Goal: Transaction & Acquisition: Purchase product/service

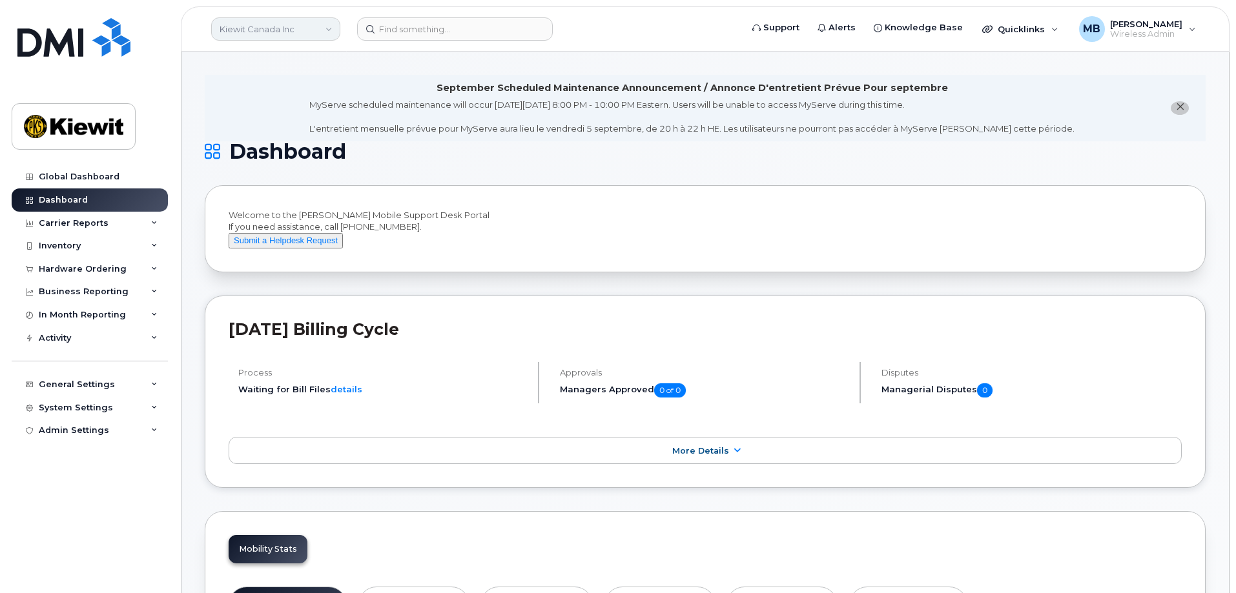
click at [317, 33] on link "Kiewit Canada Inc" at bounding box center [275, 28] width 129 height 23
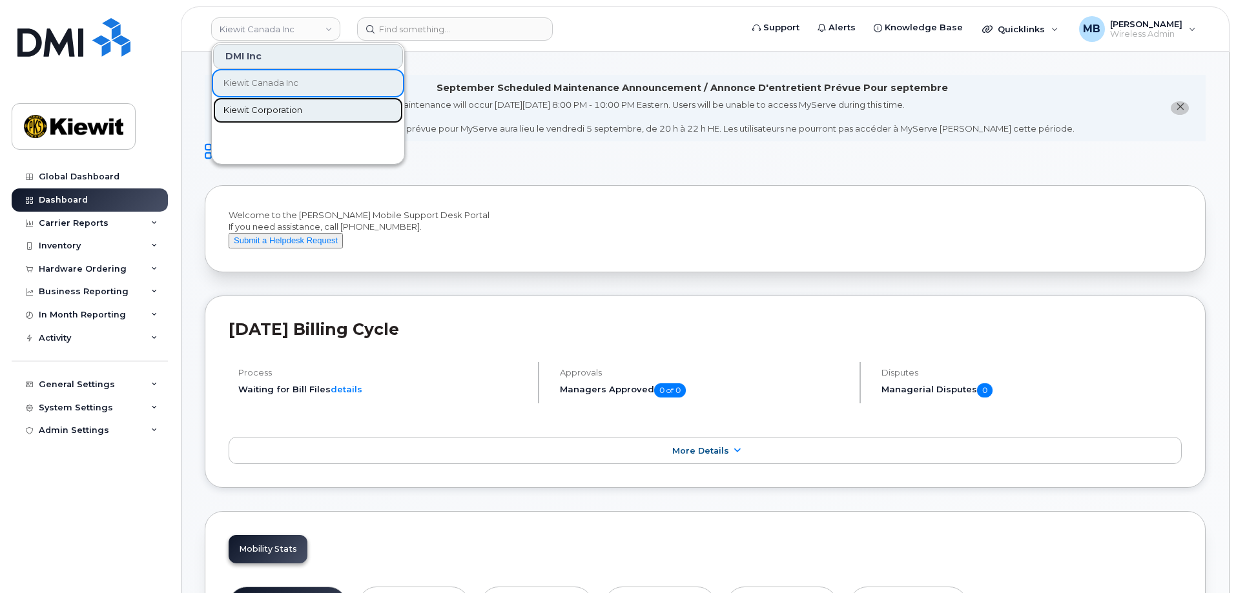
click at [265, 106] on span "Kiewit Corporation" at bounding box center [262, 110] width 79 height 13
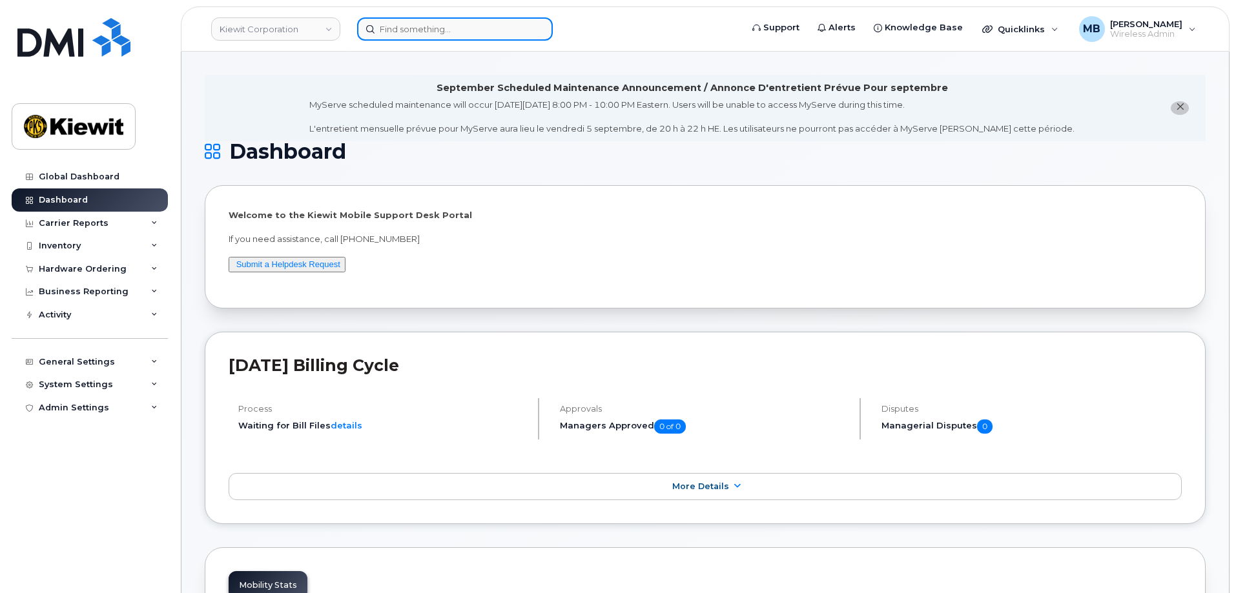
click at [425, 28] on input at bounding box center [455, 28] width 196 height 23
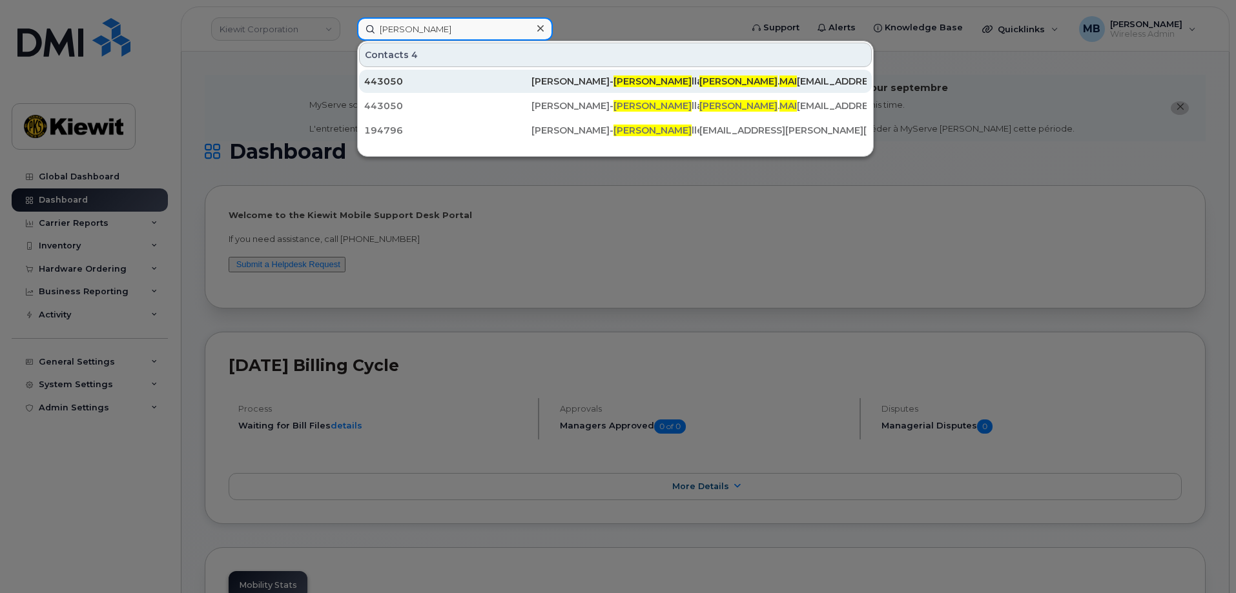
type input "francois mai"
click at [435, 81] on div "443050" at bounding box center [447, 81] width 167 height 13
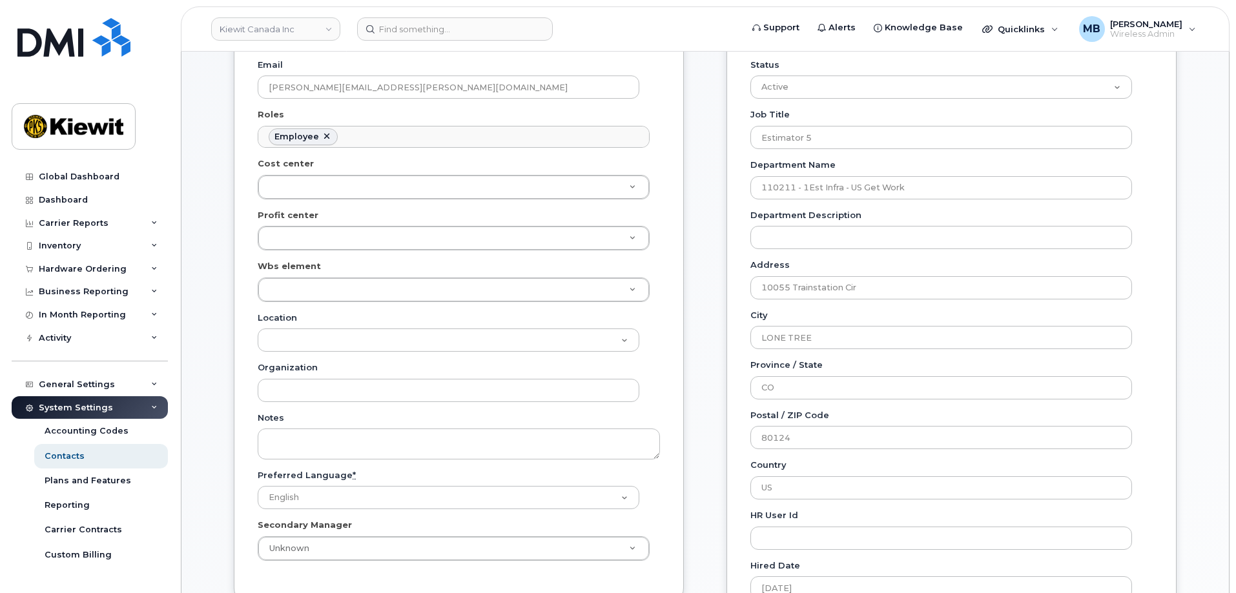
scroll to position [387, 0]
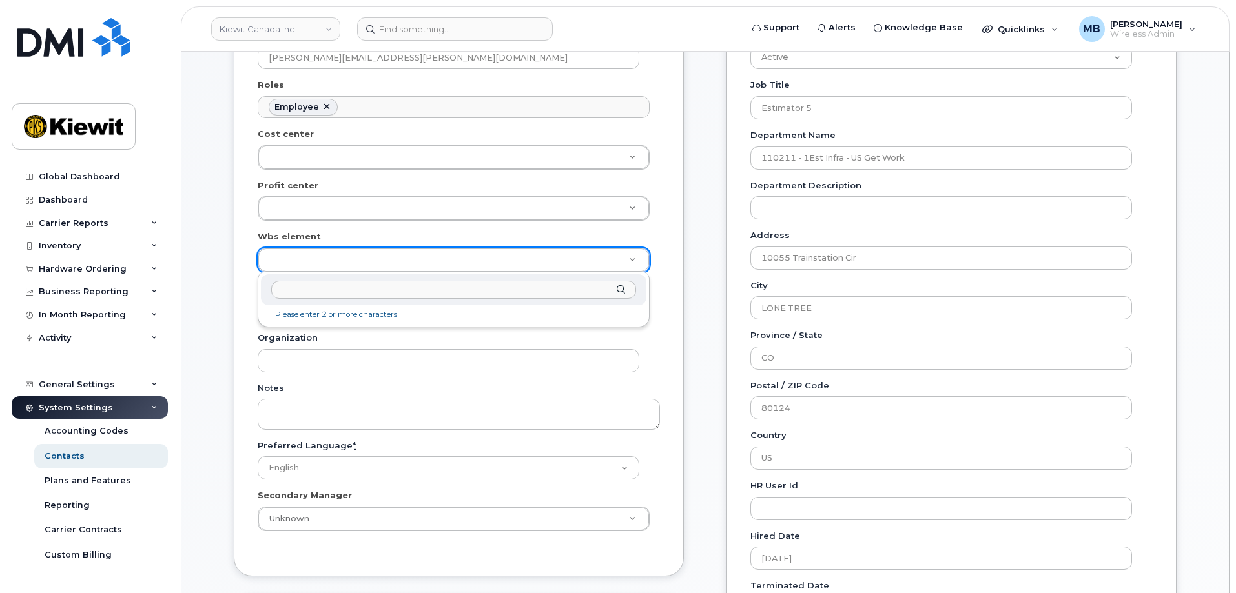
click at [529, 292] on input "text" at bounding box center [453, 290] width 365 height 19
type input "110211.2077"
type input "21587105"
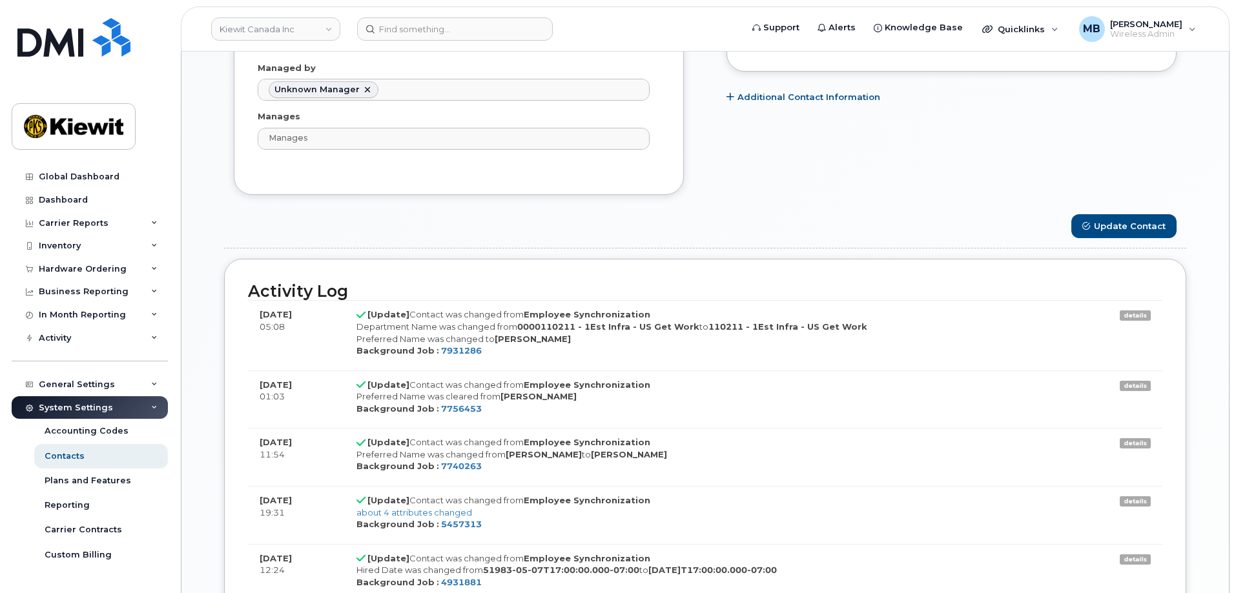
scroll to position [646, 0]
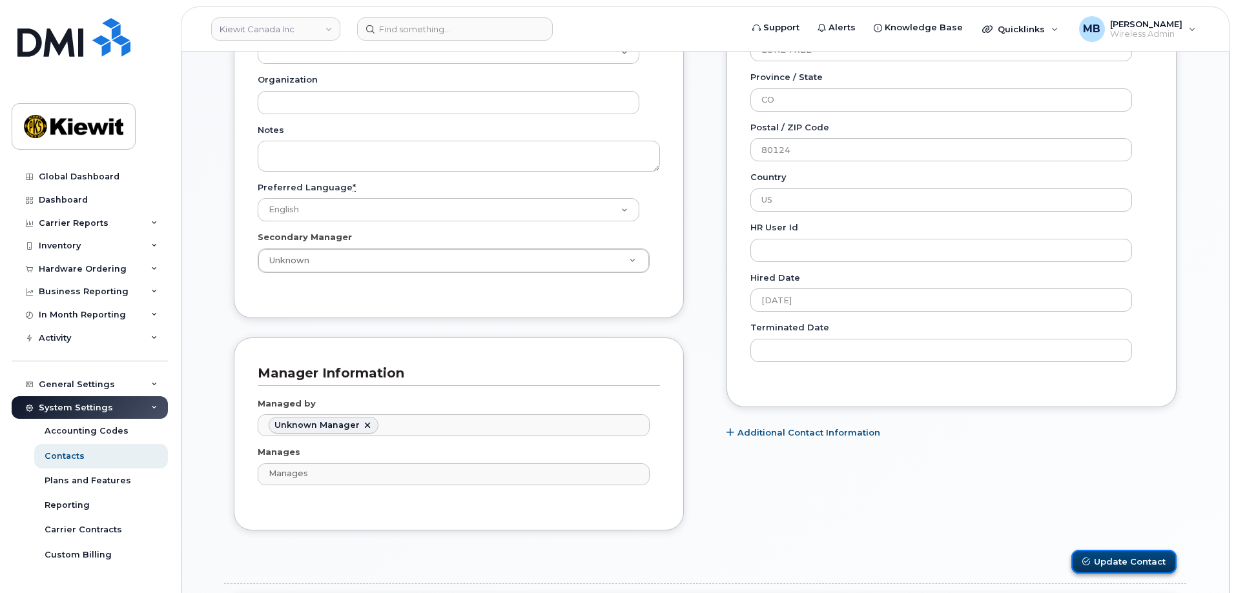
click at [1103, 560] on button "Update Contact" at bounding box center [1123, 562] width 105 height 24
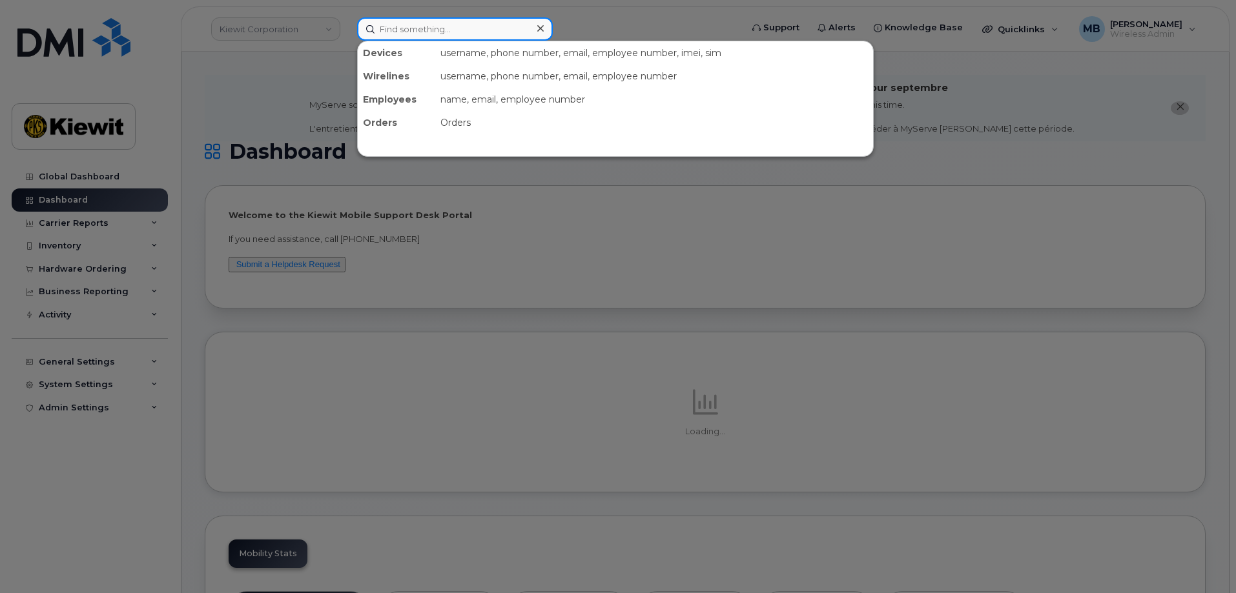
click at [466, 30] on input at bounding box center [455, 28] width 196 height 23
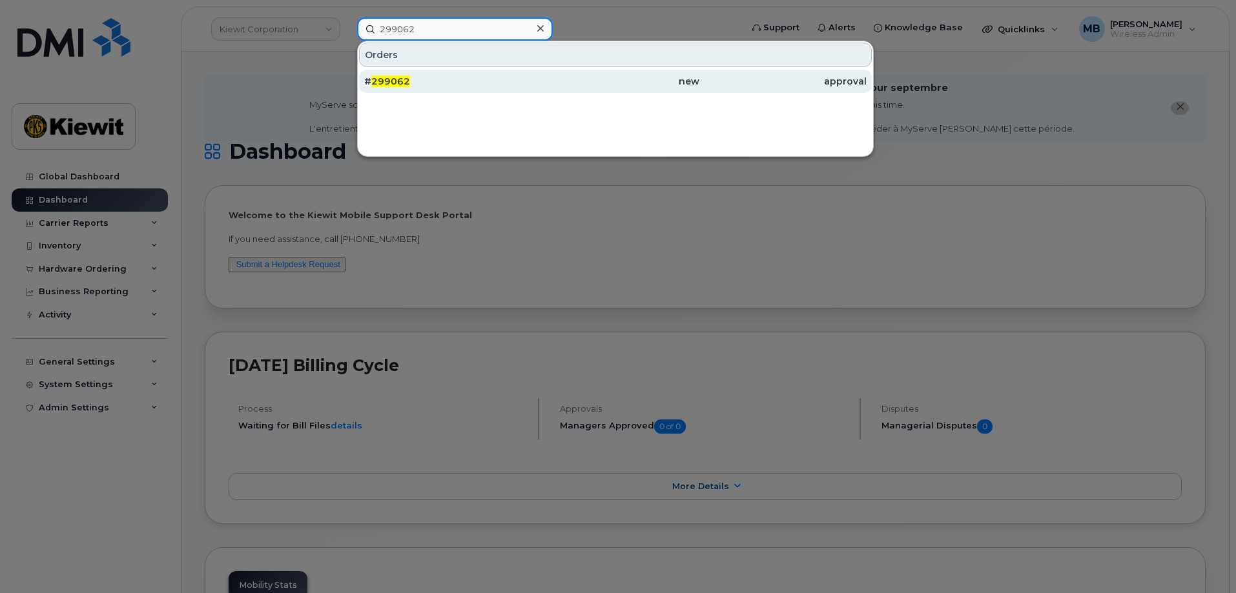
type input "299062"
click at [446, 78] on div "# 299062" at bounding box center [447, 81] width 167 height 13
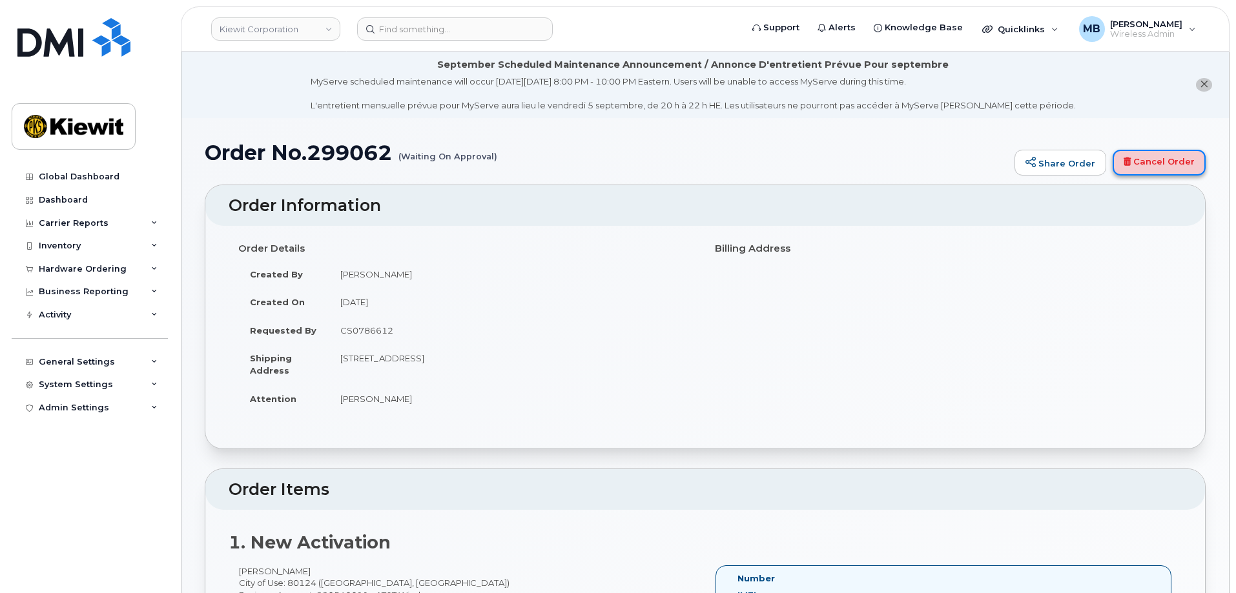
click at [1160, 156] on link "Cancel Order" at bounding box center [1158, 163] width 93 height 26
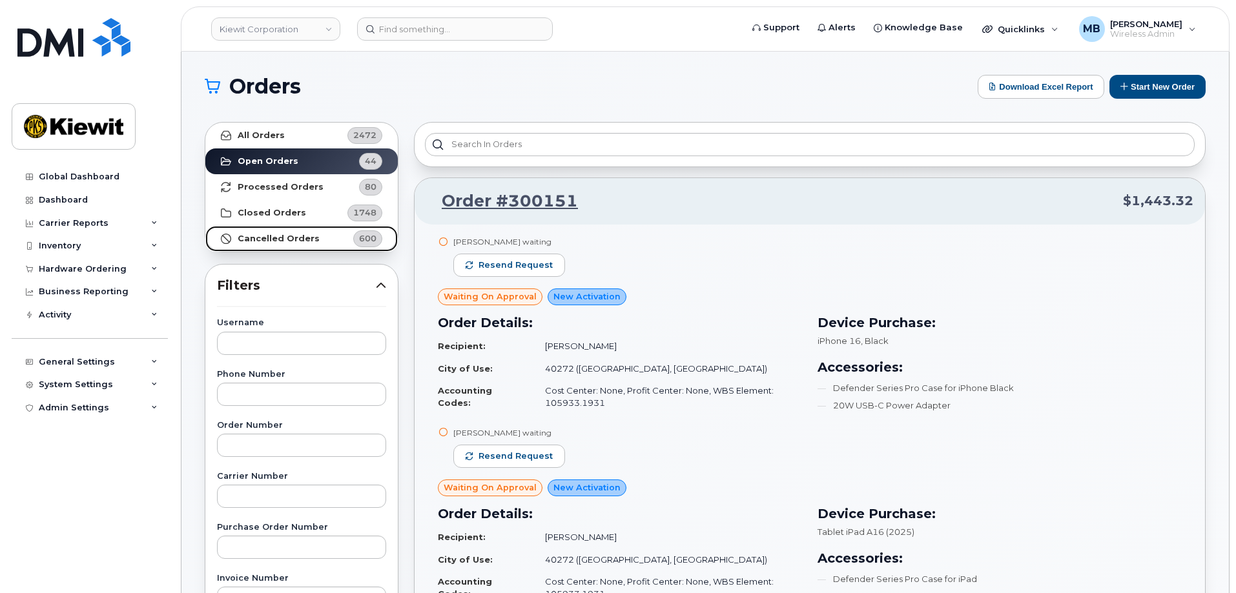
click at [271, 236] on strong "Cancelled Orders" at bounding box center [279, 239] width 82 height 10
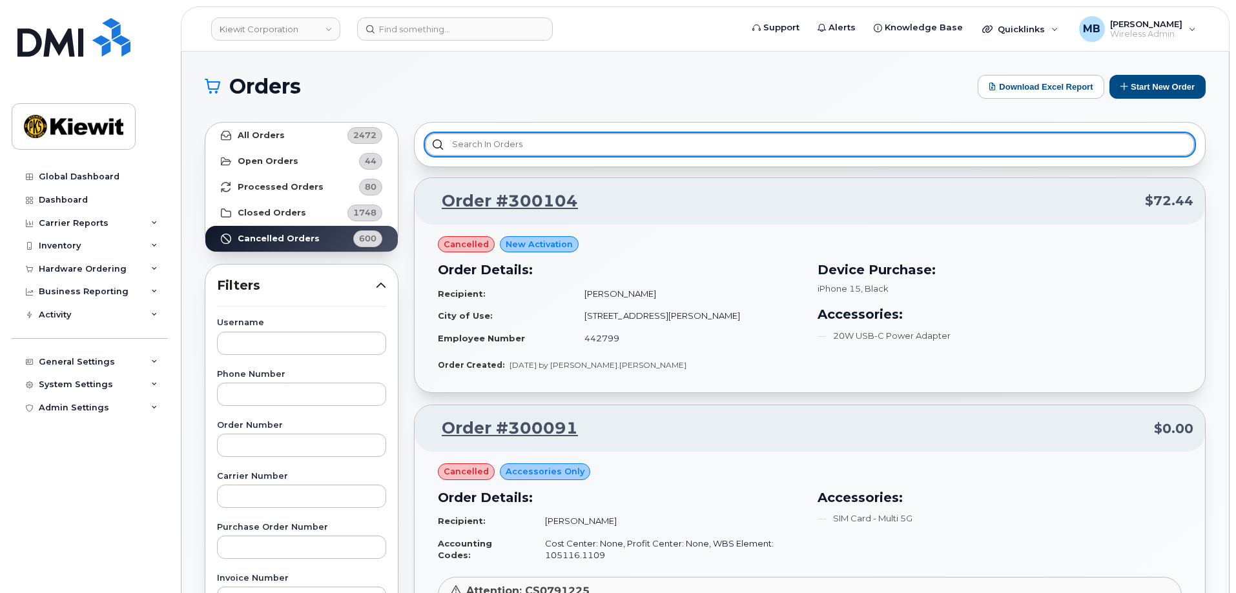
click at [704, 145] on input "text" at bounding box center [810, 144] width 770 height 23
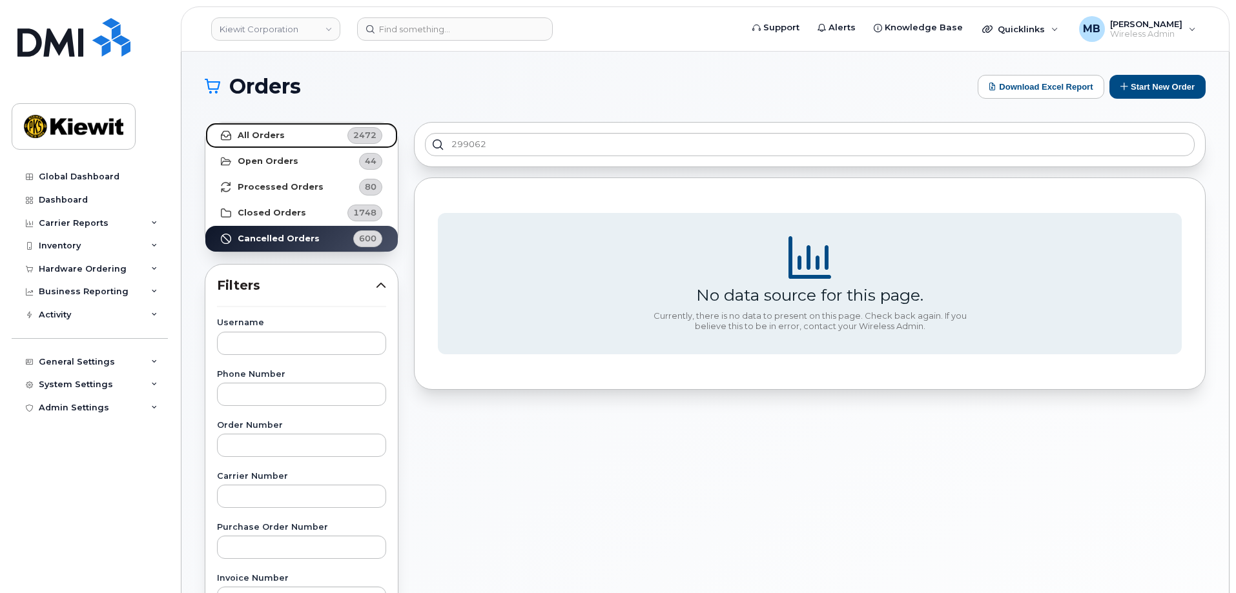
click at [277, 132] on strong "All Orders" at bounding box center [261, 135] width 47 height 10
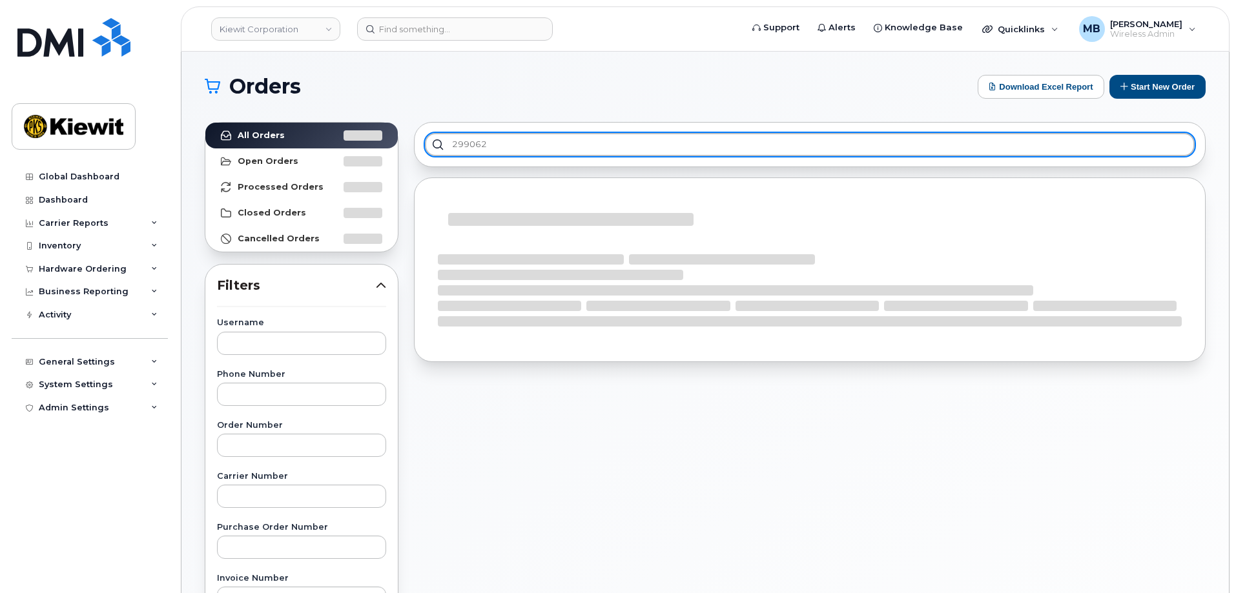
click at [511, 140] on input "299062" at bounding box center [810, 144] width 770 height 23
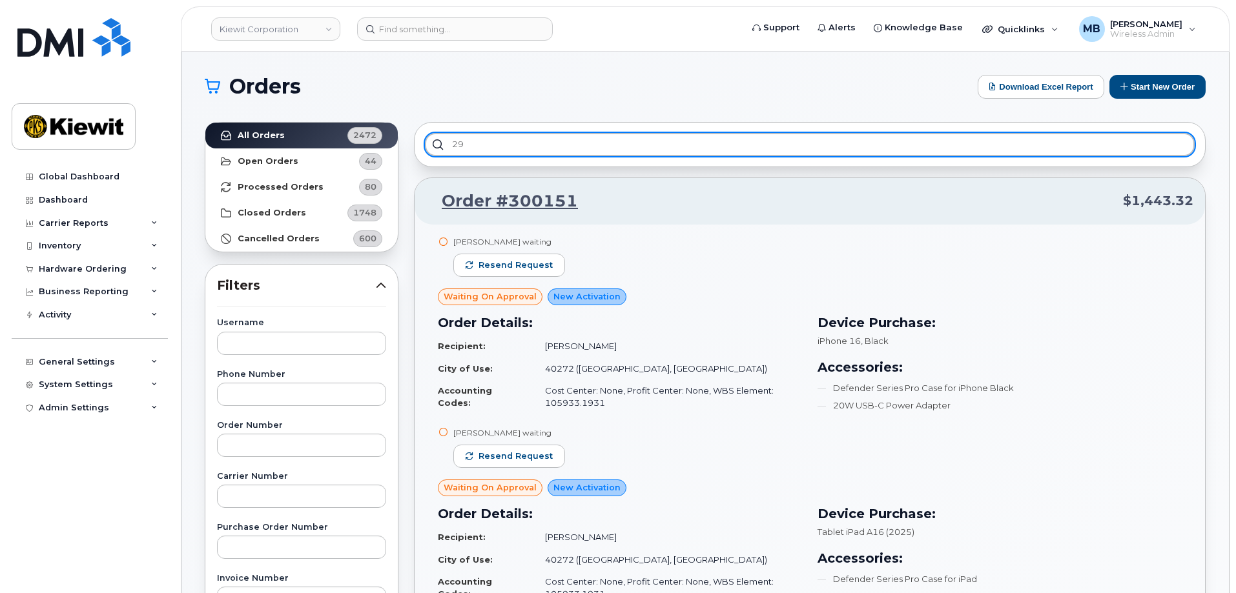
type input "2"
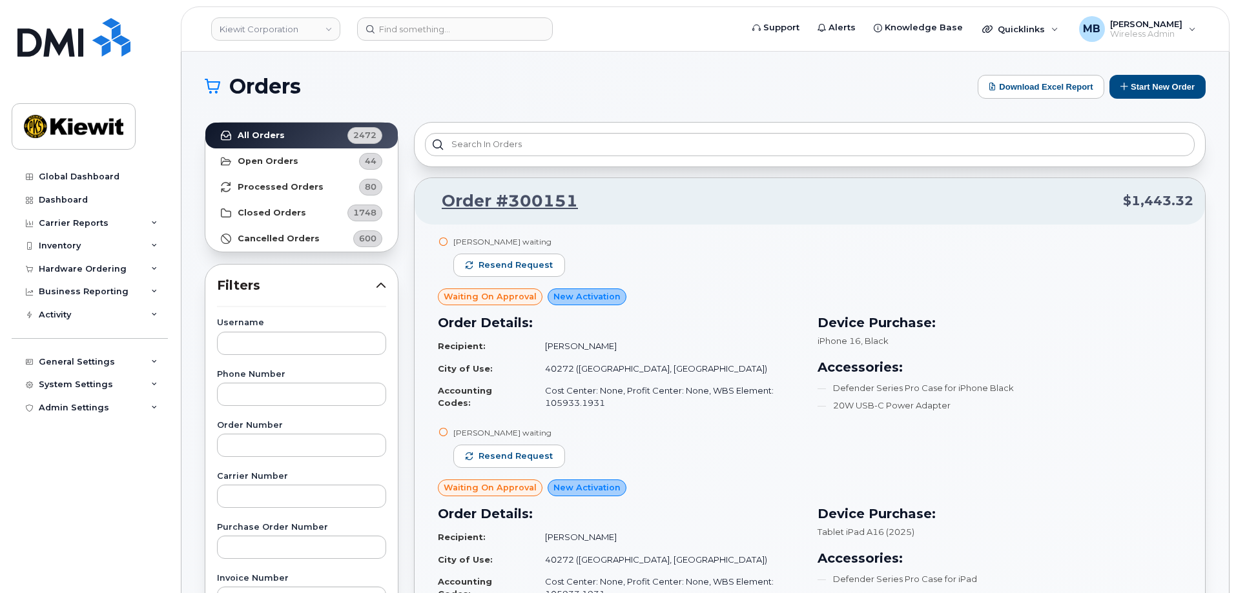
click at [516, 98] on div "Orders Download Excel Report Start New Order" at bounding box center [705, 87] width 1001 height 24
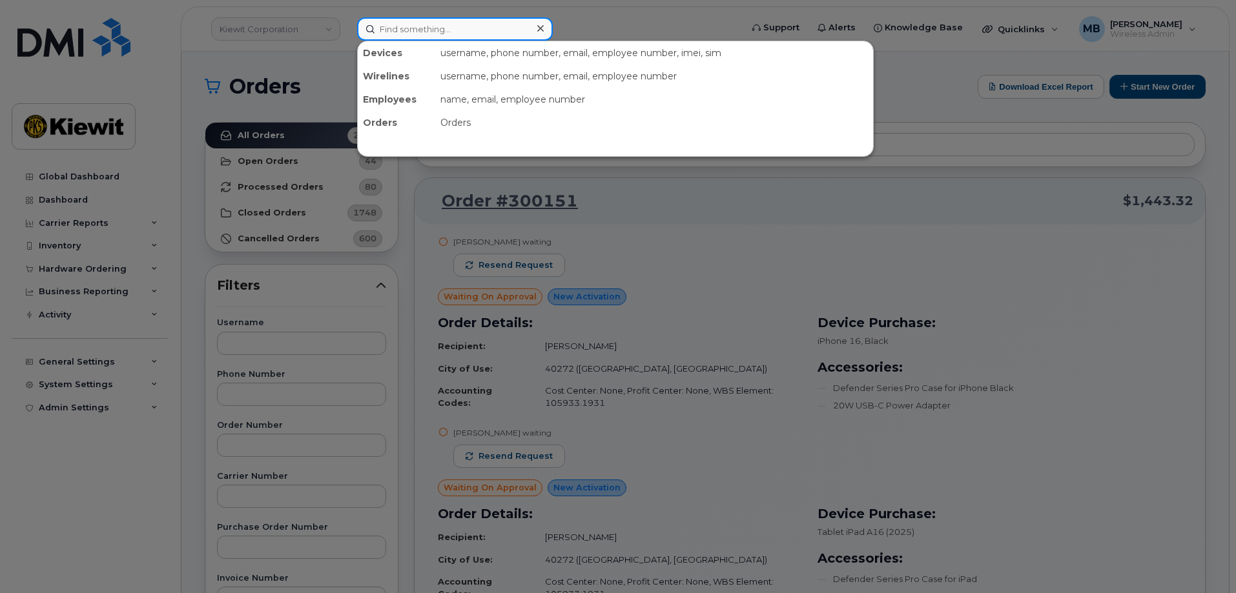
click at [411, 25] on input at bounding box center [455, 28] width 196 height 23
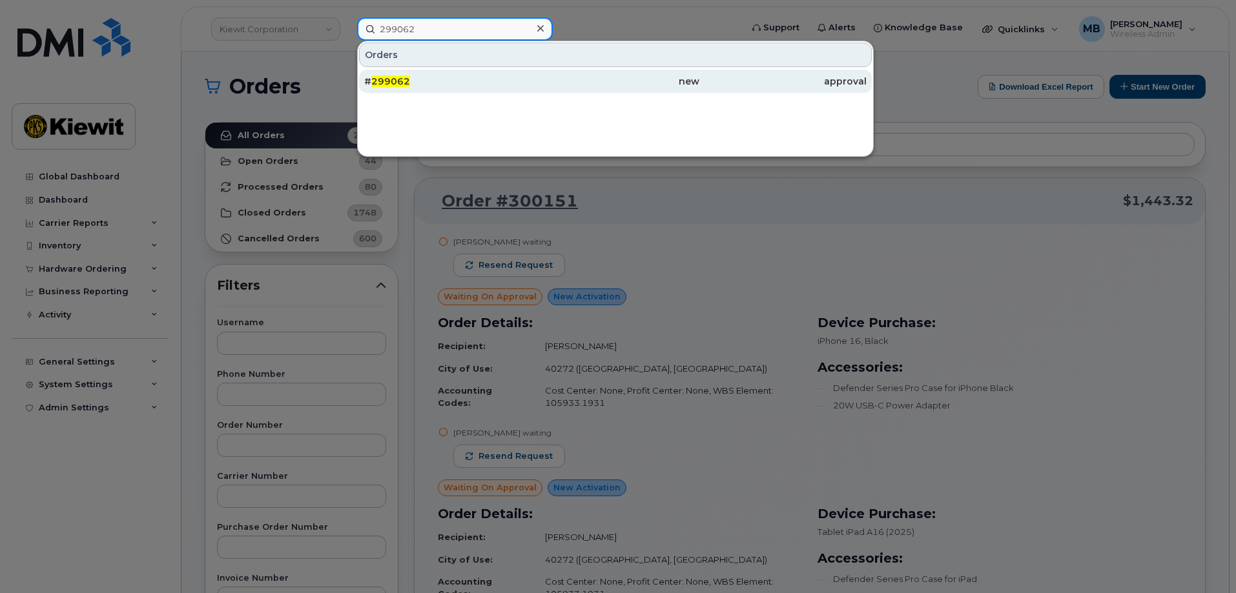
type input "299062"
click at [510, 70] on div "# 299062" at bounding box center [447, 81] width 167 height 23
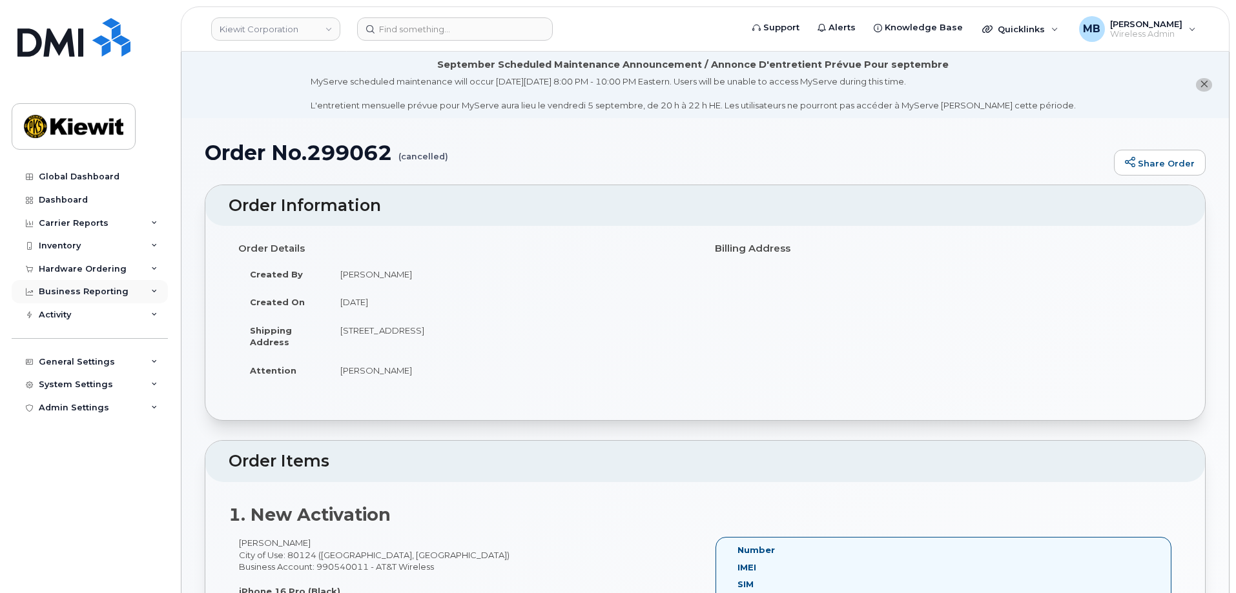
click at [80, 289] on div "Business Reporting" at bounding box center [84, 292] width 90 height 10
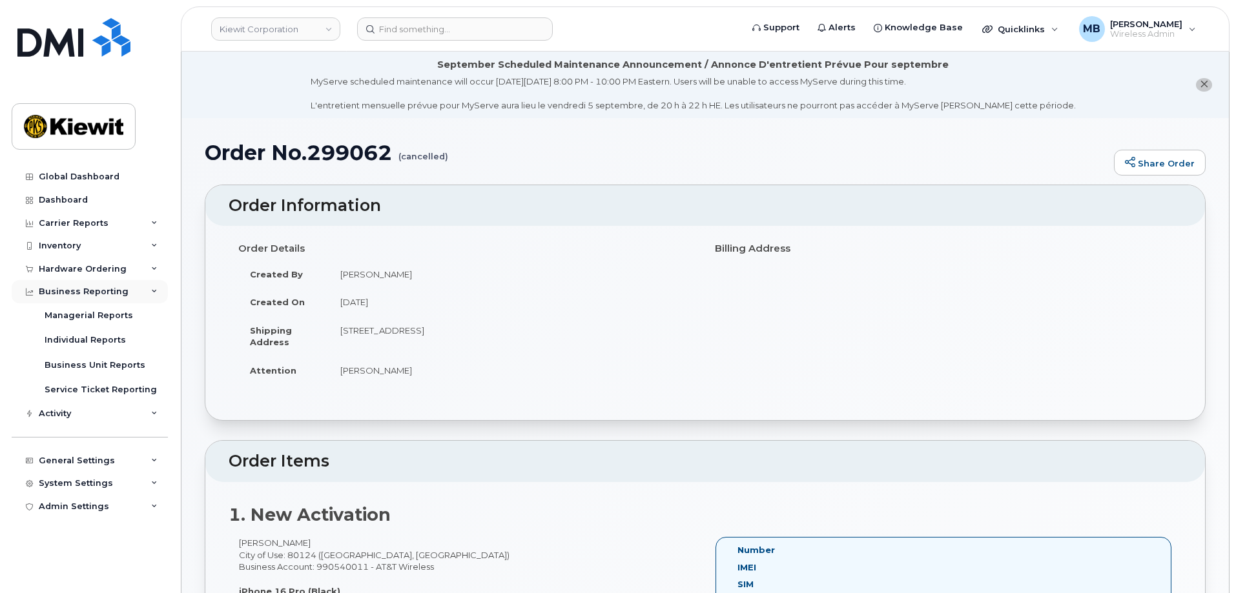
click at [80, 289] on div "Business Reporting" at bounding box center [84, 292] width 90 height 10
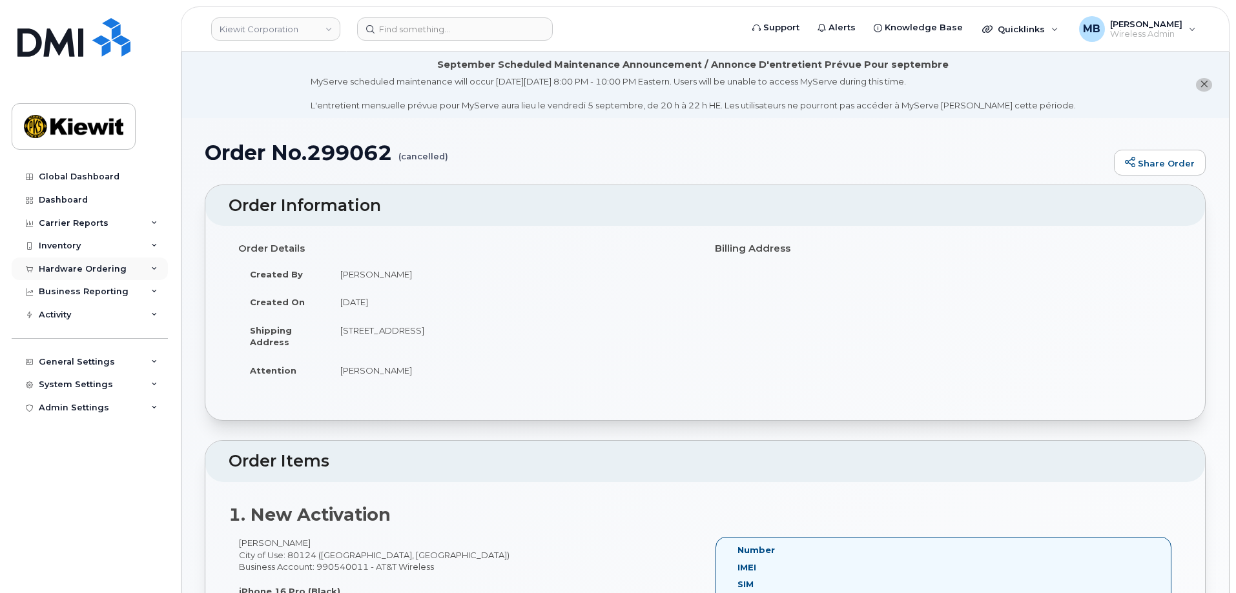
click at [85, 272] on div "Hardware Ordering" at bounding box center [83, 269] width 88 height 10
click at [85, 267] on div "Hardware Ordering" at bounding box center [83, 269] width 88 height 10
click at [83, 264] on div "Hardware Ordering" at bounding box center [83, 269] width 88 height 10
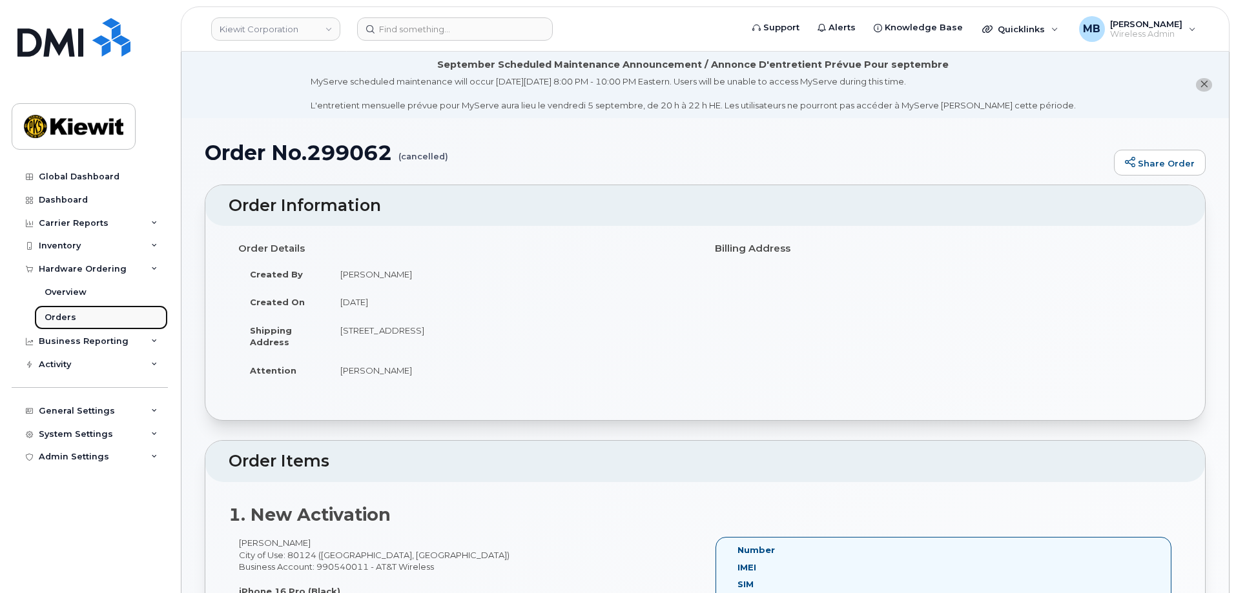
click at [63, 317] on div "Orders" at bounding box center [61, 318] width 32 height 12
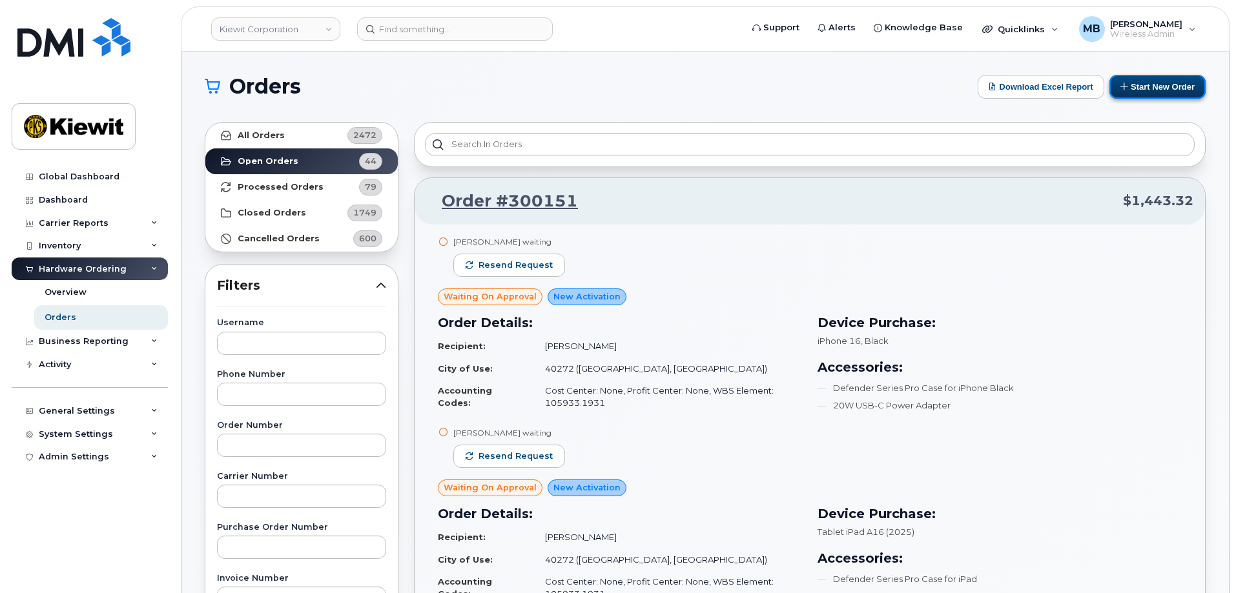
click at [1169, 85] on button "Start New Order" at bounding box center [1157, 87] width 96 height 24
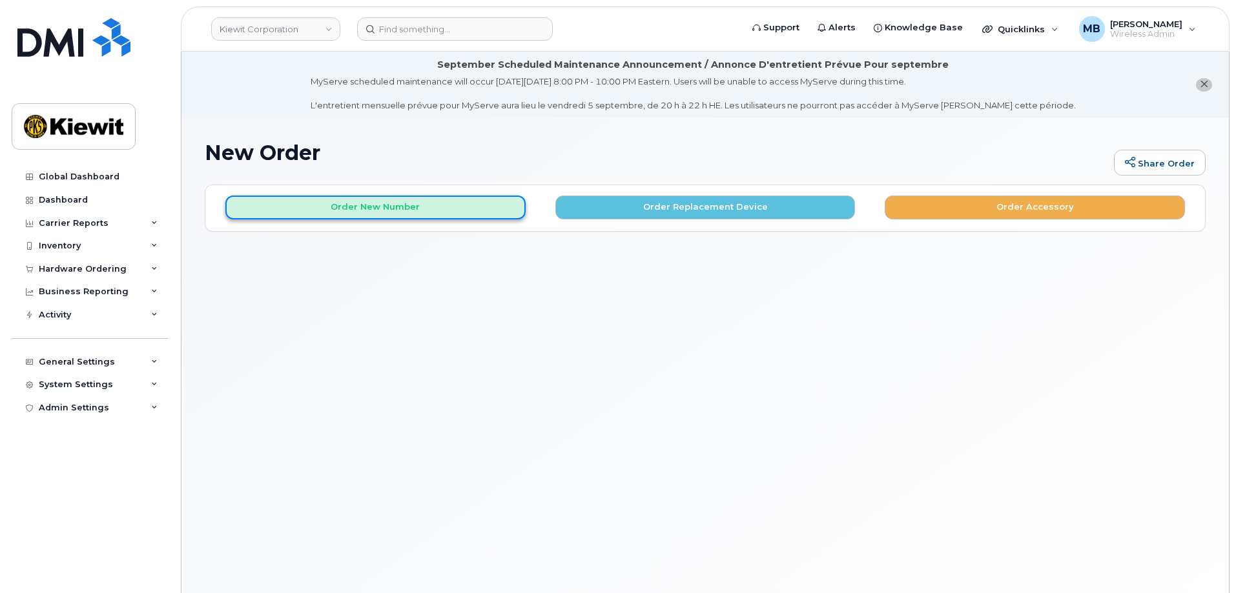
click at [416, 205] on button "Order New Number" at bounding box center [375, 208] width 300 height 24
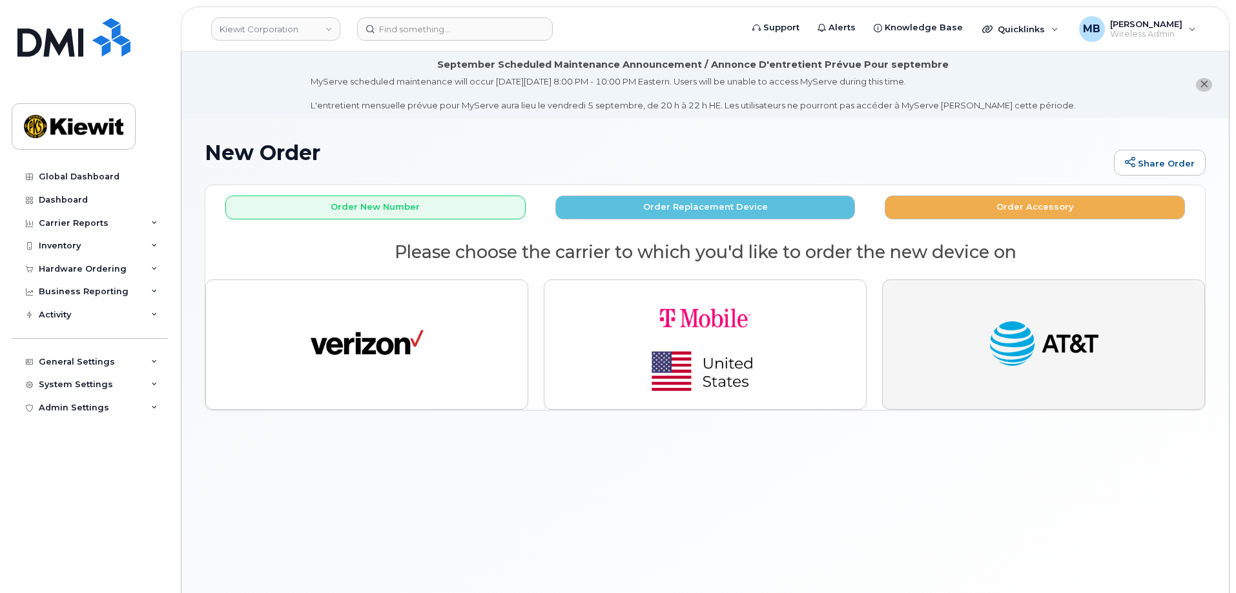
click at [997, 358] on img "button" at bounding box center [1043, 345] width 113 height 58
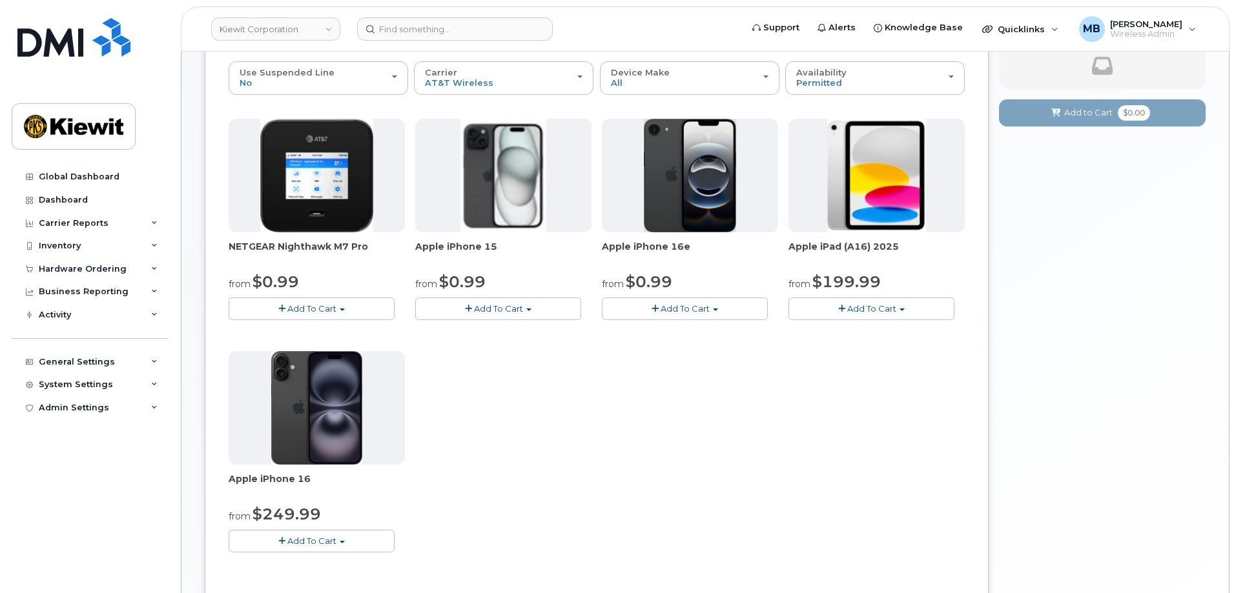
scroll to position [134, 0]
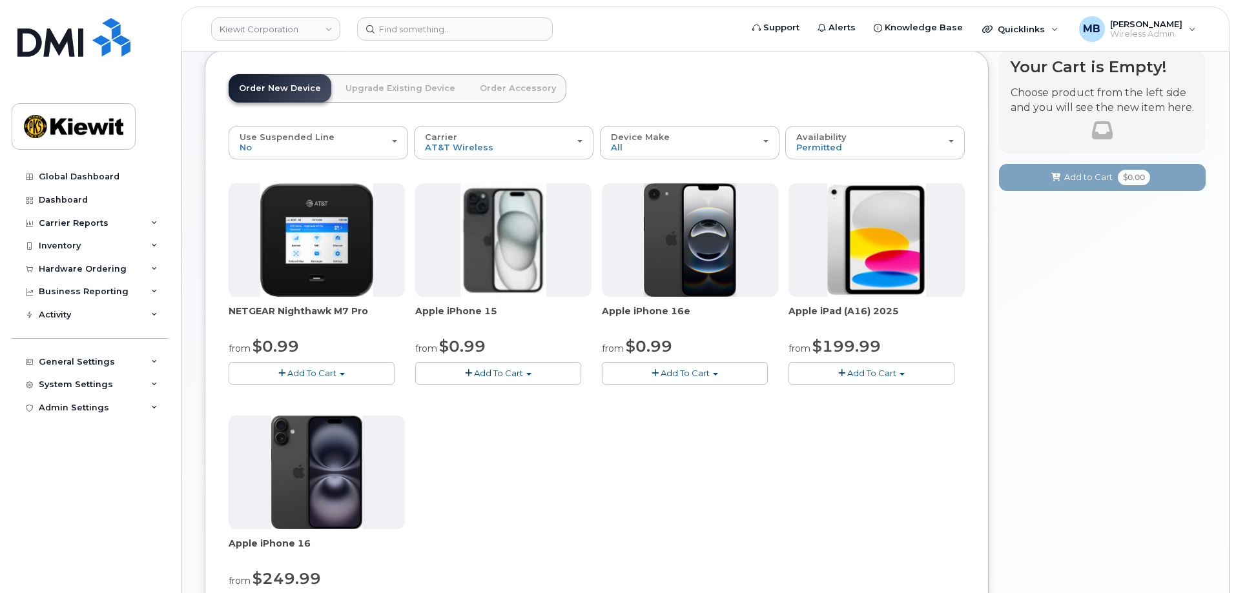
click at [710, 374] on button "Add To Cart" at bounding box center [685, 373] width 166 height 23
click at [695, 394] on link "$0.99 - 2 Year Activation (128GB)" at bounding box center [688, 397] width 167 height 16
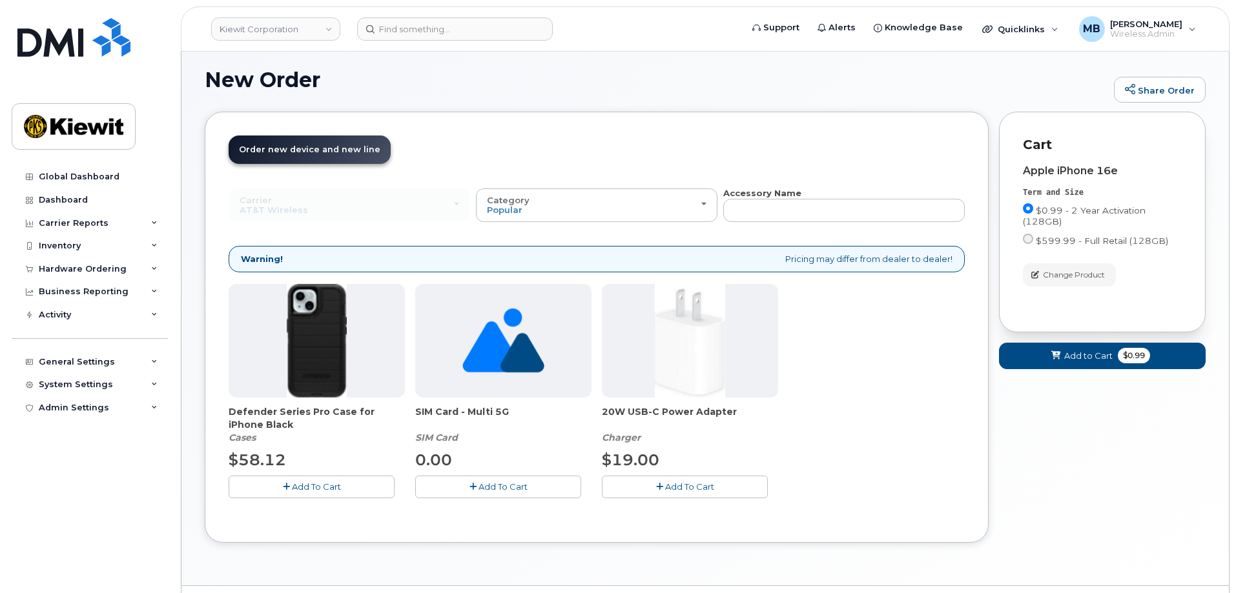
click at [672, 489] on span "Add To Cart" at bounding box center [689, 487] width 49 height 10
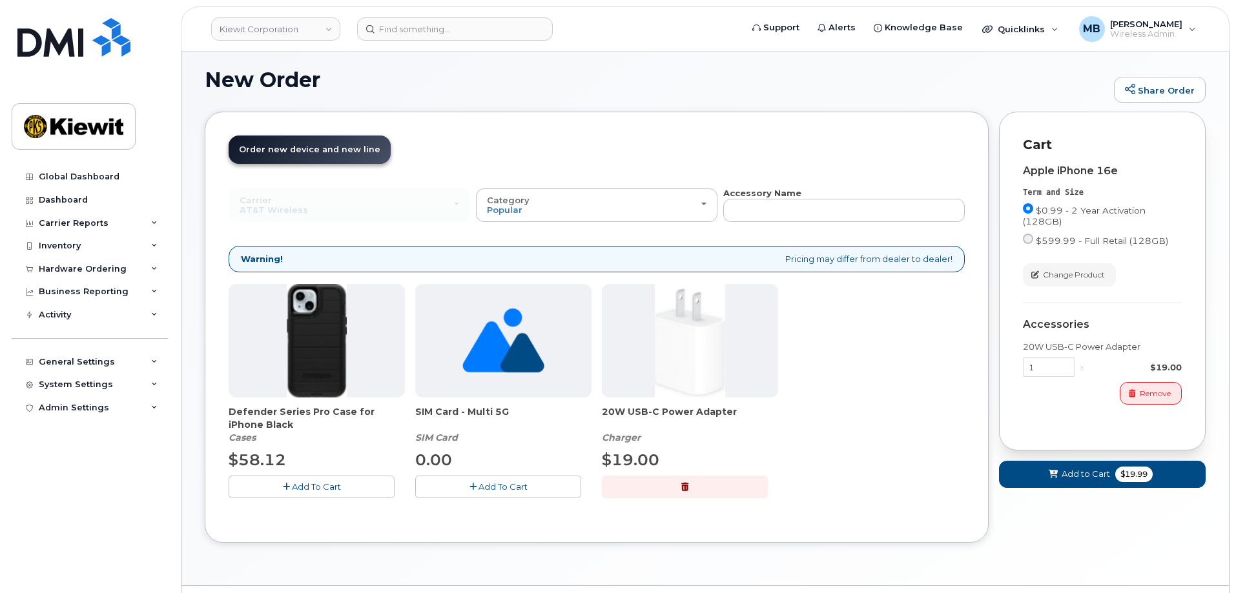
click at [338, 484] on span "Add To Cart" at bounding box center [316, 487] width 49 height 10
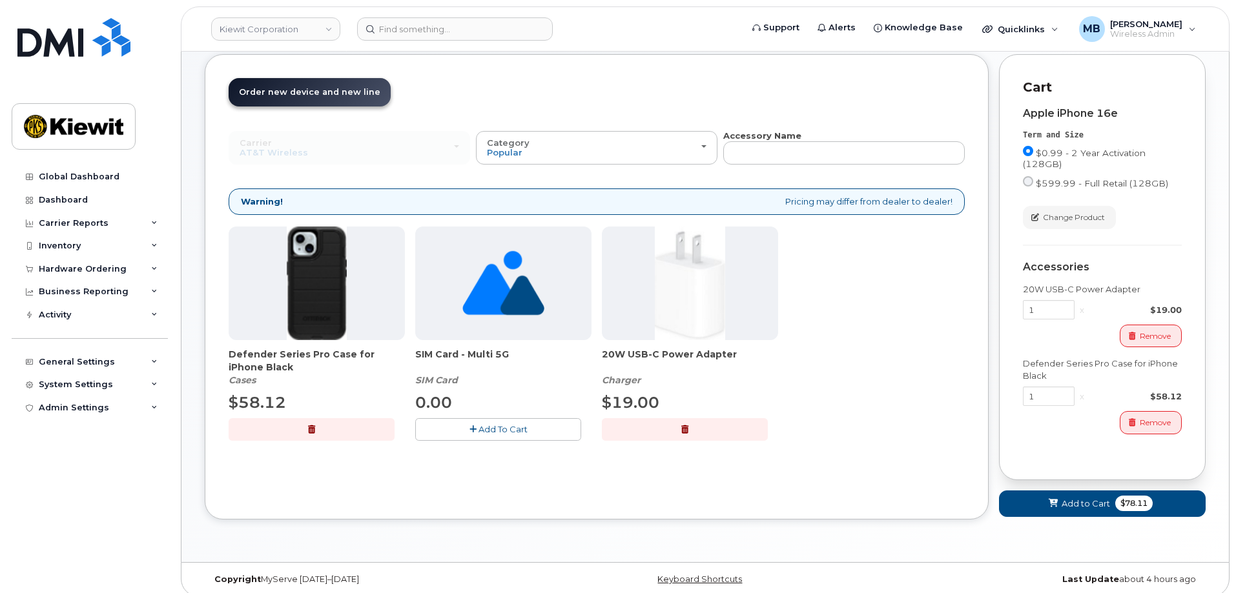
scroll to position [141, 0]
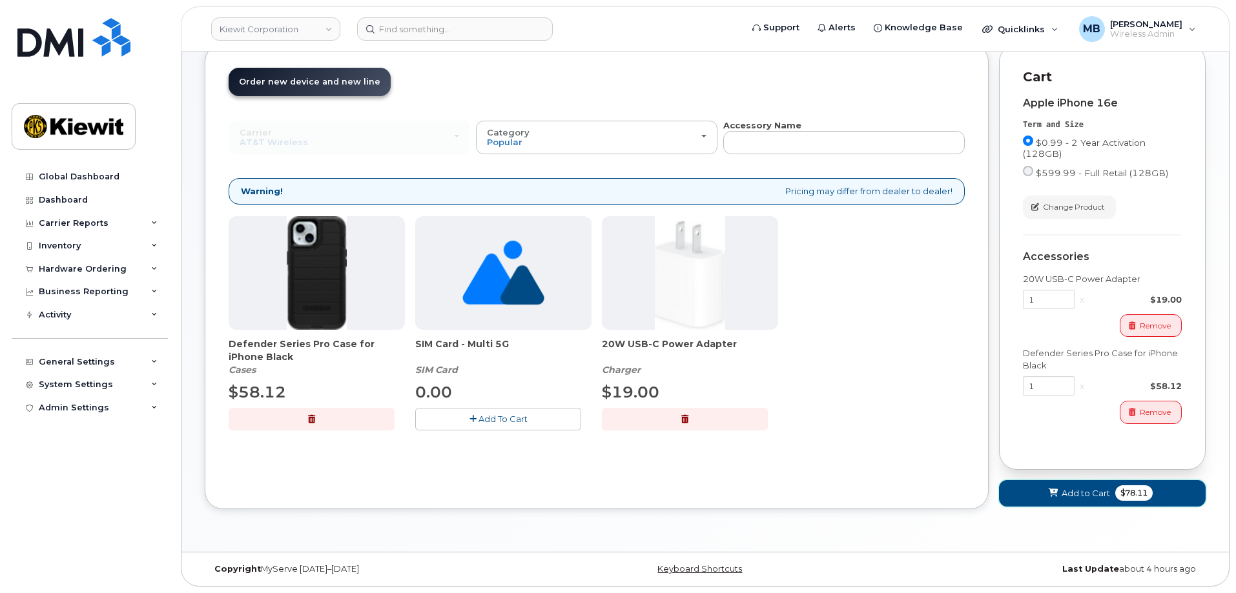
click at [1061, 491] on span "Add to Cart" at bounding box center [1085, 493] width 48 height 12
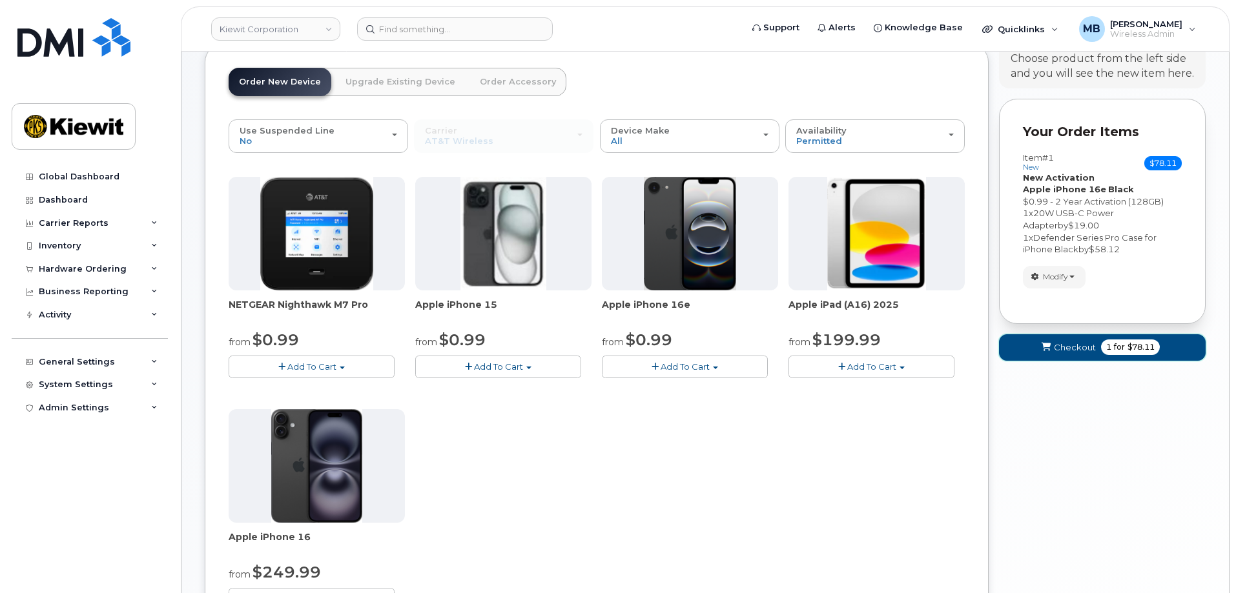
click at [1073, 340] on button "Checkout 1 for $78.11" at bounding box center [1102, 347] width 207 height 26
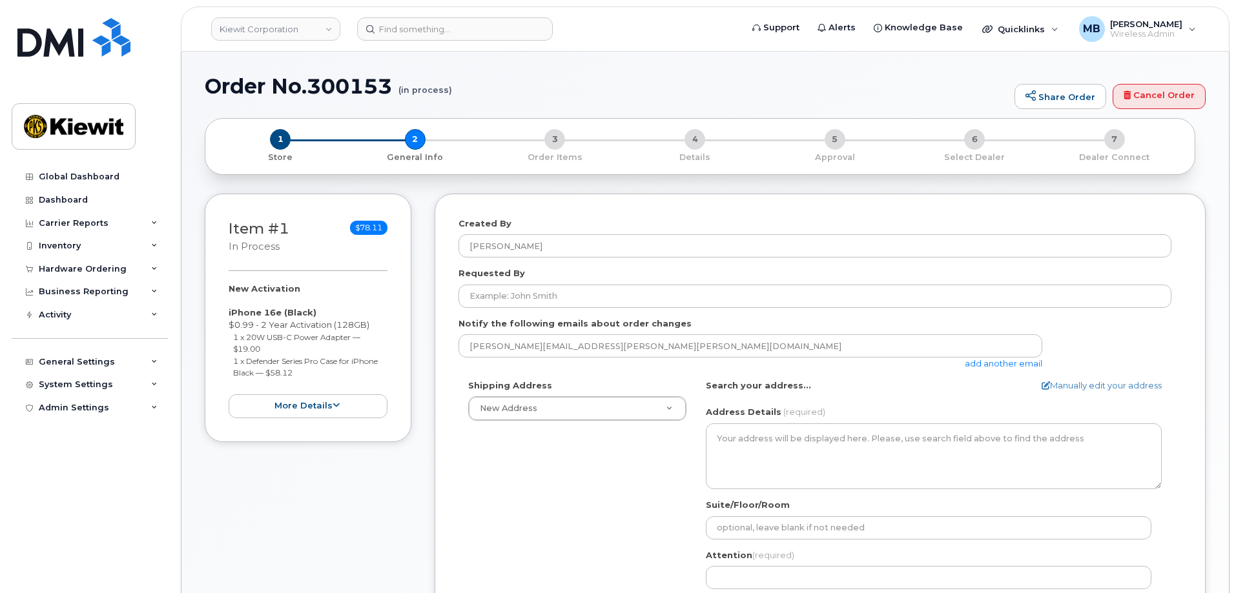
select select
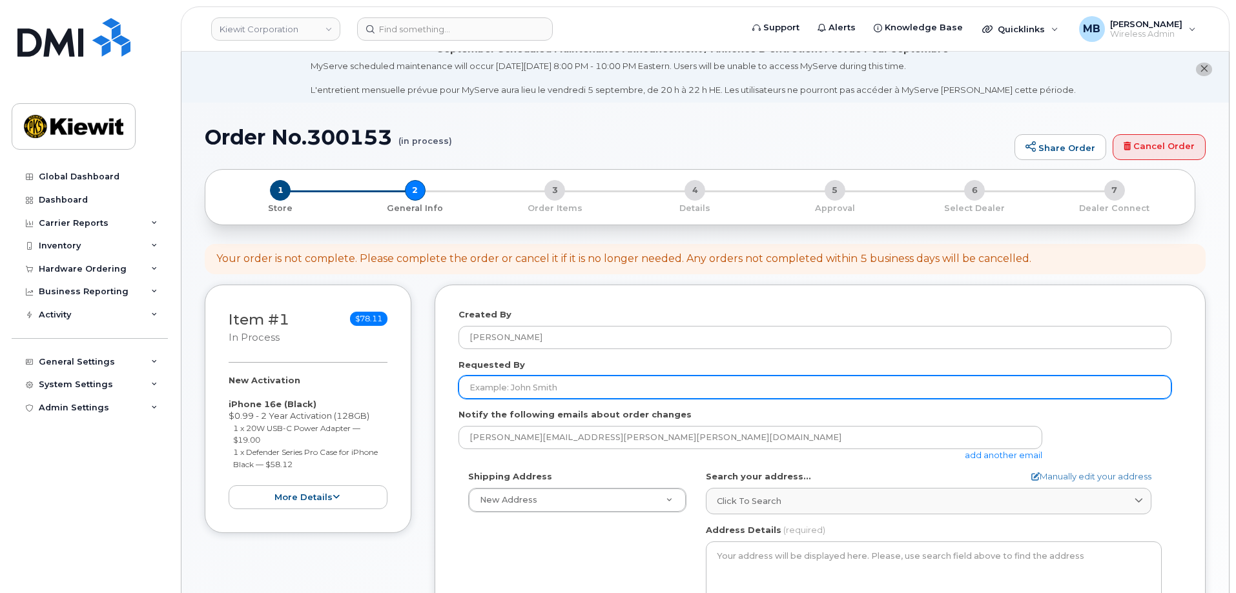
scroll to position [65, 0]
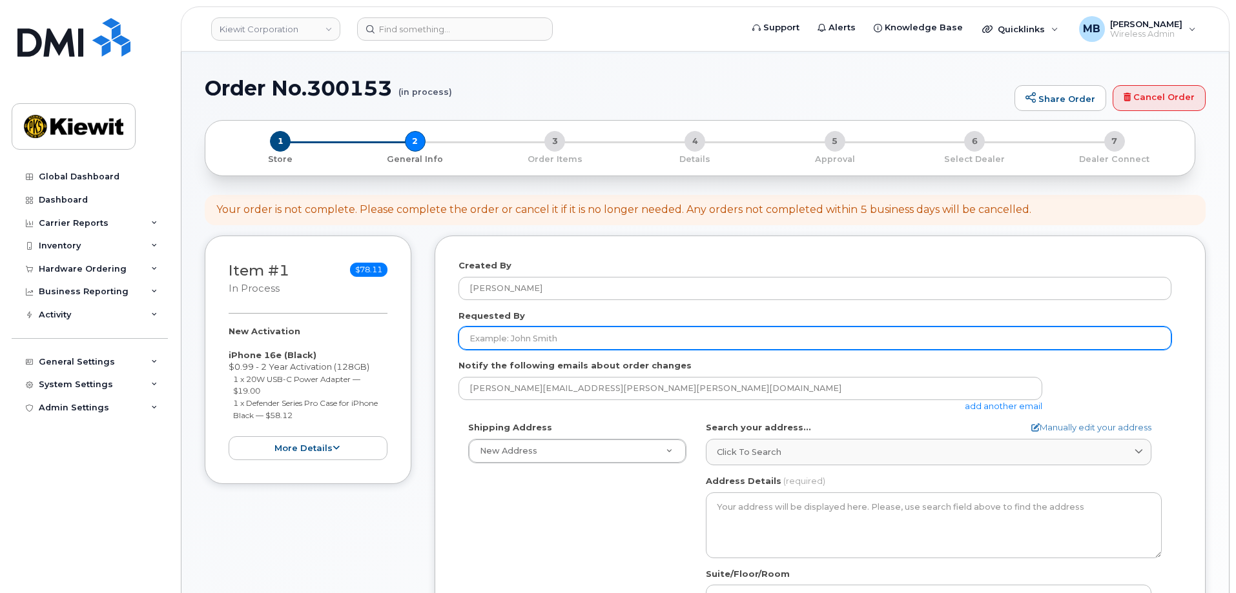
click at [549, 334] on input "Requested By" at bounding box center [814, 338] width 713 height 23
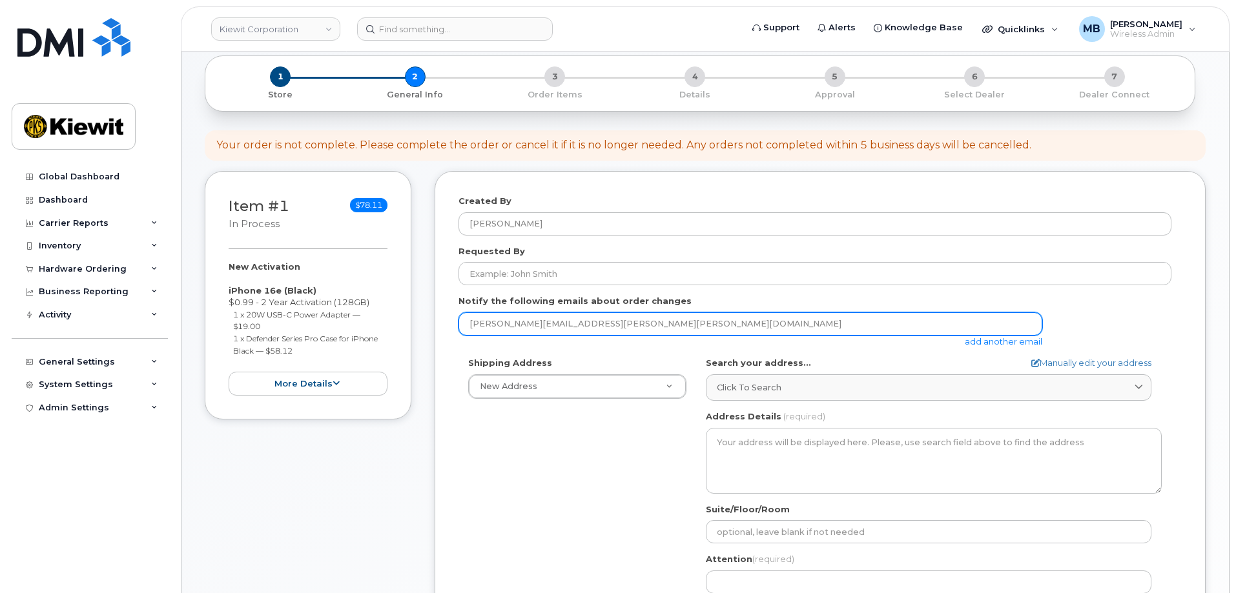
click at [603, 322] on input "[PERSON_NAME][EMAIL_ADDRESS][PERSON_NAME][PERSON_NAME][DOMAIN_NAME]" at bounding box center [750, 323] width 584 height 23
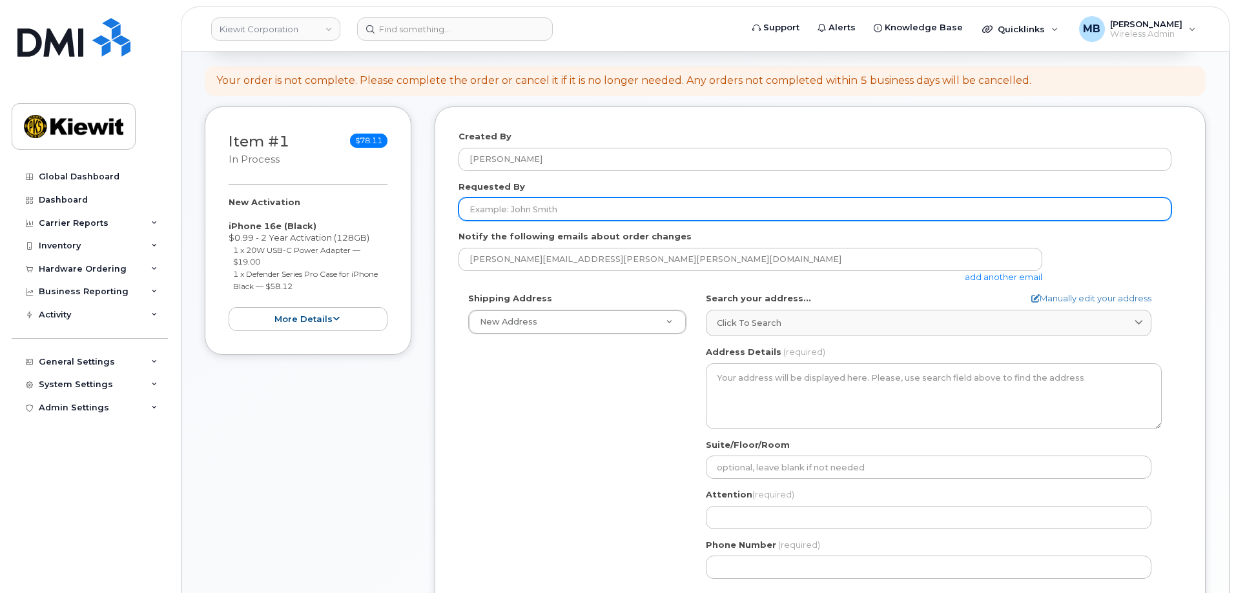
click at [547, 213] on input "Requested By" at bounding box center [814, 209] width 713 height 23
type input "f"
type input "[PERSON_NAME]"
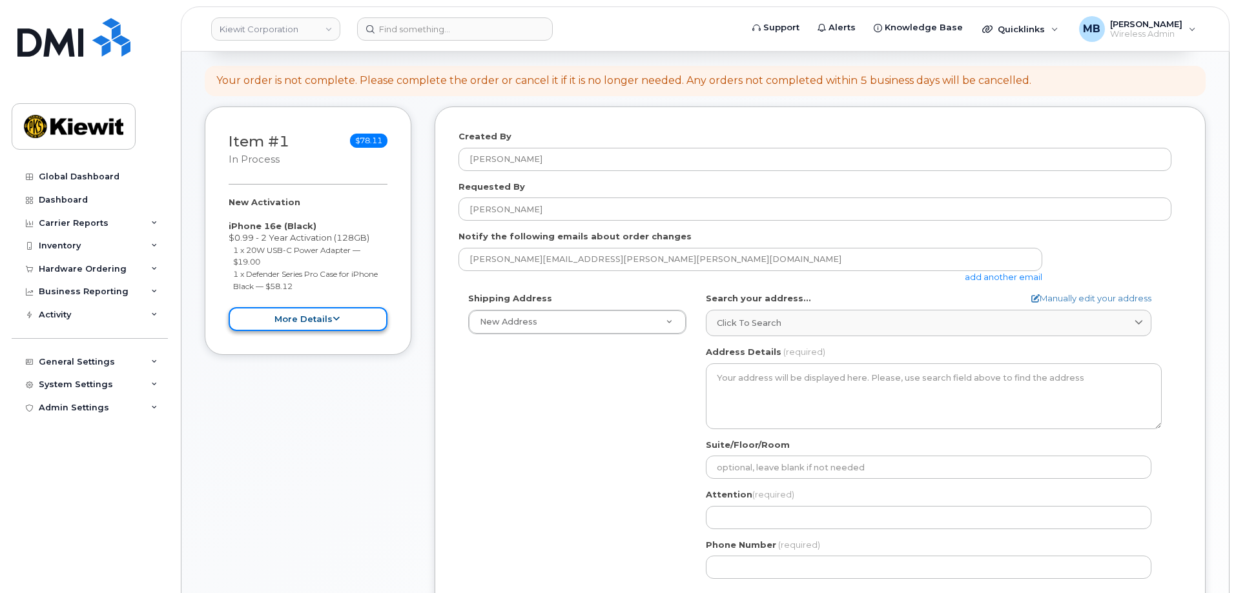
click at [367, 322] on button "more details" at bounding box center [308, 319] width 159 height 24
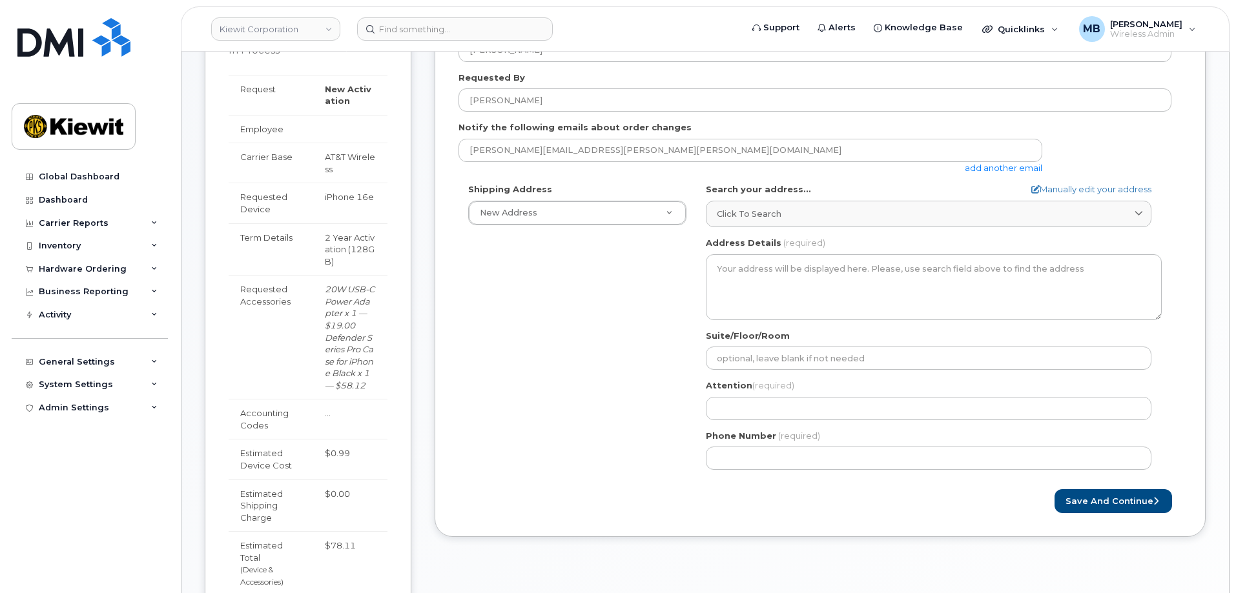
scroll to position [323, 0]
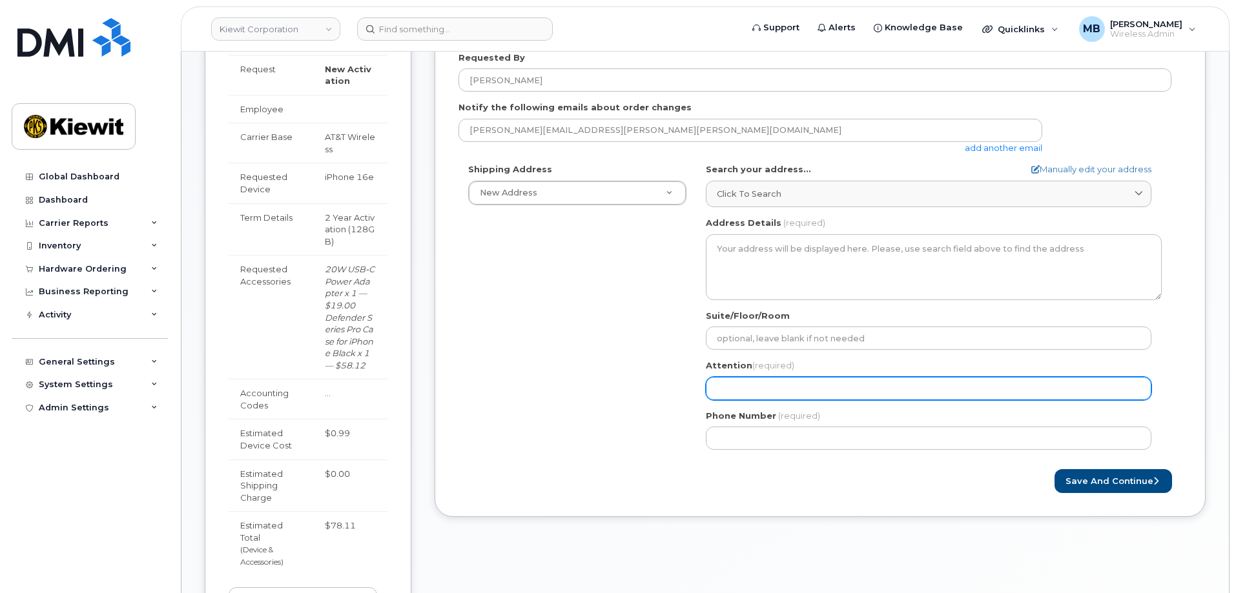
click at [750, 383] on input "Attention (required)" at bounding box center [928, 388] width 445 height 23
select select
type input "F"
select select
type input "Fr"
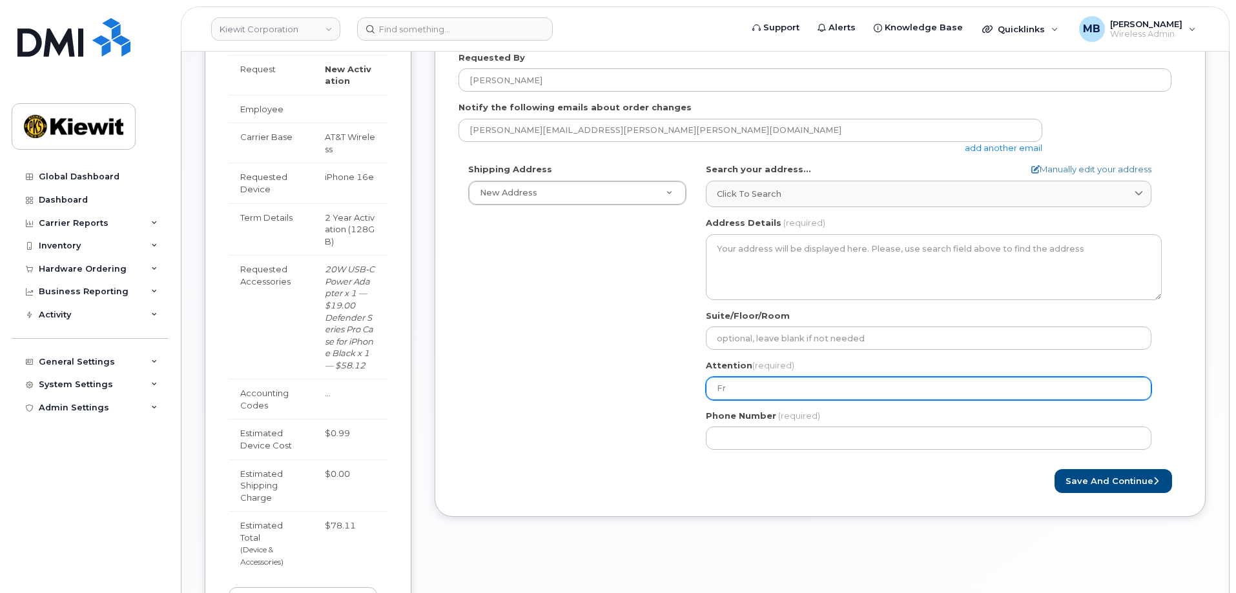
select select
type input "Fra"
select select
type input "Fran"
select select
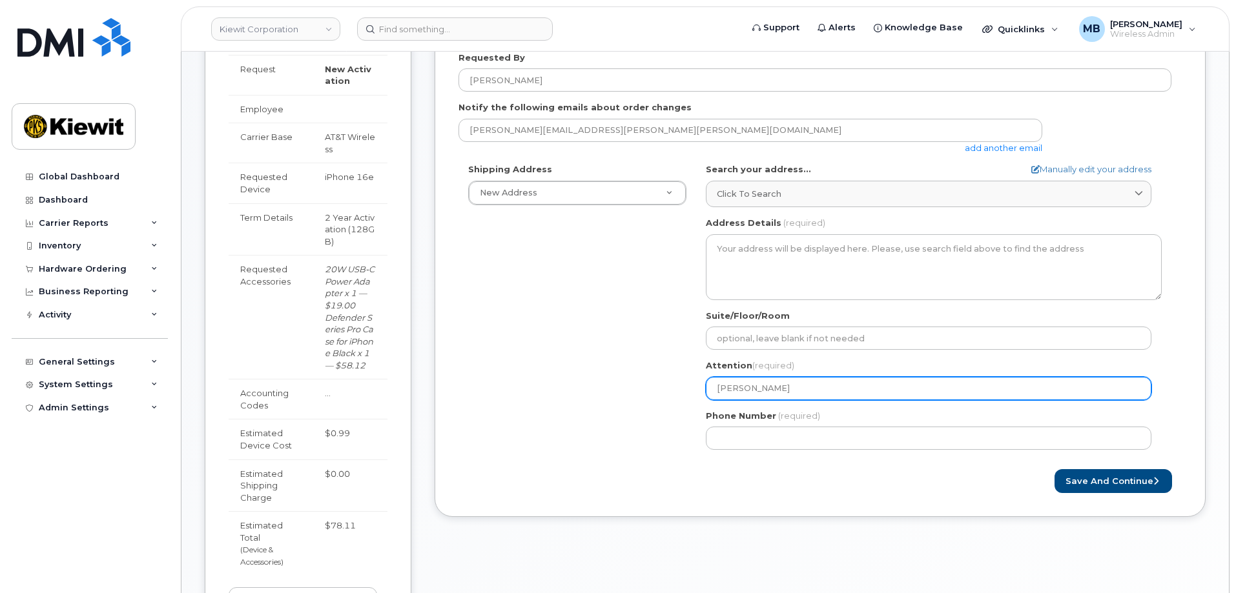
type input "Franc"
select select
type input "Franco"
select select
type input "Francoi"
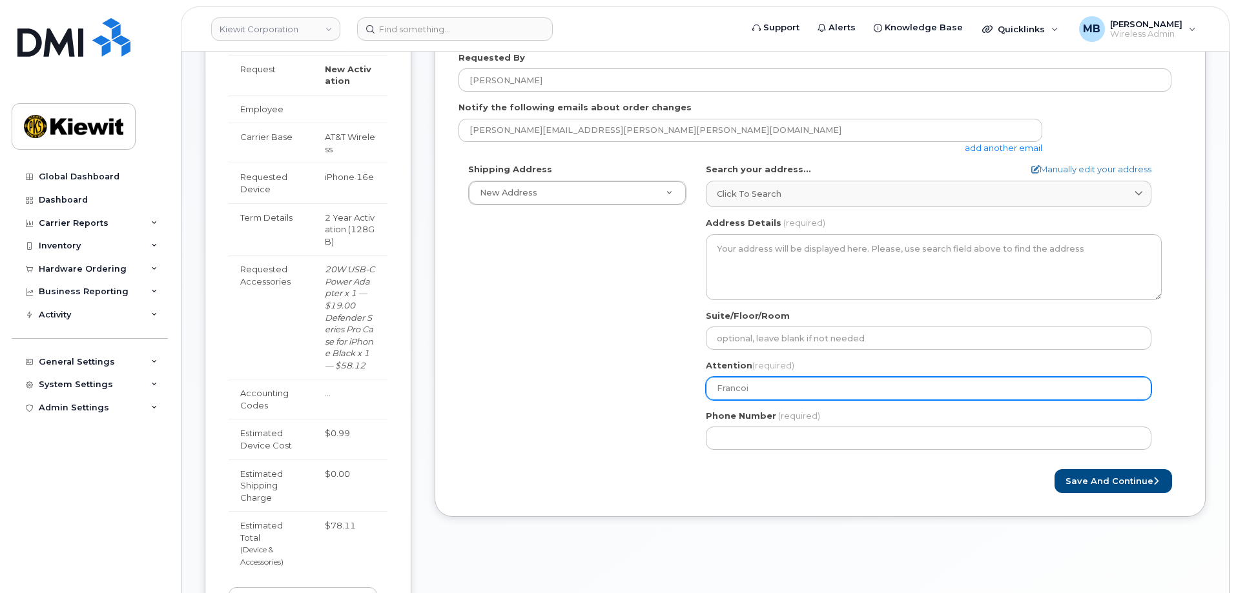
select select
type input "Francois"
select select
type input "Francois M"
select select
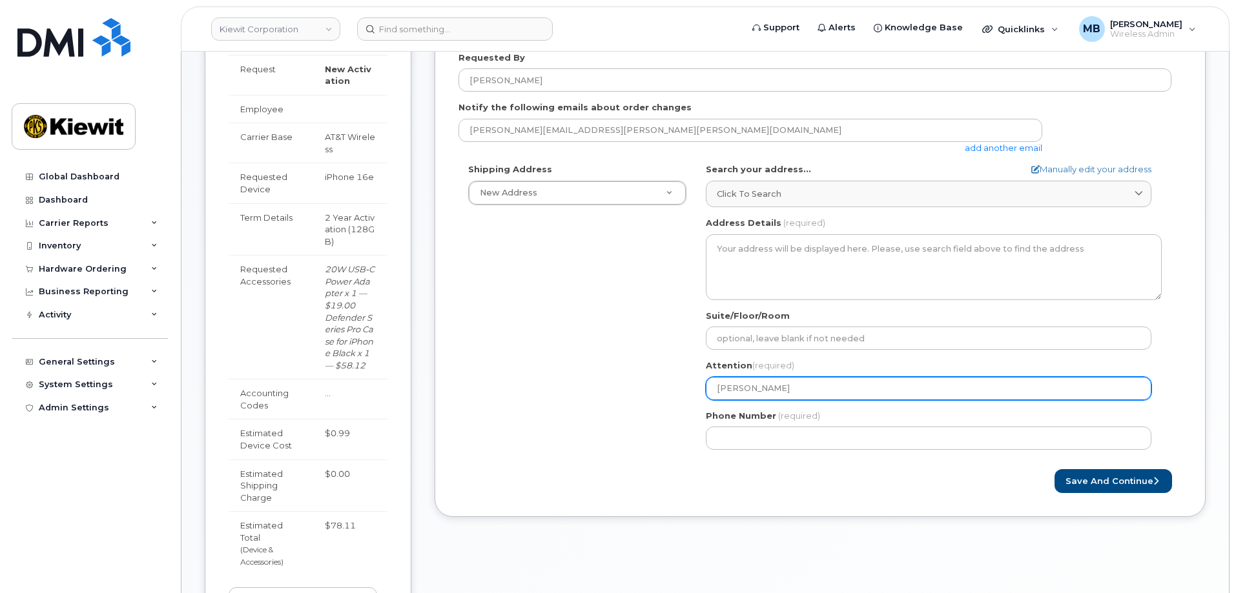
type input "Francois Ma"
select select
type input "Francois Mai"
select select
type input "Francois Mail"
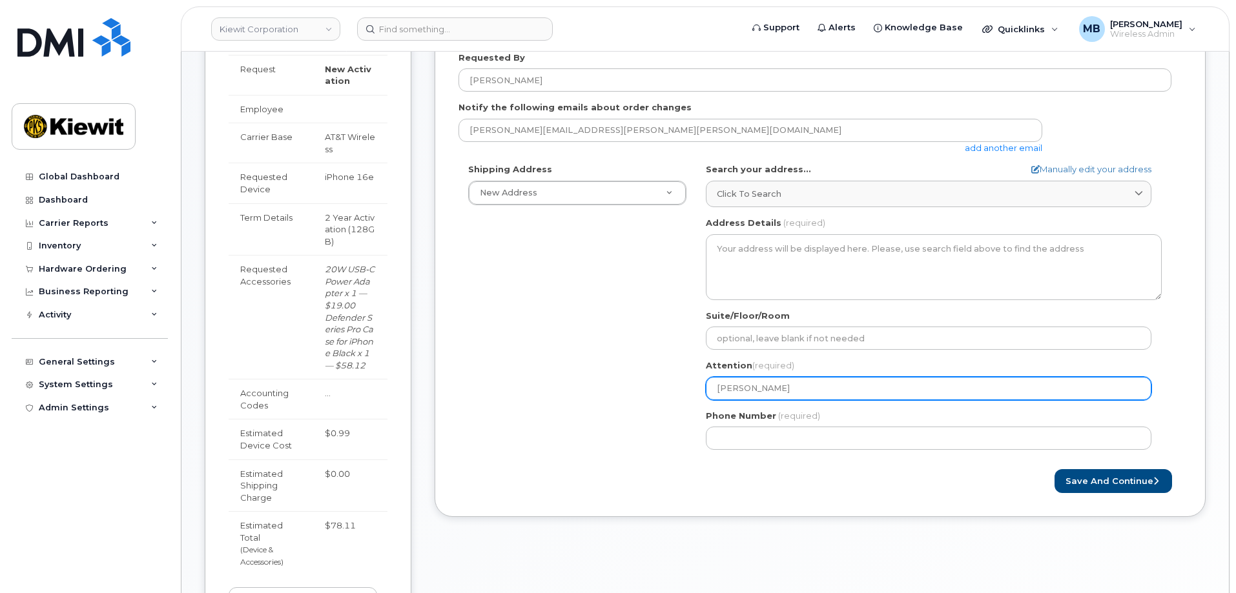
select select
type input "Francois Maill"
select select
type input "Francois Mailla"
select select
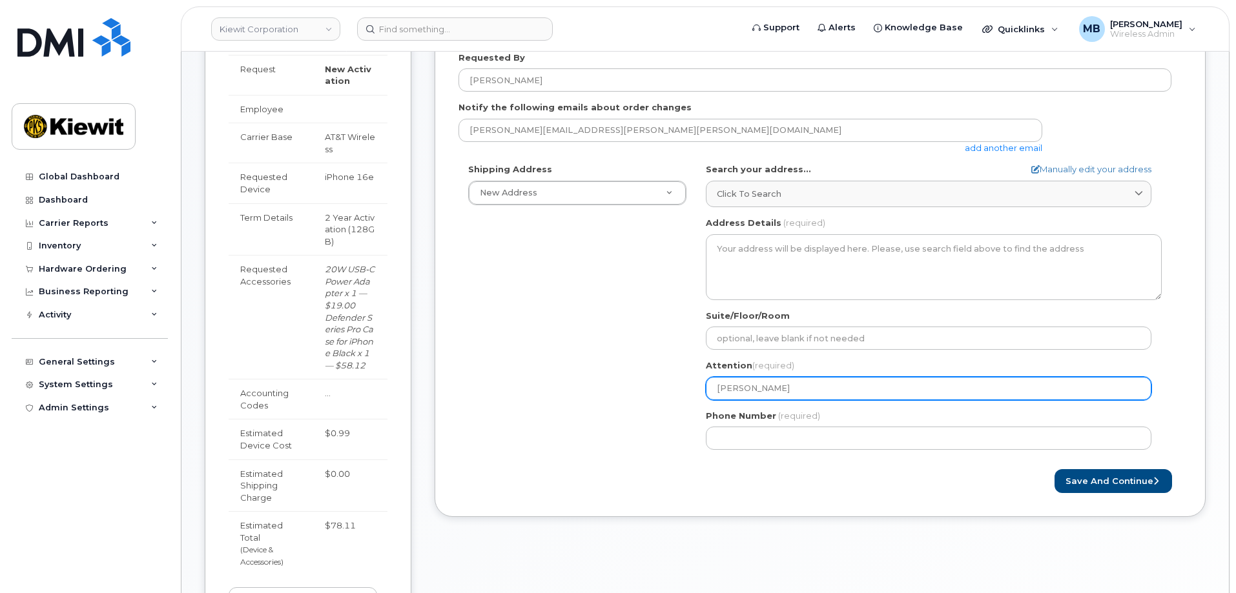
type input "Francois Maillar"
select select
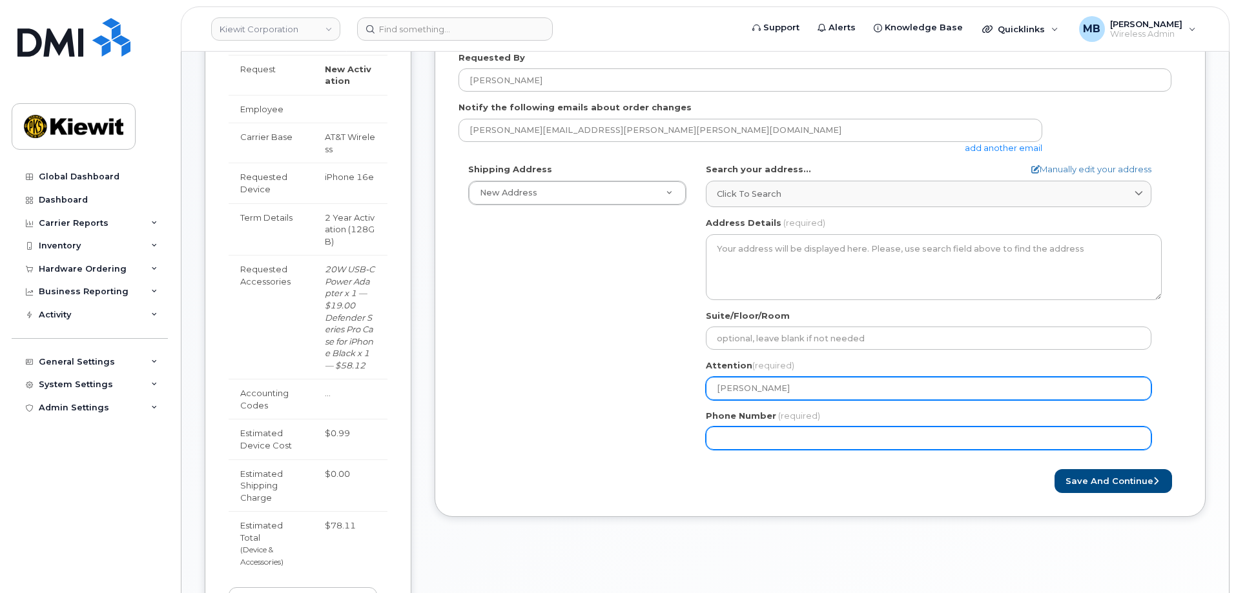
type input "[PERSON_NAME]"
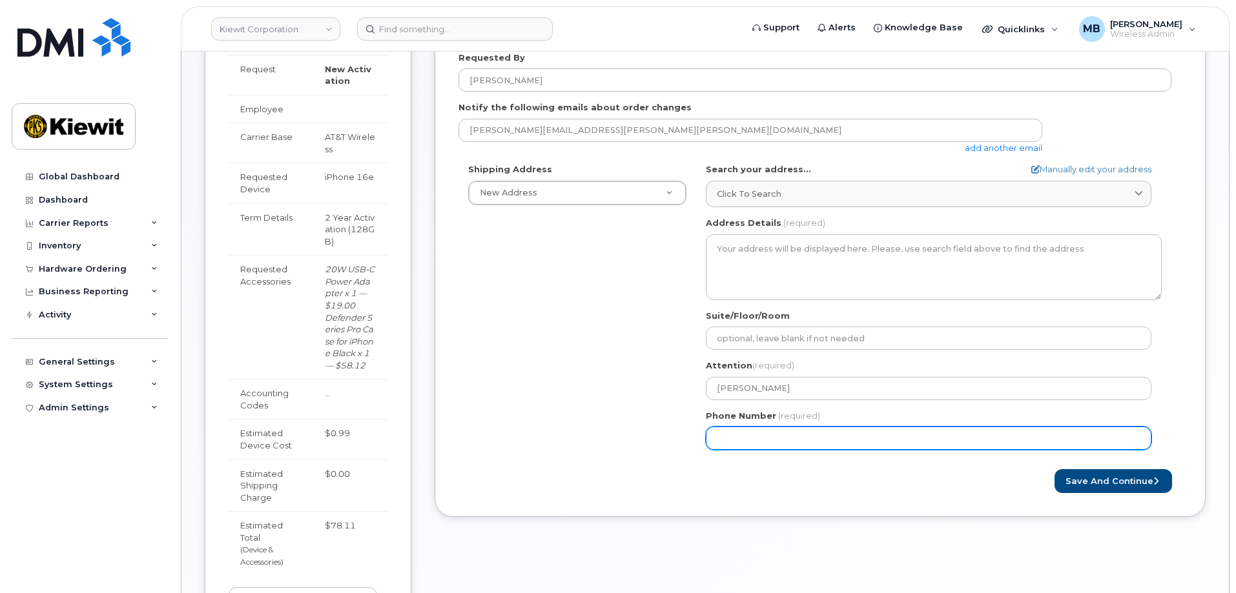
click at [757, 444] on input "Phone Number" at bounding box center [928, 438] width 445 height 23
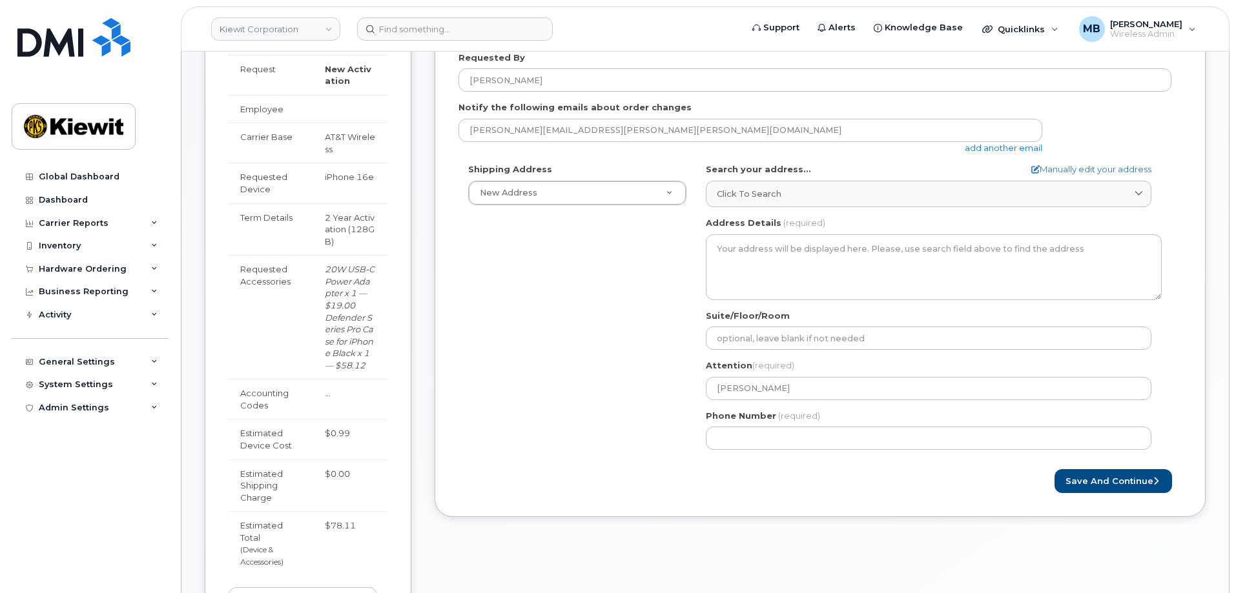
click at [616, 433] on div "Shipping Address New Address New Address AB Search your address... Manually edi…" at bounding box center [814, 311] width 713 height 296
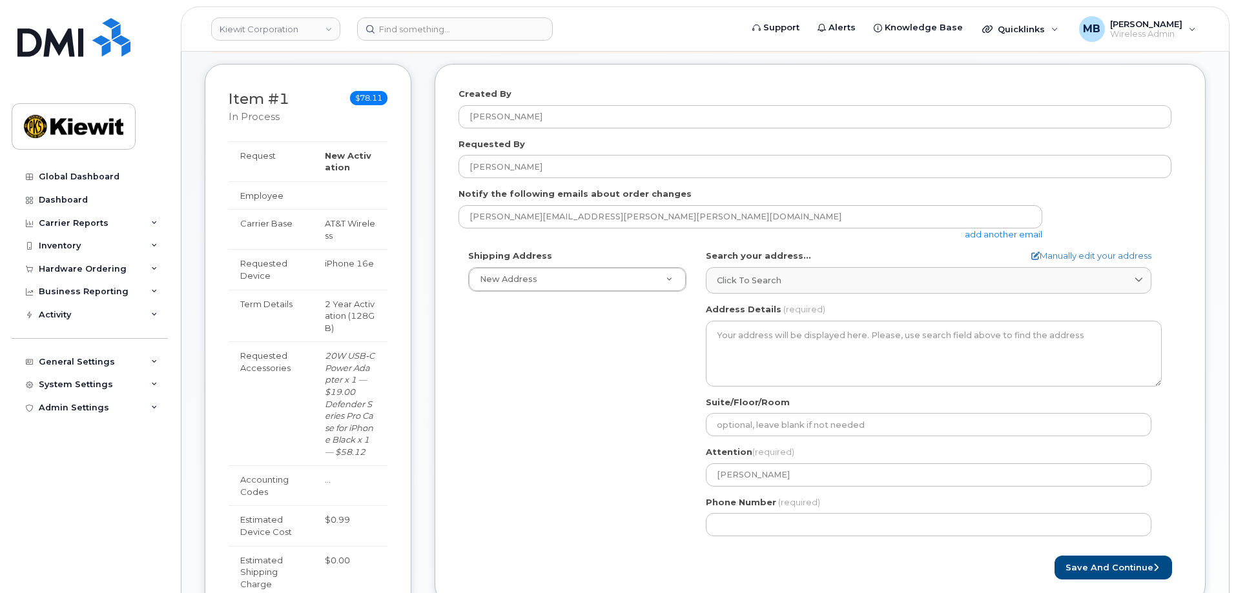
scroll to position [258, 0]
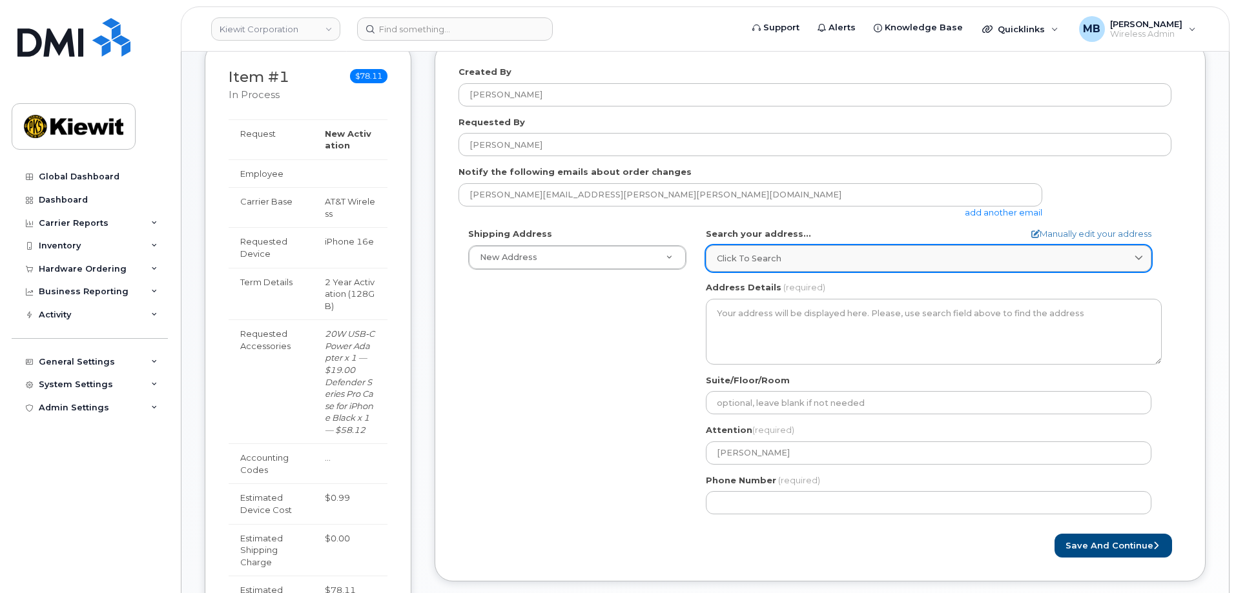
click at [757, 254] on span "Click to search" at bounding box center [749, 258] width 65 height 12
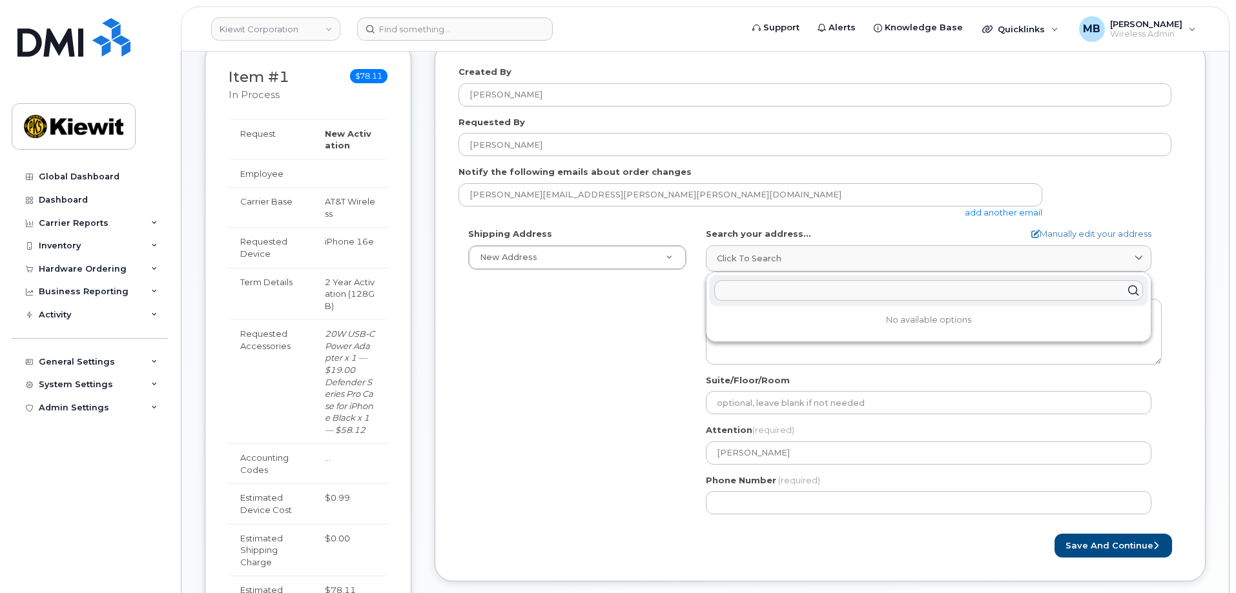
click at [784, 285] on input "text" at bounding box center [928, 290] width 429 height 21
type input "1"
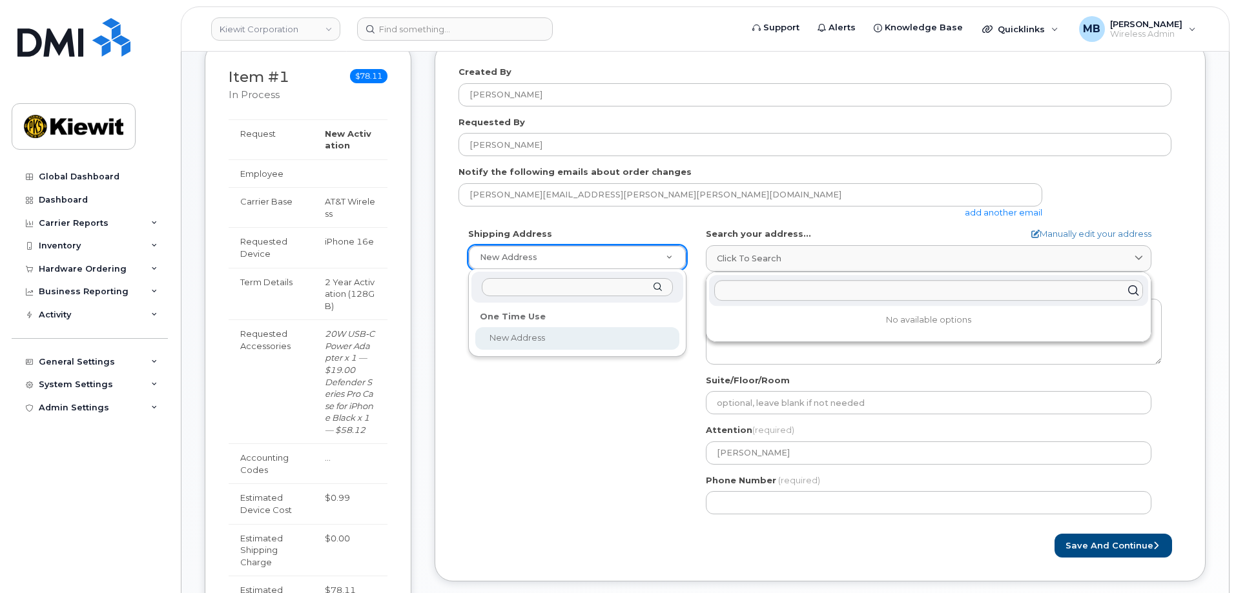
select select
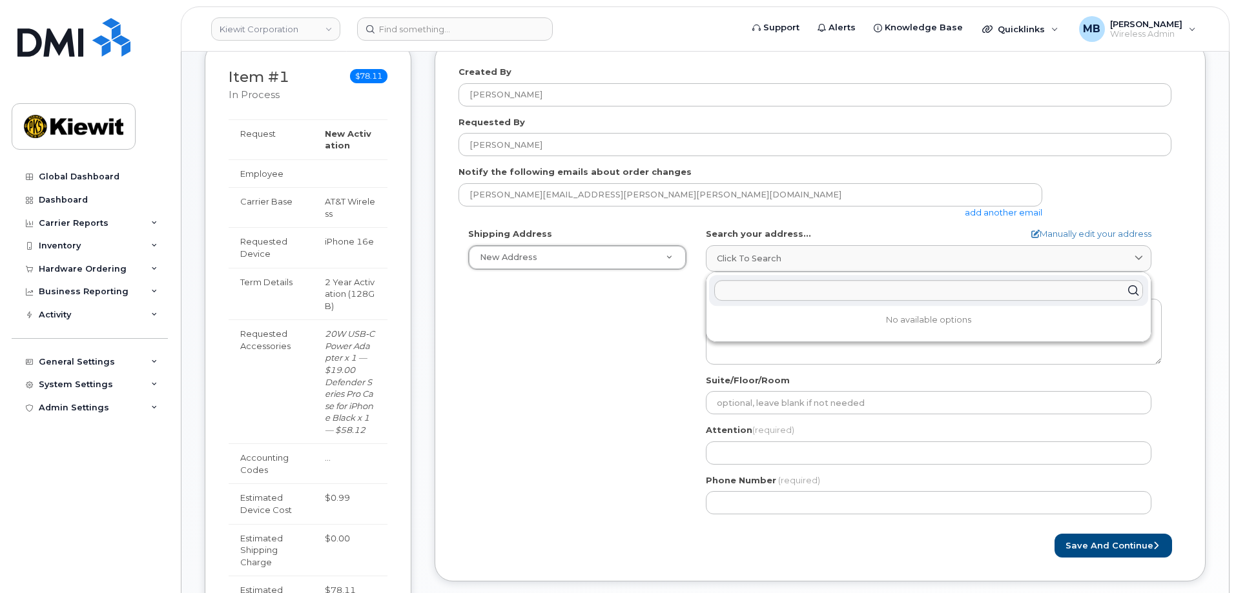
click at [600, 365] on div "Shipping Address New Address New Address AB Search your address... Manually edi…" at bounding box center [814, 376] width 713 height 296
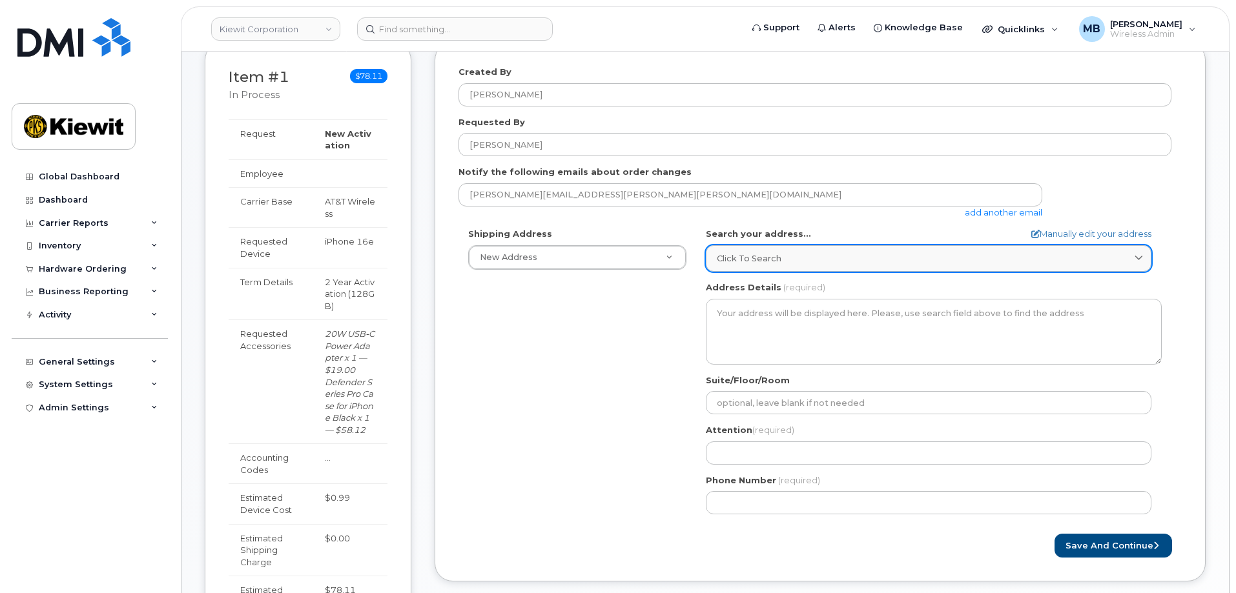
click at [777, 260] on span "Click to search" at bounding box center [749, 258] width 65 height 12
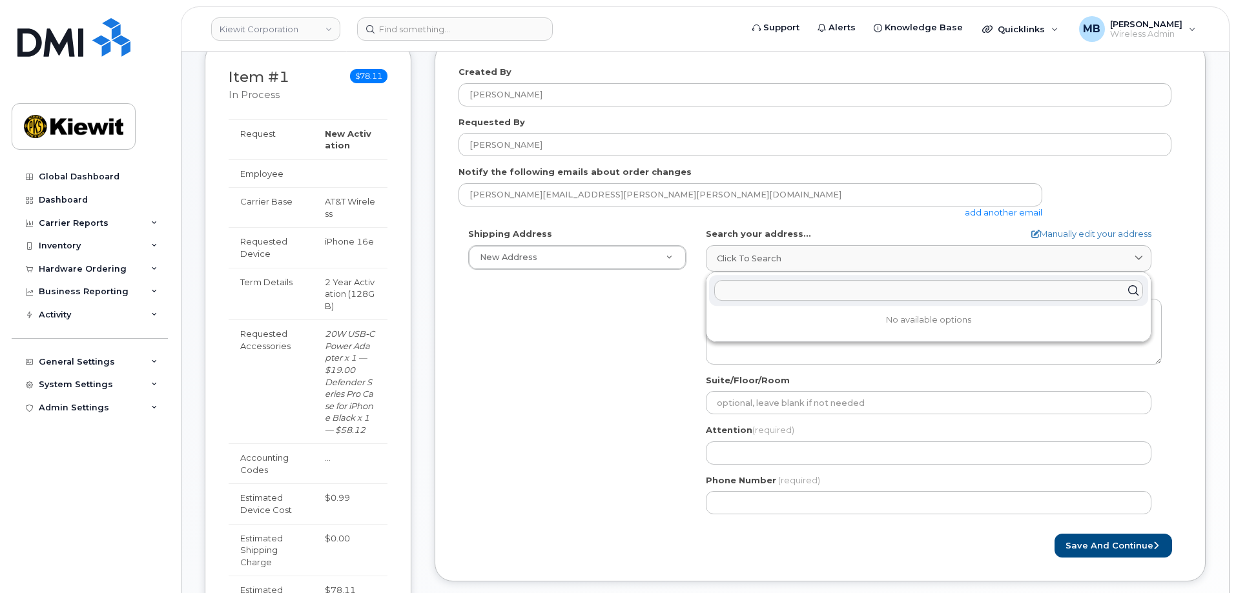
click at [762, 291] on input "text" at bounding box center [928, 290] width 429 height 21
click at [1109, 233] on link "Manually edit your address" at bounding box center [1091, 234] width 120 height 12
select select
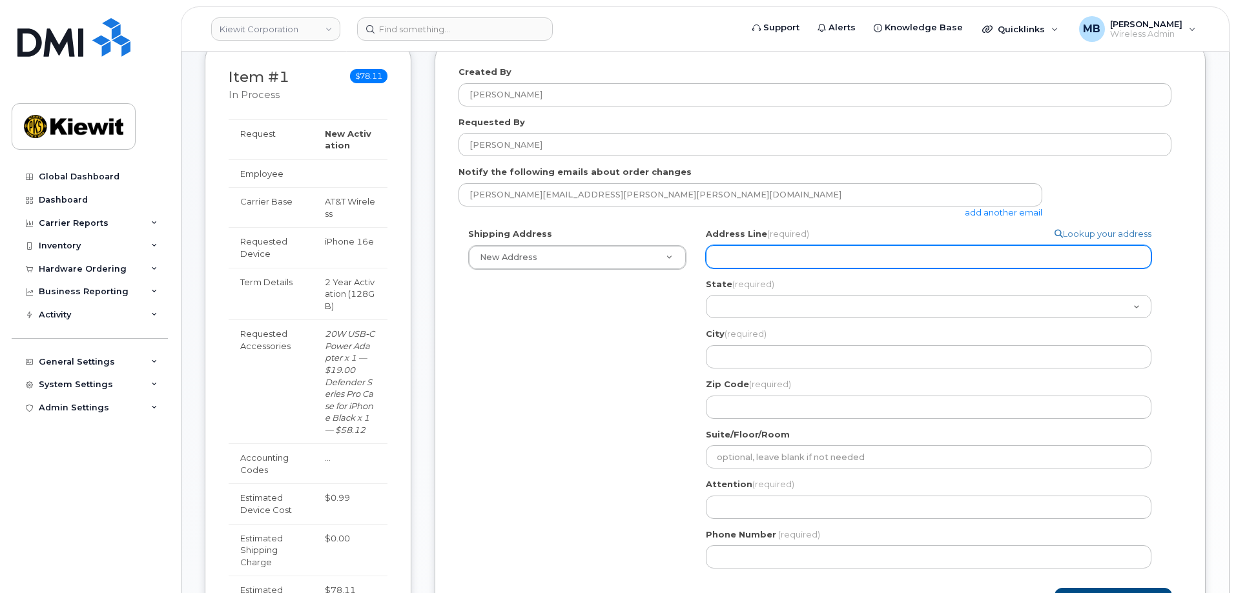
click at [903, 248] on input "Address Line (required)" at bounding box center [928, 256] width 445 height 23
select select
type input "1"
select select
type input "10"
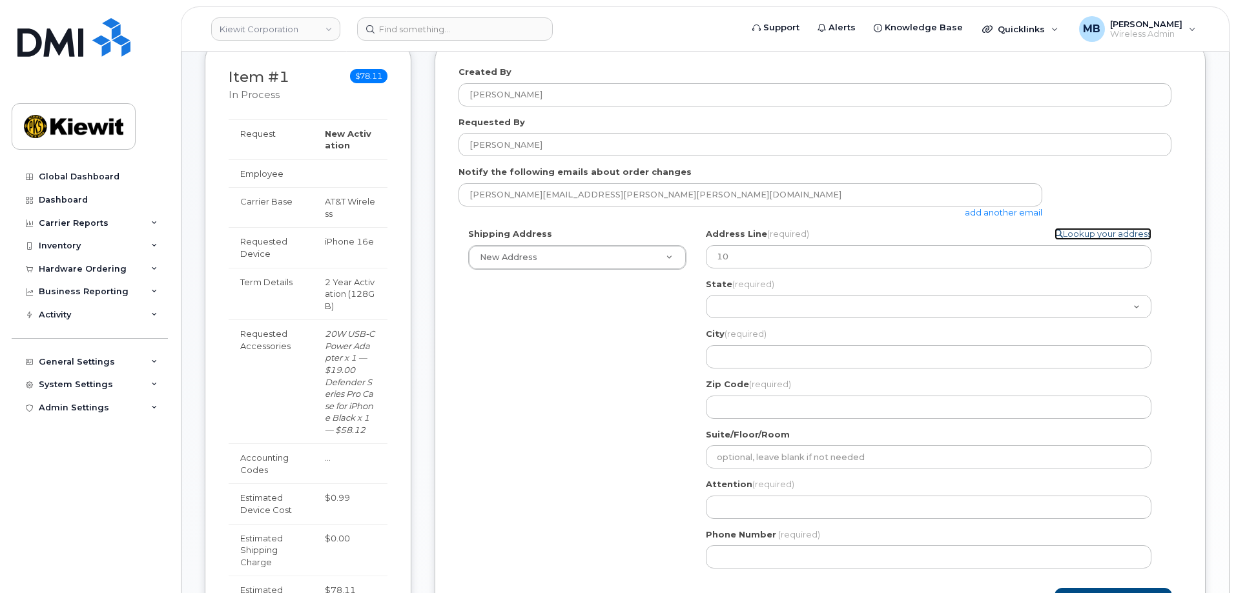
click at [1100, 234] on link "Lookup your address" at bounding box center [1102, 234] width 97 height 12
select select
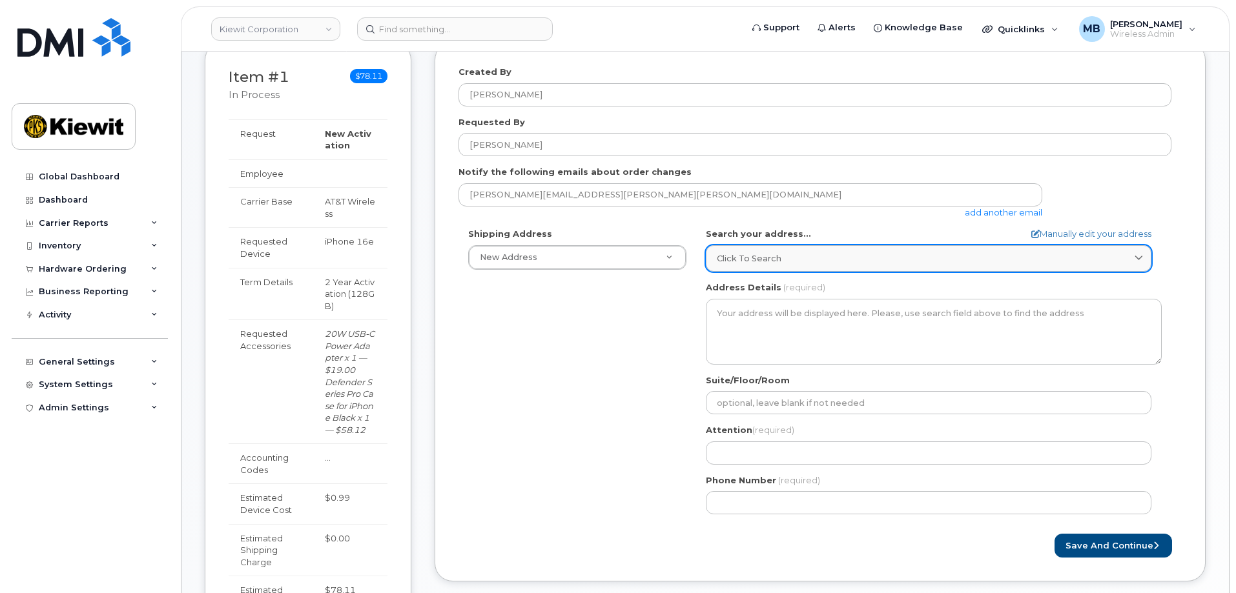
click at [1013, 260] on div "Click to search" at bounding box center [929, 258] width 424 height 12
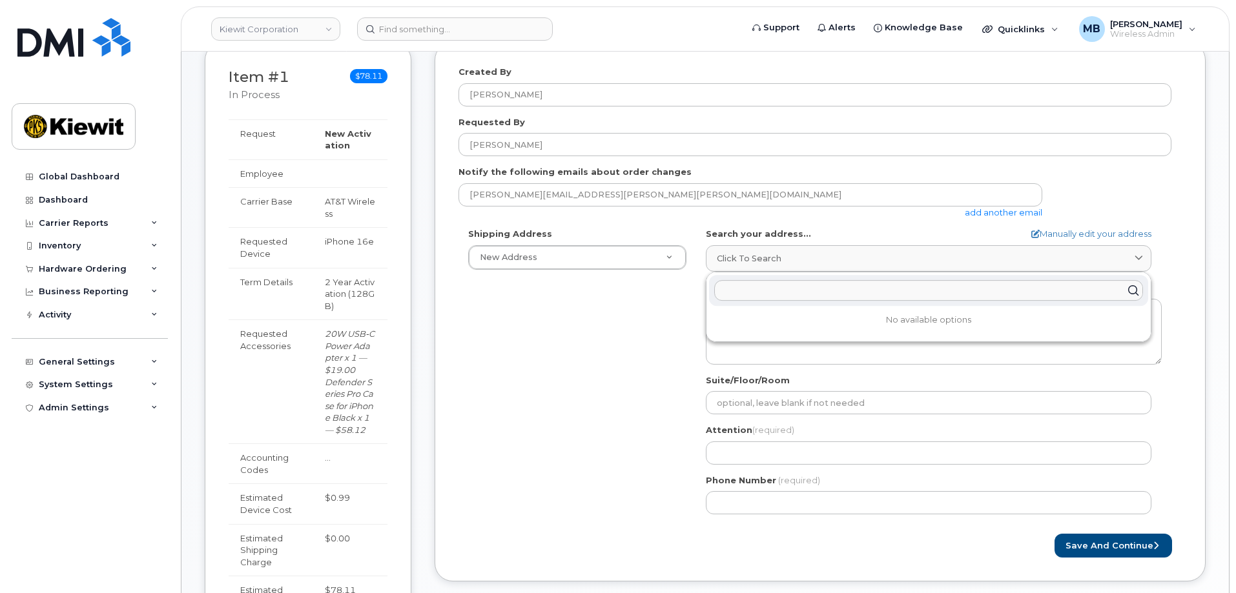
click at [972, 291] on input "text" at bounding box center [928, 290] width 429 height 21
click at [576, 374] on div "Shipping Address New Address New Address AB Search your address... Manually edi…" at bounding box center [814, 376] width 713 height 296
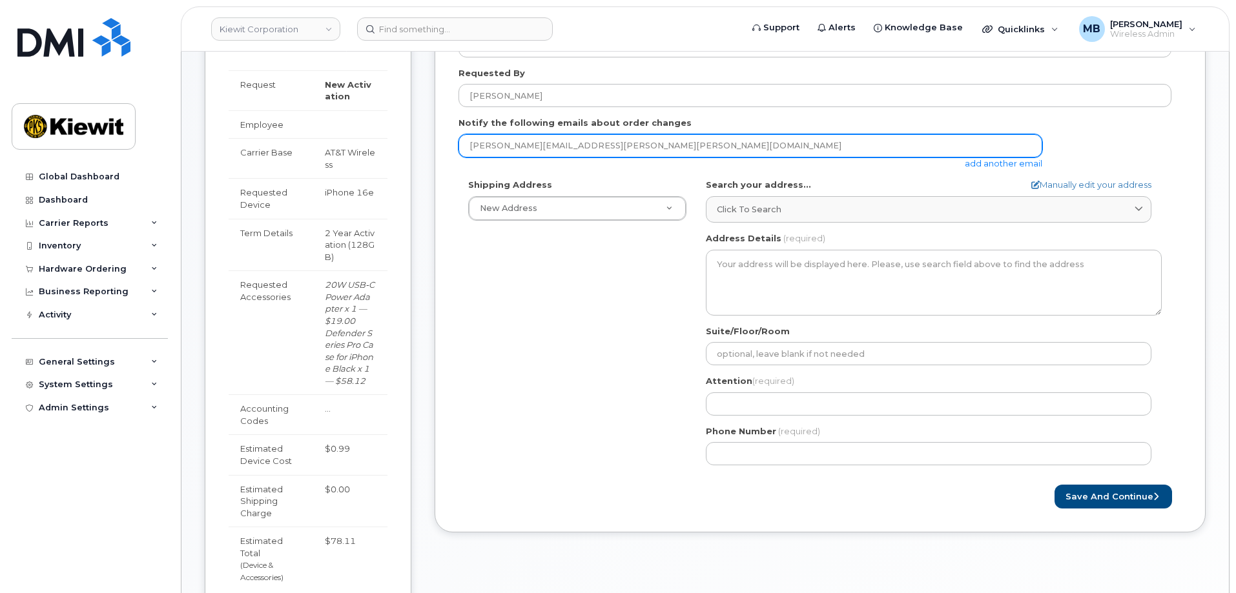
scroll to position [323, 0]
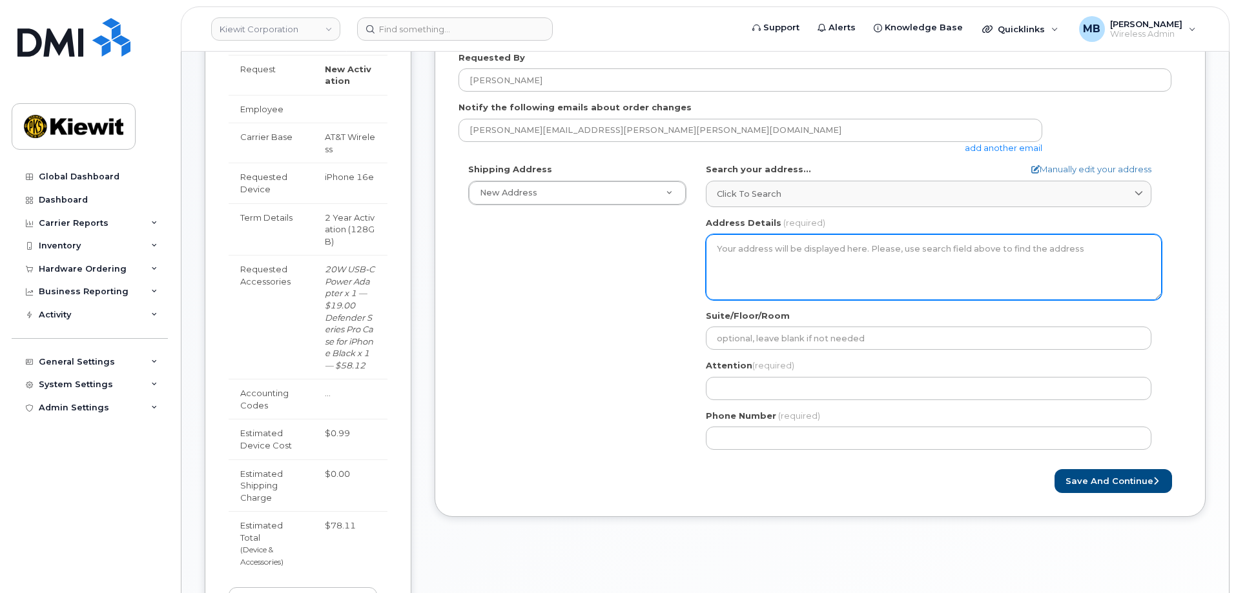
click at [770, 258] on textarea "Address Details" at bounding box center [934, 267] width 456 height 66
click at [802, 254] on textarea "Address Details" at bounding box center [934, 267] width 456 height 66
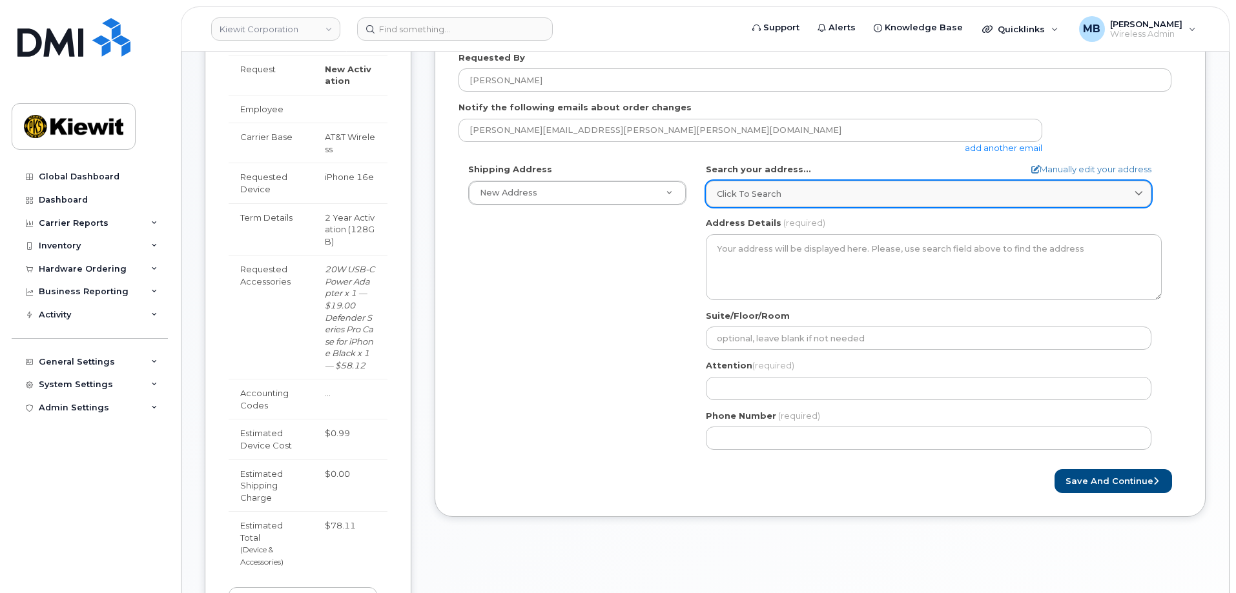
click at [797, 198] on div "Click to search" at bounding box center [929, 194] width 424 height 12
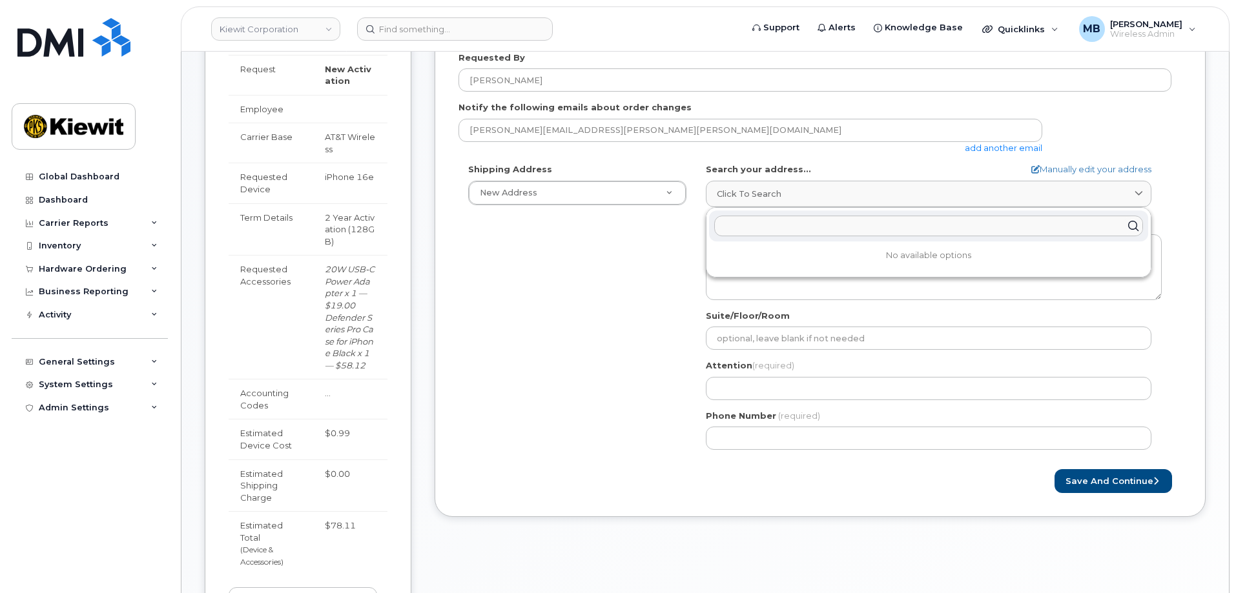
click at [795, 229] on input "text" at bounding box center [928, 226] width 429 height 21
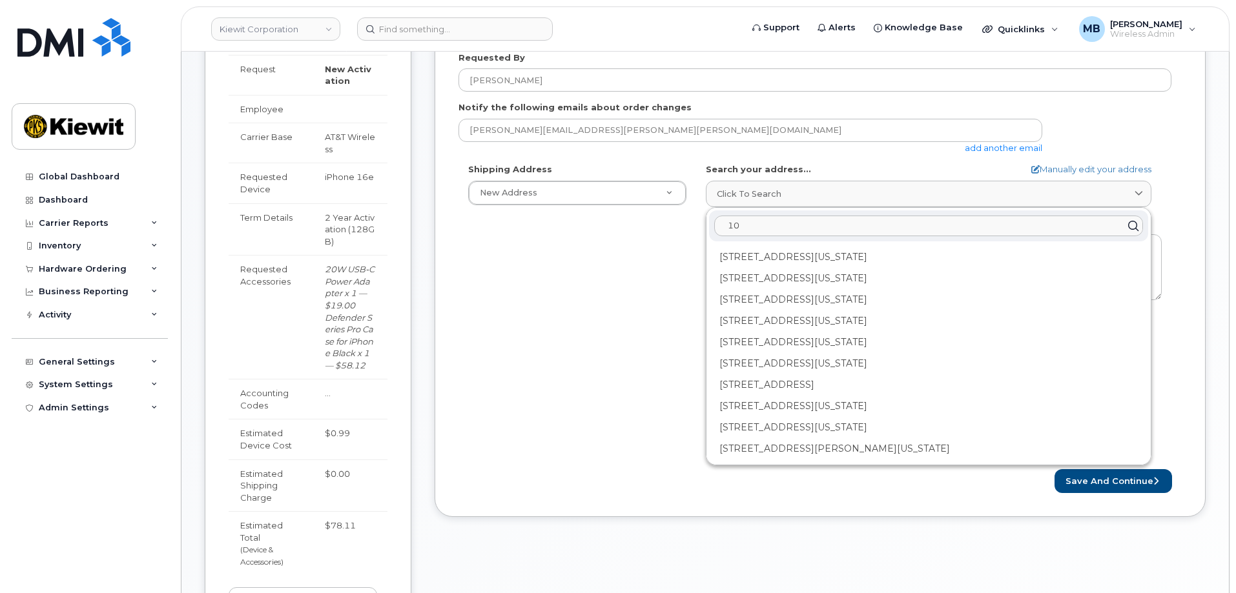
type input "1"
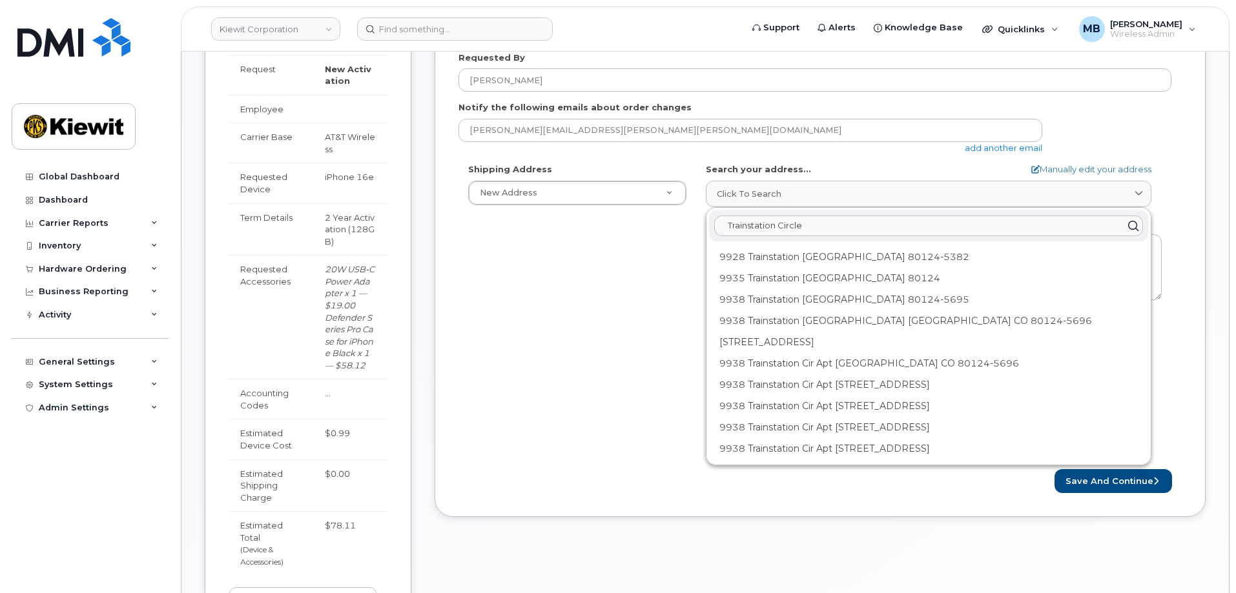
click at [727, 227] on input "Trainstation Circle" at bounding box center [928, 226] width 429 height 21
click at [844, 226] on input "10015 Trainstation Circle" at bounding box center [928, 226] width 429 height 21
drag, startPoint x: 753, startPoint y: 226, endPoint x: 763, endPoint y: 226, distance: 10.3
click at [753, 226] on input "10015 Trainstation Cir" at bounding box center [928, 226] width 429 height 21
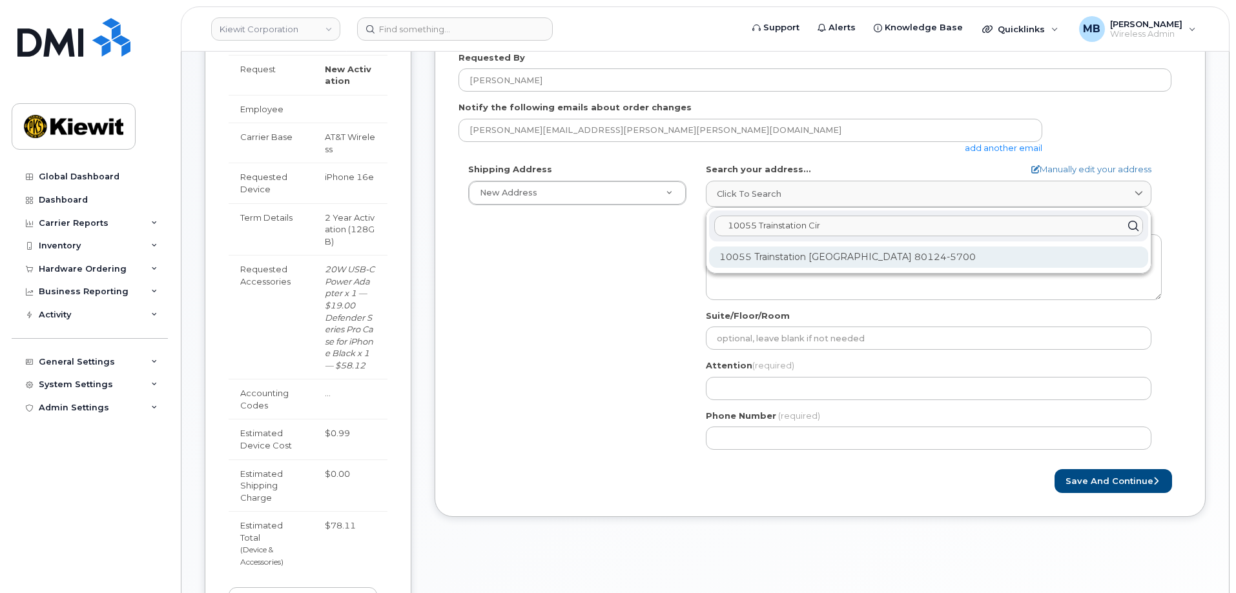
type input "10055 Trainstation Cir"
click at [786, 255] on div "10055 Trainstation Cir Lone Tree CO 80124-5700" at bounding box center [928, 257] width 439 height 21
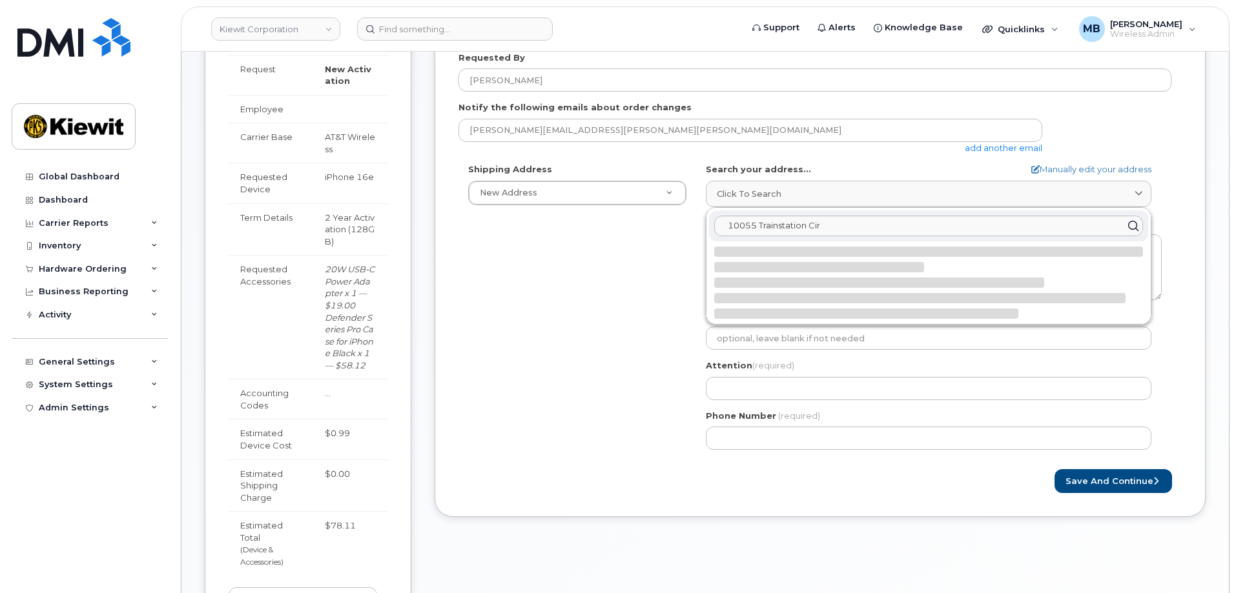
select select
type textarea "10055 Trainstation Cir LONE TREE CO 80124-5700 UNITED STATES"
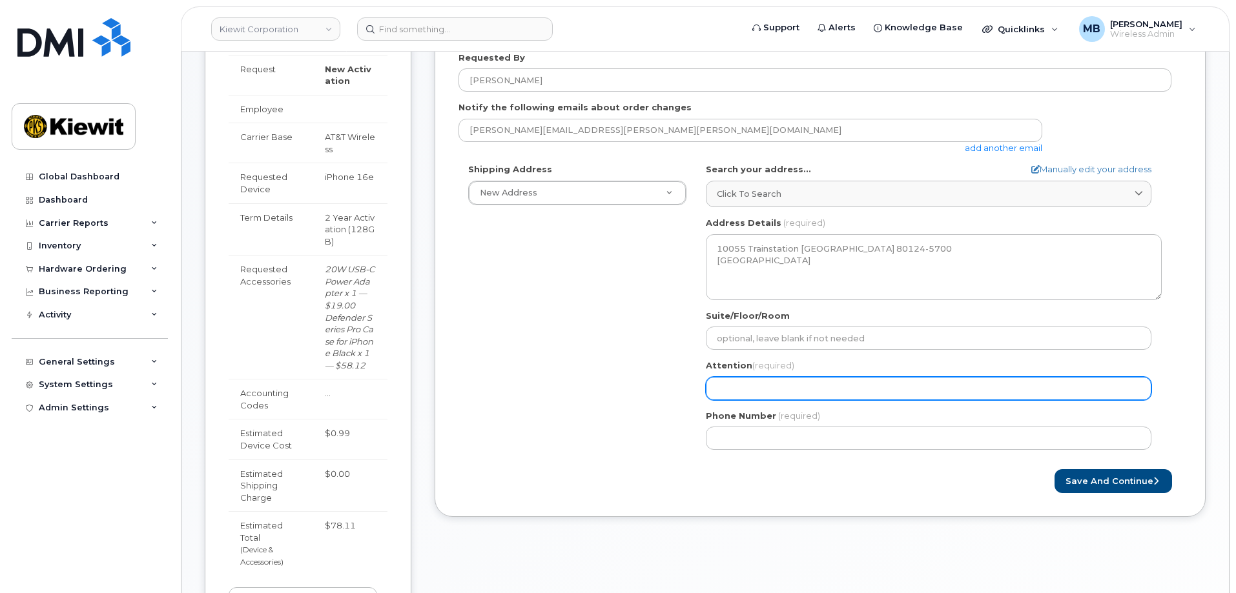
click at [812, 387] on input "Attention (required)" at bounding box center [928, 388] width 445 height 23
click at [801, 395] on input "Attention (required)" at bounding box center [928, 388] width 445 height 23
select select
type input "F"
select select
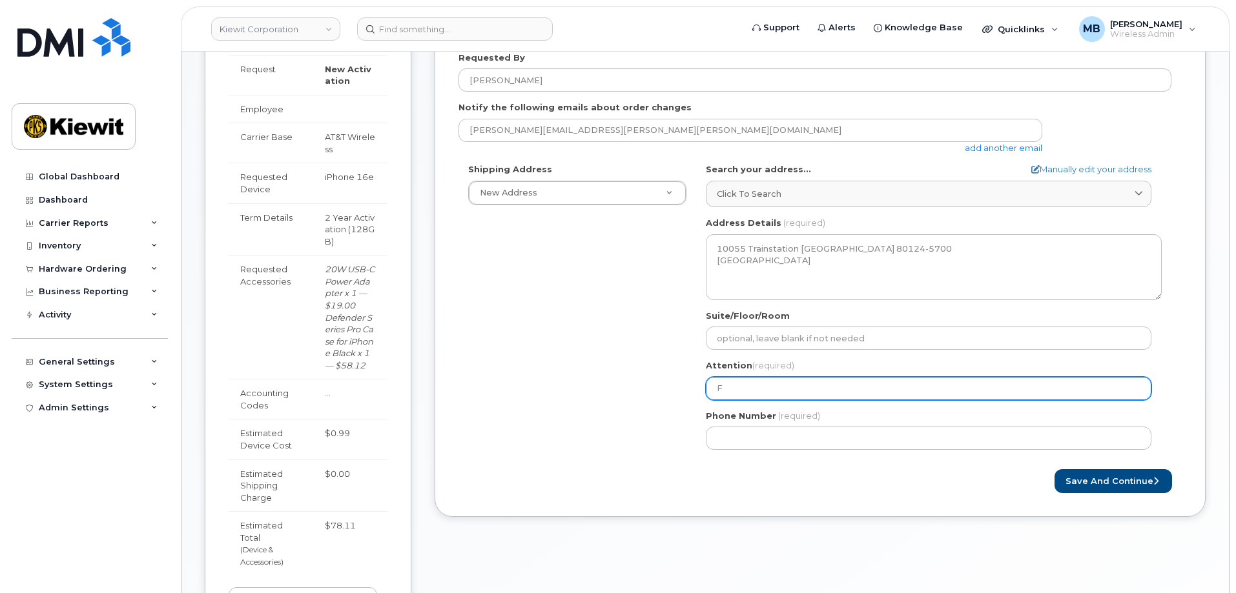
type input "Fr"
select select
type input "Fra"
select select
type input "Fran"
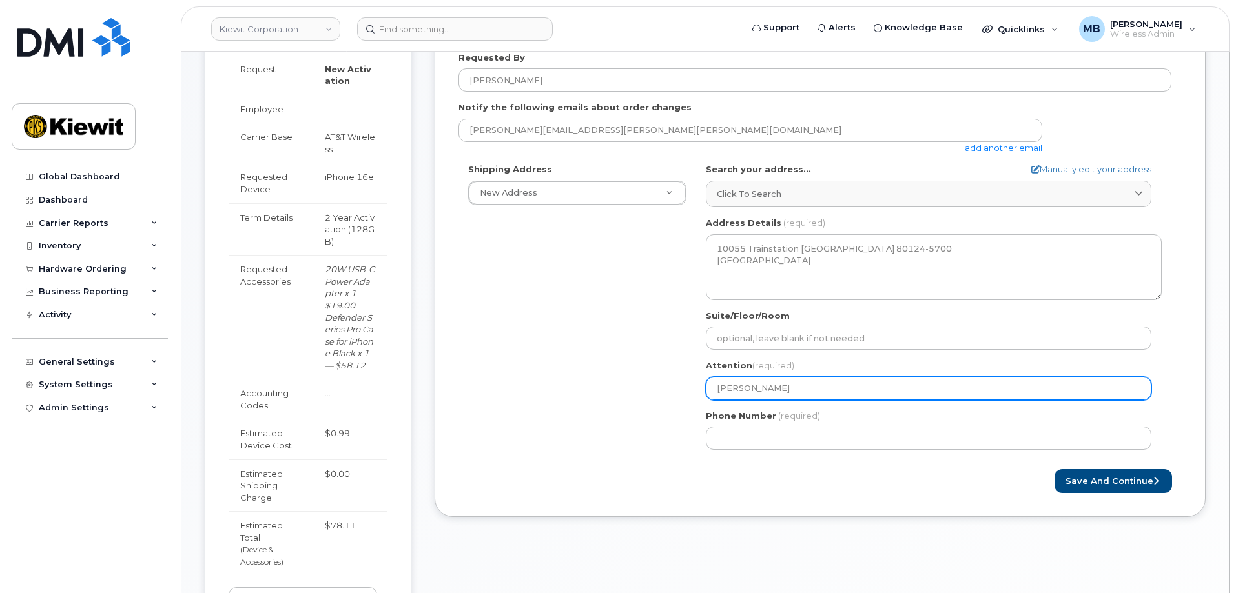
select select
type input "Franc"
select select
type input "Franco"
select select
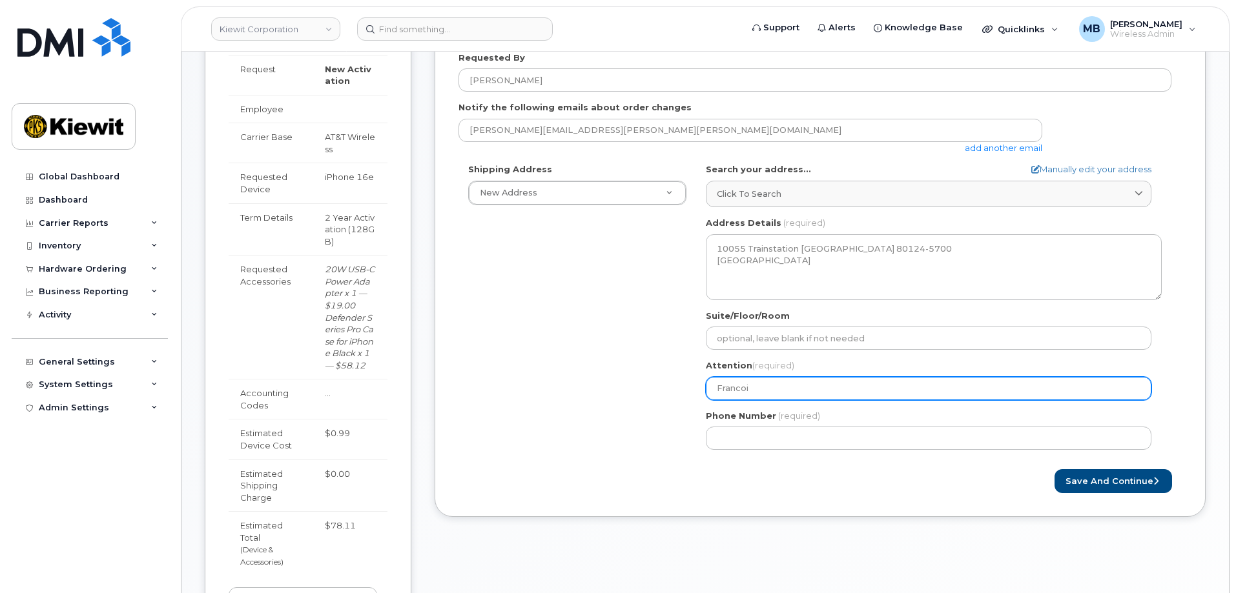
type input "Francoi"
select select
type input "Francois"
select select
type input "Francois M"
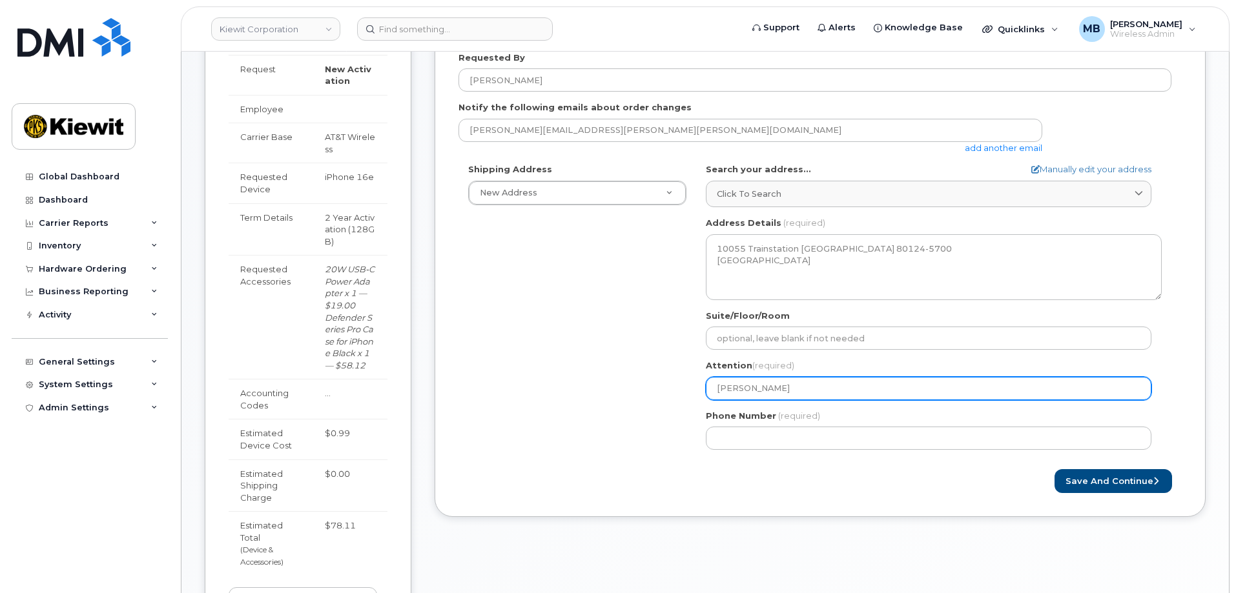
select select
type input "Francois Ma"
select select
type input "Francois Mai"
select select
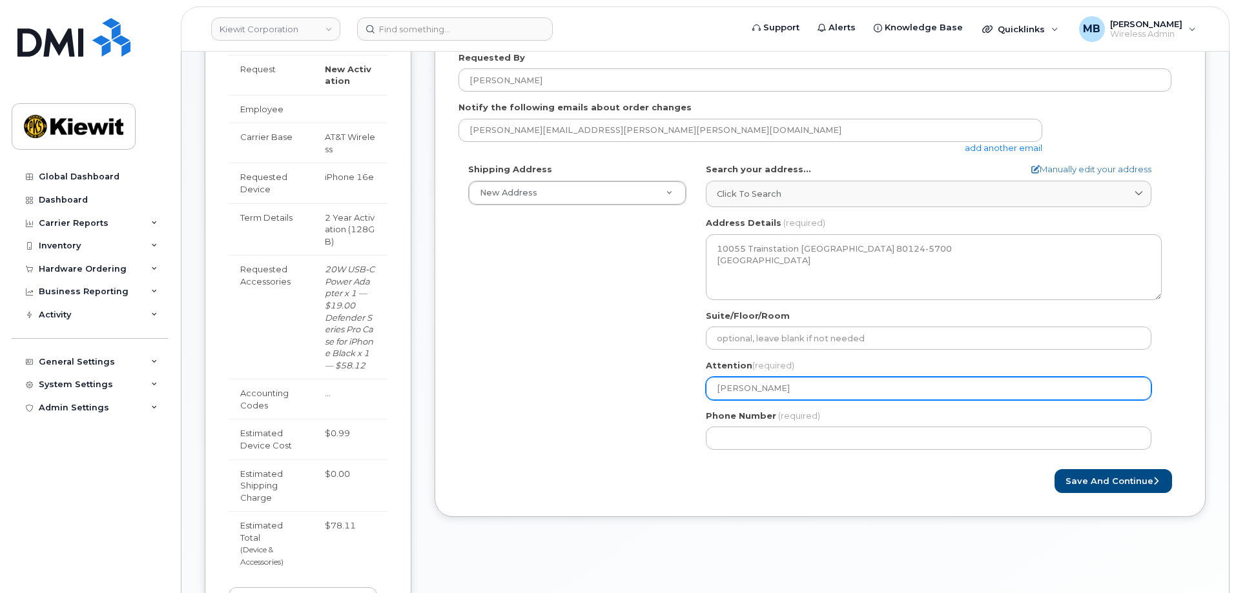
type input "Francois Mail"
select select
type input "Francois Maill"
select select
type input "Francois Mailla"
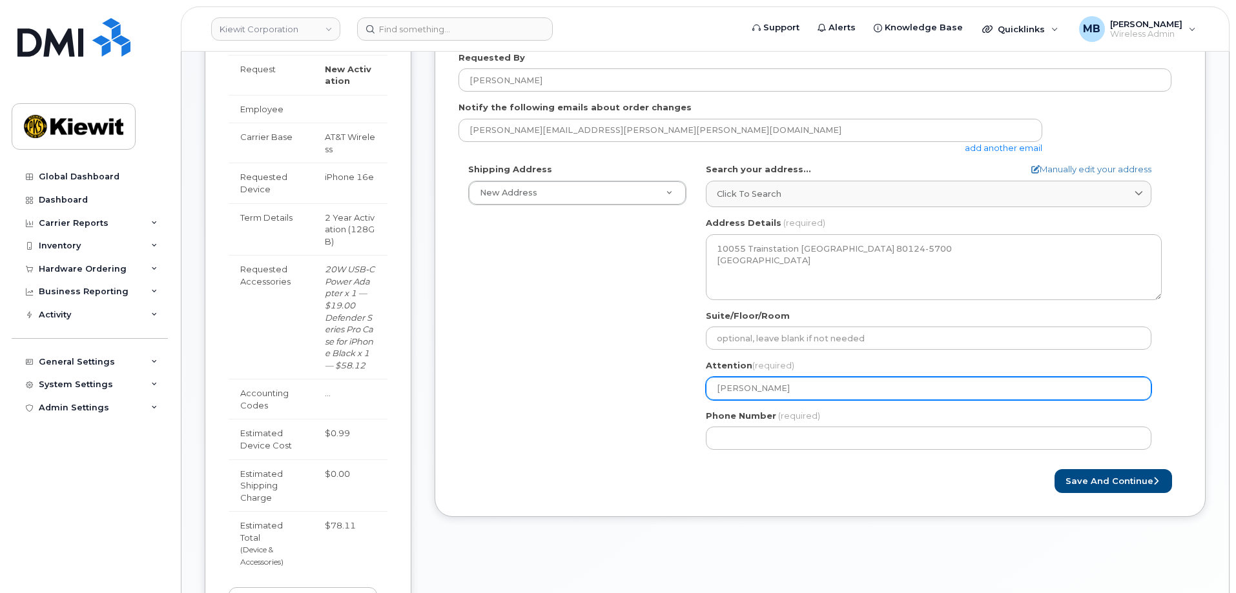
select select
type input "Francois Maillar"
select select
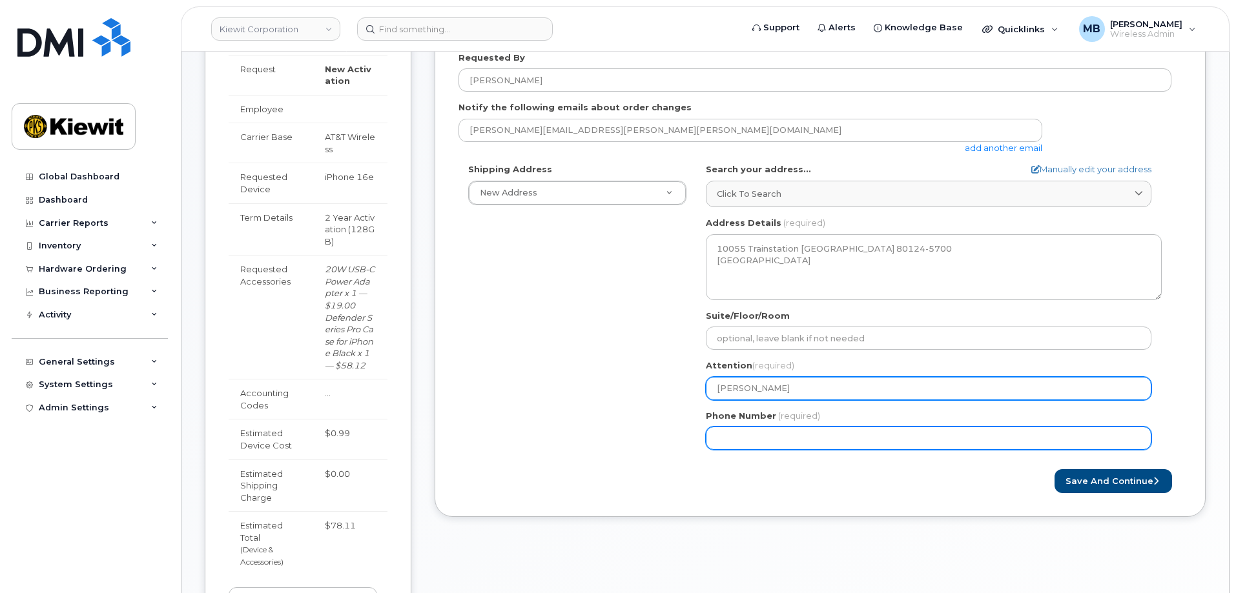
type input "[PERSON_NAME]"
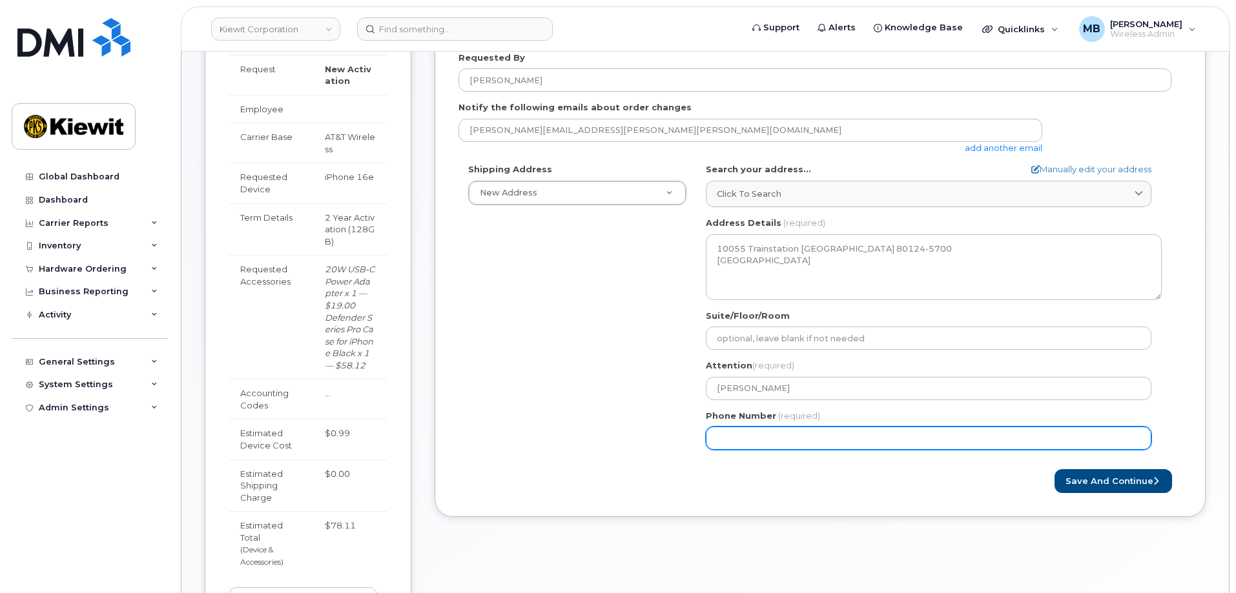
click at [773, 444] on input "Phone Number" at bounding box center [928, 438] width 445 height 23
type input "402"
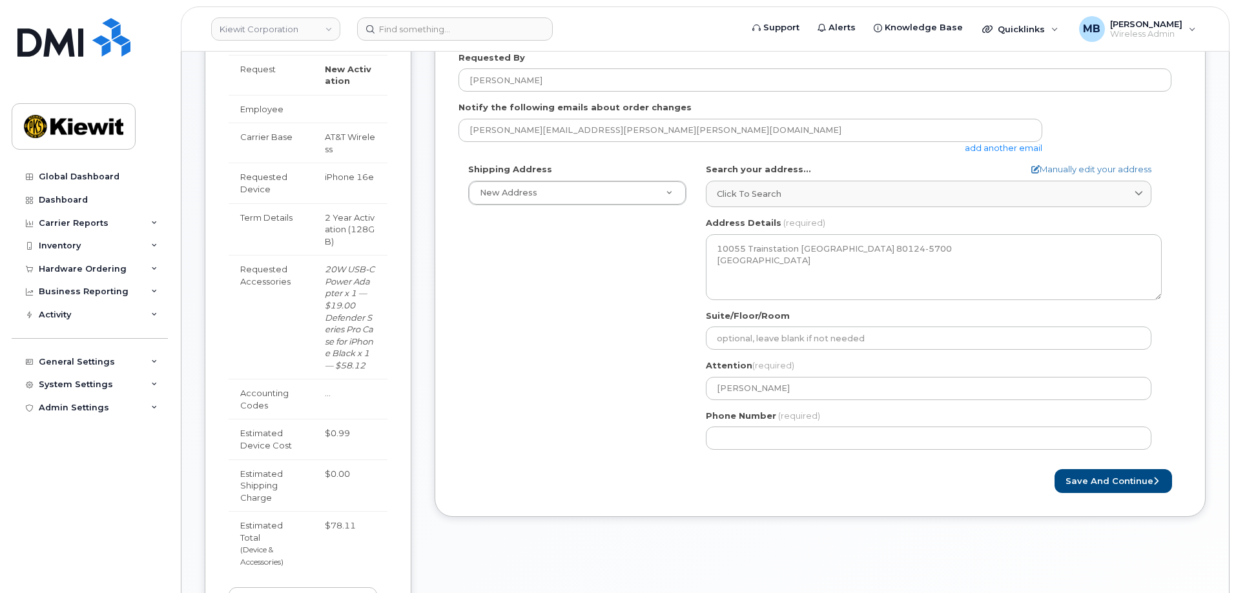
click at [647, 464] on form "Created By Matthew Bahle Requested By Francois Maillard Notify the following em…" at bounding box center [819, 247] width 723 height 492
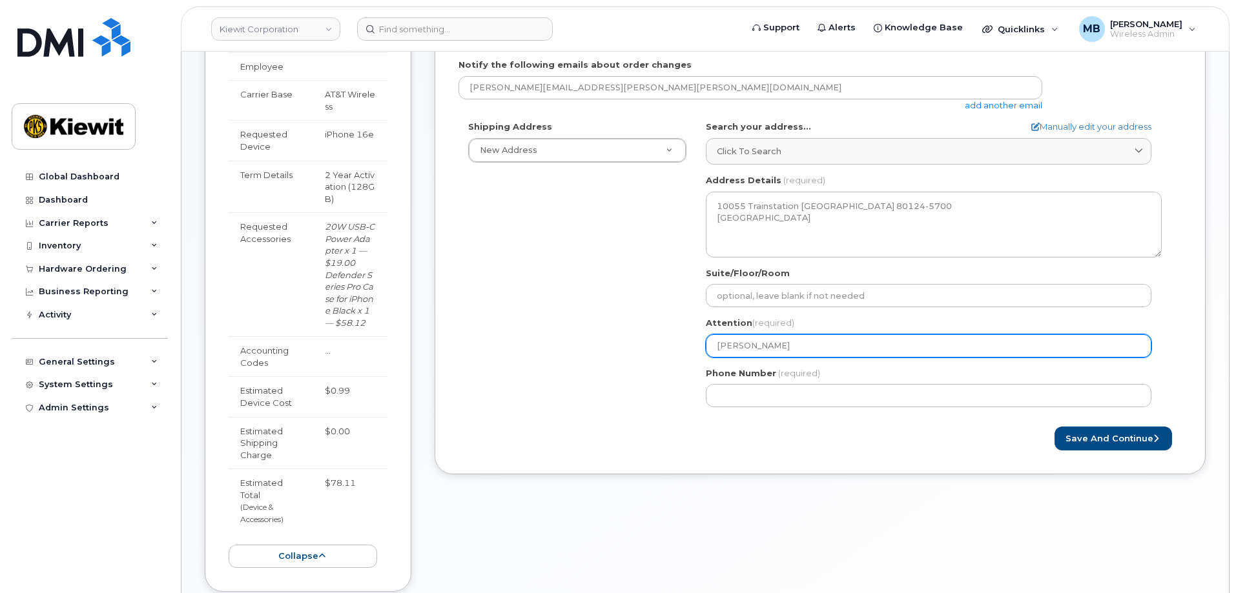
scroll to position [293, 0]
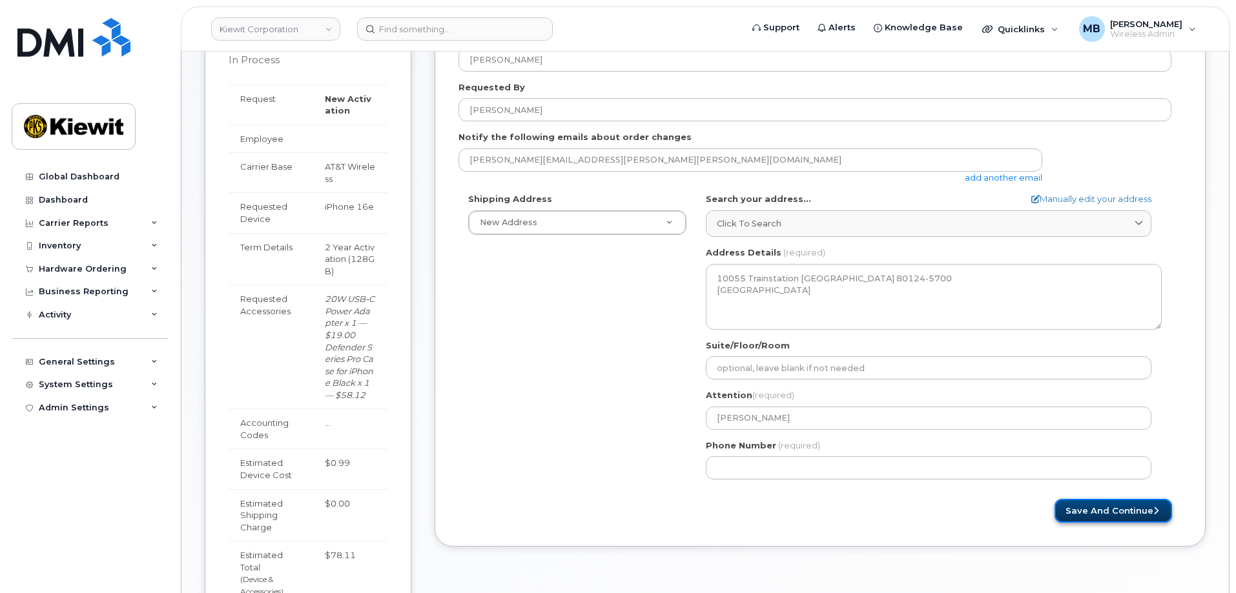
click at [1081, 507] on button "Save and Continue" at bounding box center [1112, 511] width 117 height 24
click at [796, 498] on form "Created By Matthew Bahle Requested By Francois Maillard Notify the following em…" at bounding box center [819, 277] width 723 height 492
click at [1094, 507] on button "Save and Continue" at bounding box center [1112, 511] width 117 height 24
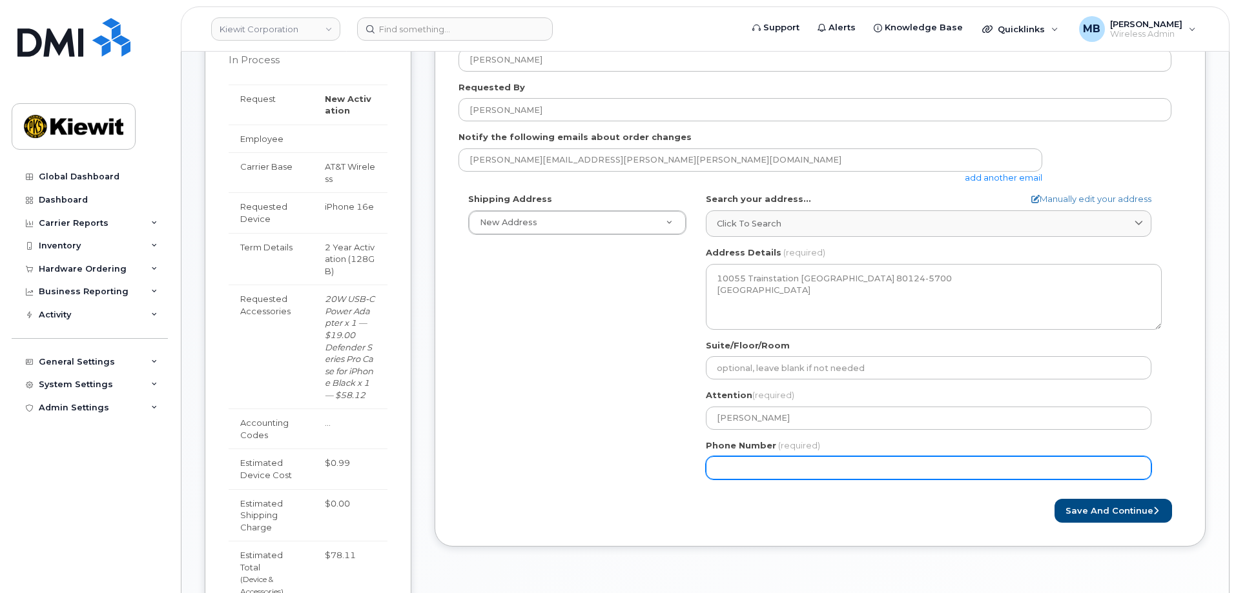
click at [826, 469] on input "Phone Number" at bounding box center [928, 467] width 445 height 23
type input "4028415274"
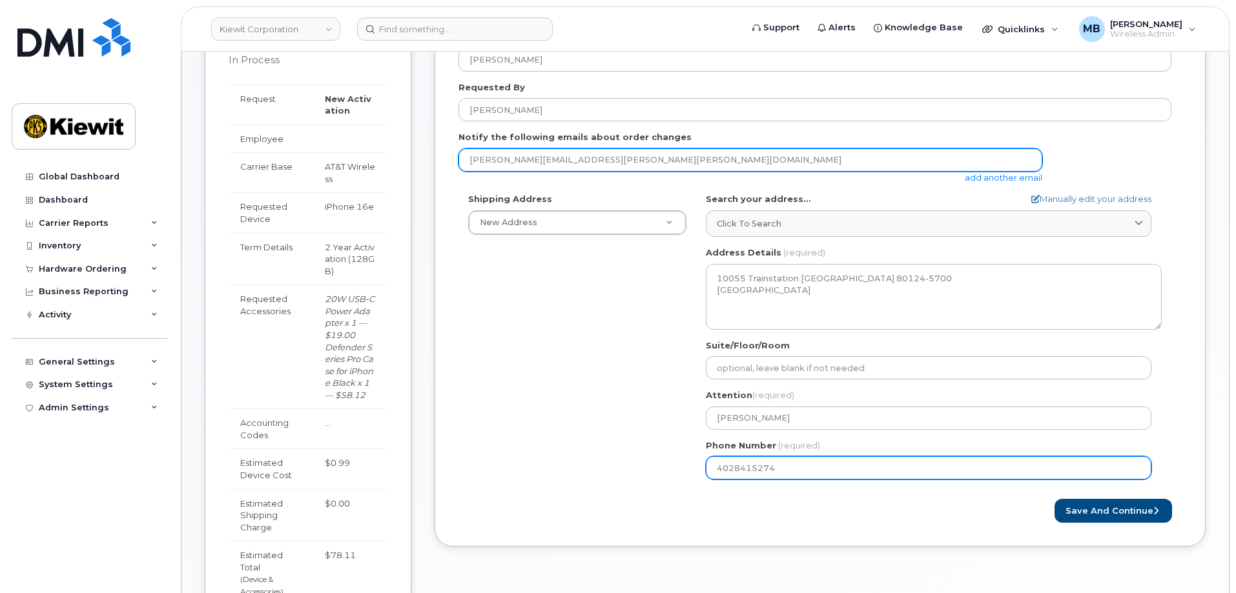
type input "bahle3211@gmail.com"
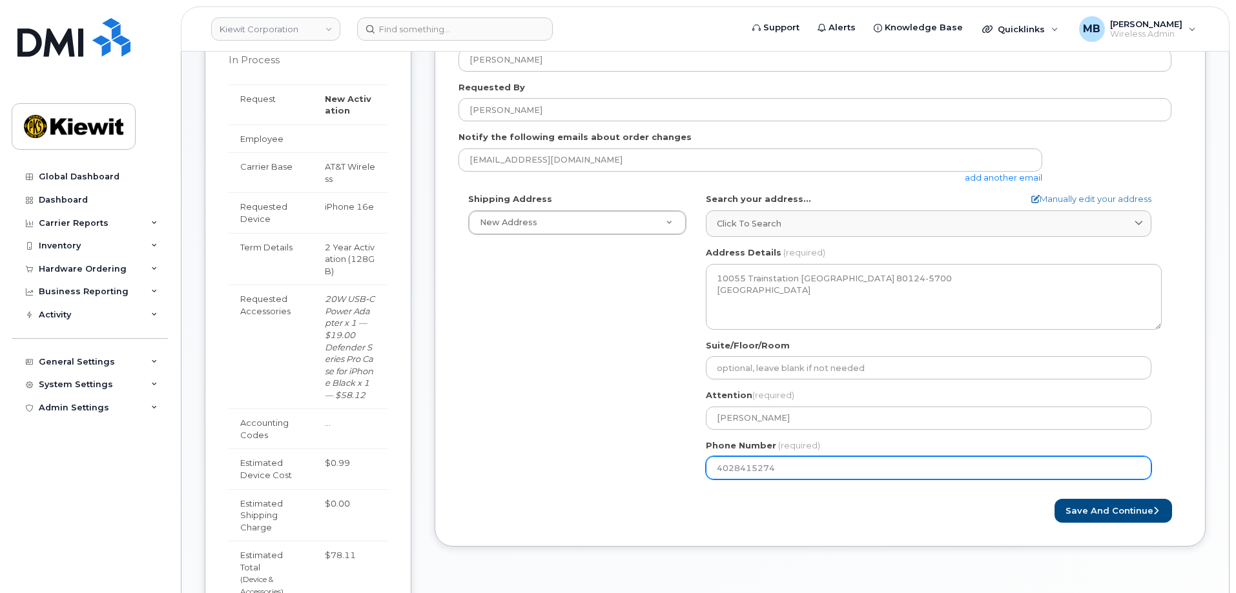
type input "6765 Zebra Grass Lane"
select select
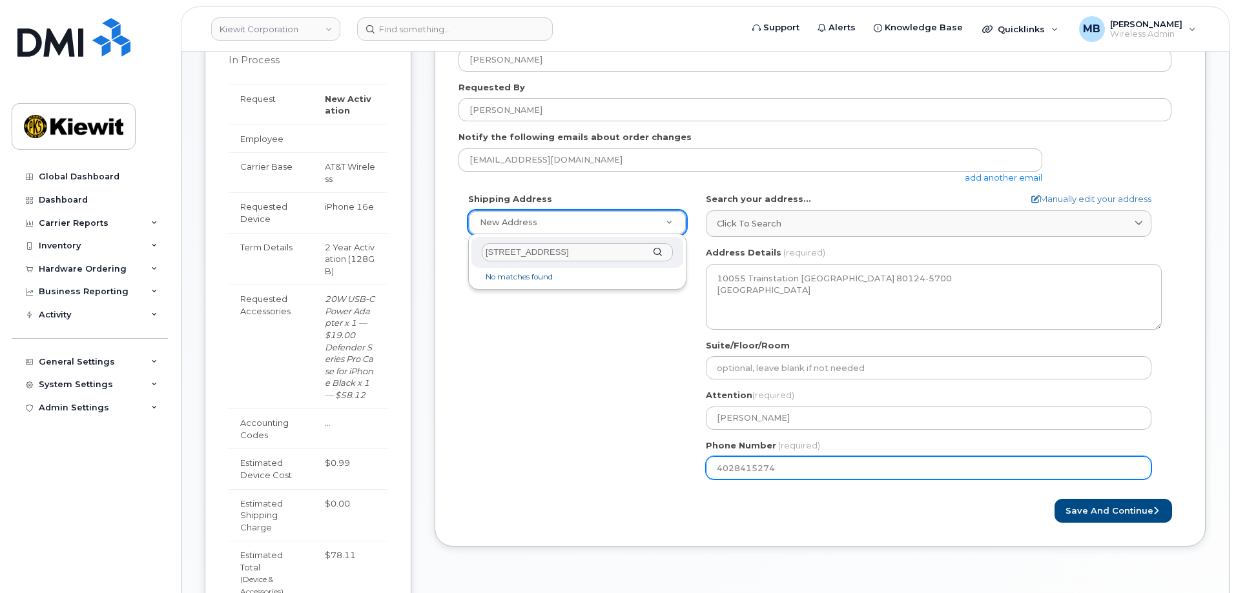
drag, startPoint x: 604, startPoint y: 252, endPoint x: 386, endPoint y: 249, distance: 217.6
click at [386, 249] on body "Kiewit Corporation Support Alerts Knowledge Base Quicklinks Suspend / Cancel De…" at bounding box center [618, 376] width 1236 height 1338
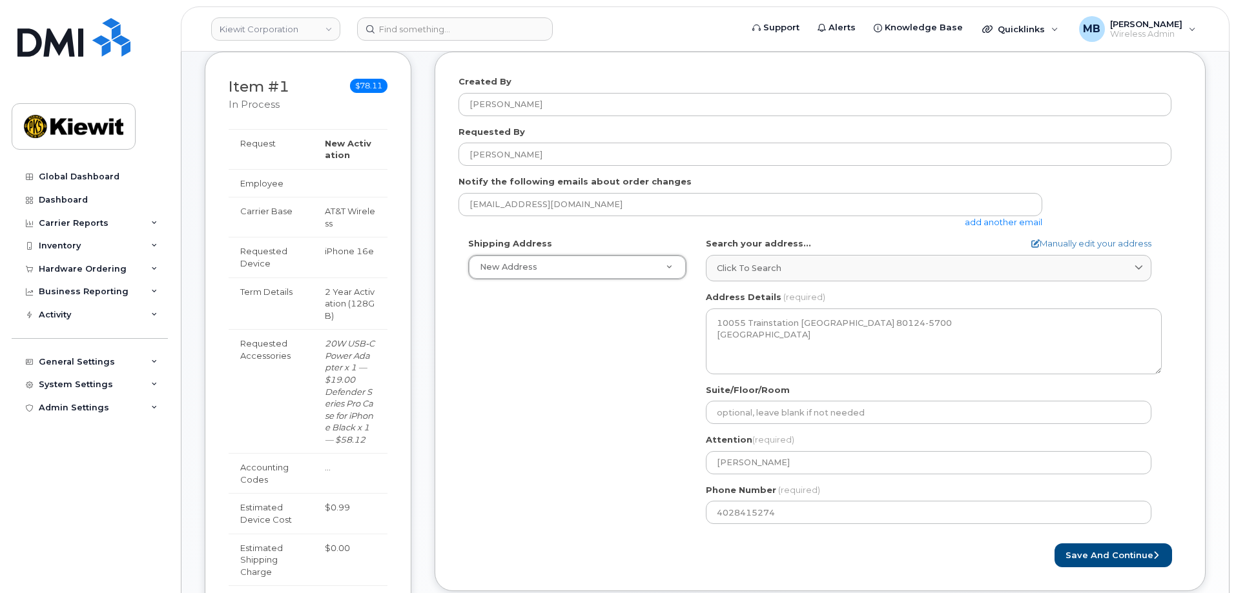
scroll to position [229, 0]
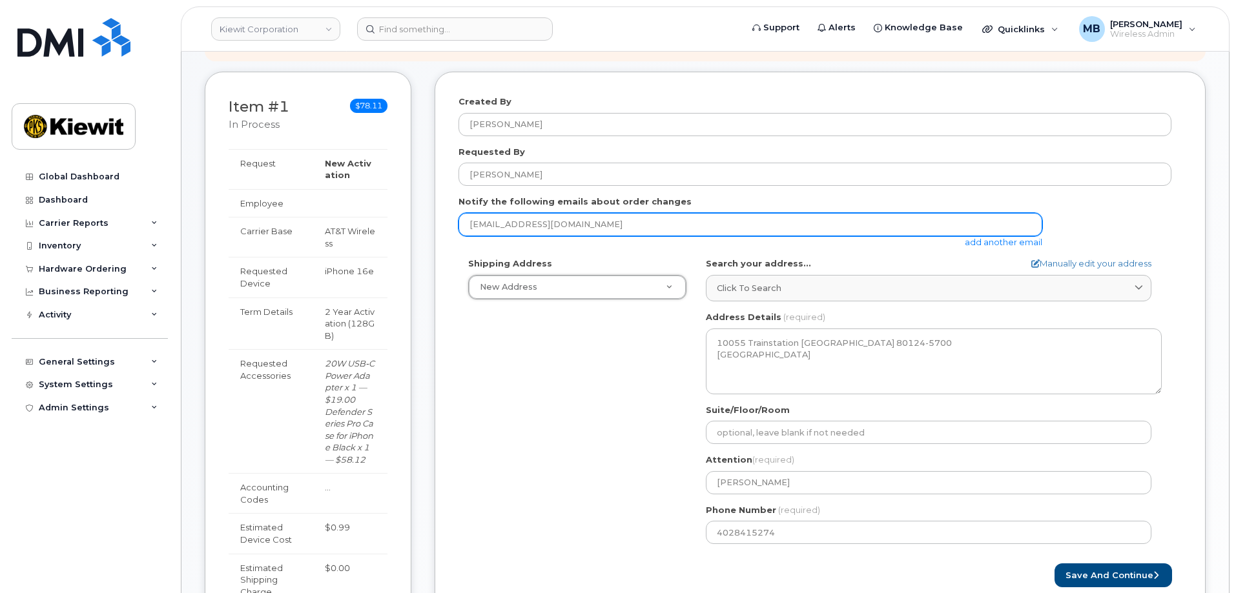
click at [563, 223] on input "bahle3211@gmail.com" at bounding box center [750, 224] width 584 height 23
drag, startPoint x: 584, startPoint y: 223, endPoint x: 387, endPoint y: 228, distance: 197.0
click at [387, 228] on div "Item #1 in process $78.11 New Activation iPhone 16e (Black) $0.99 - 2 Year Acti…" at bounding box center [705, 410] width 1001 height 677
type input "matthew.bahle@kiewit.com"
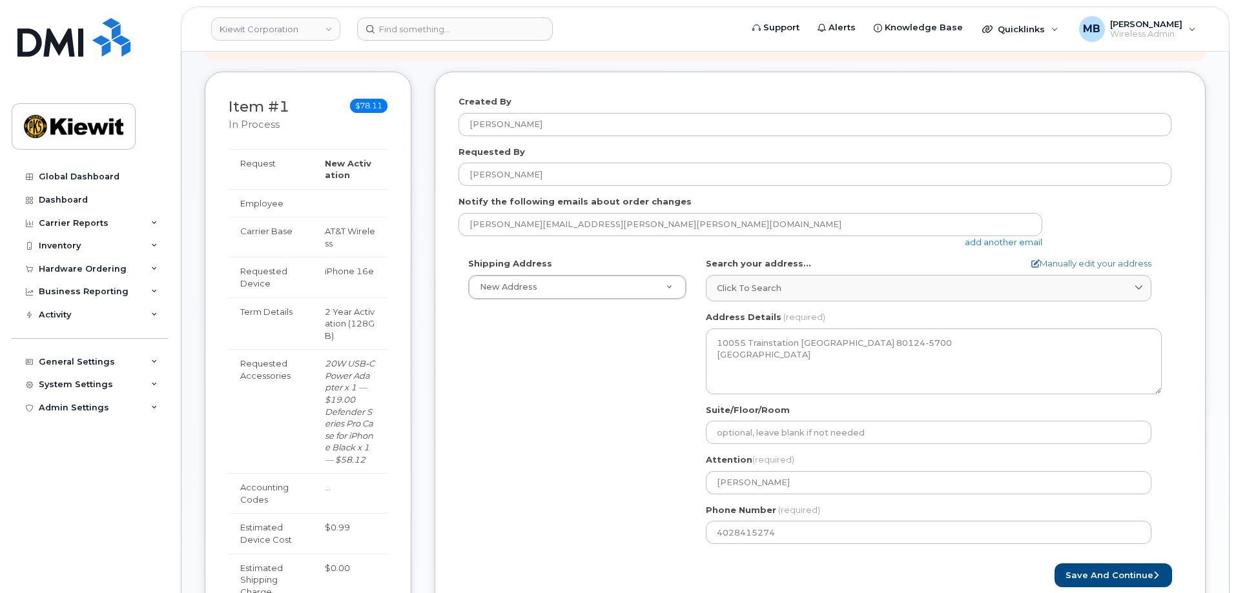
click at [629, 418] on div "Shipping Address New Address New Address CO Lone Tree Search your address... Ma…" at bounding box center [814, 406] width 713 height 296
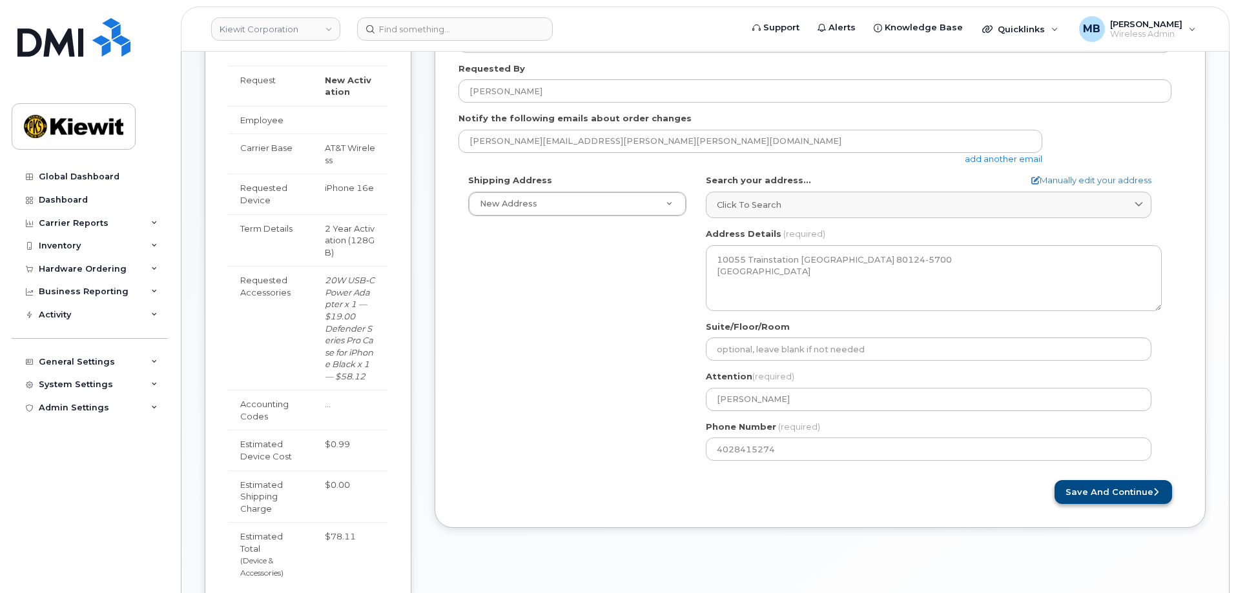
scroll to position [293, 0]
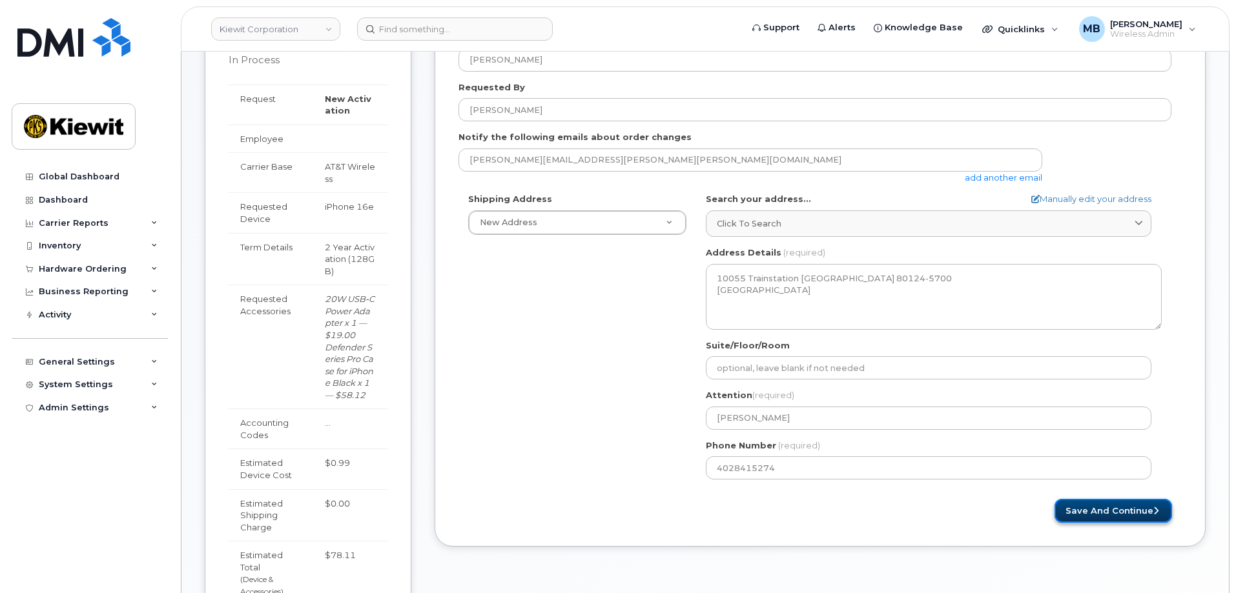
click at [1102, 507] on button "Save and Continue" at bounding box center [1112, 511] width 117 height 24
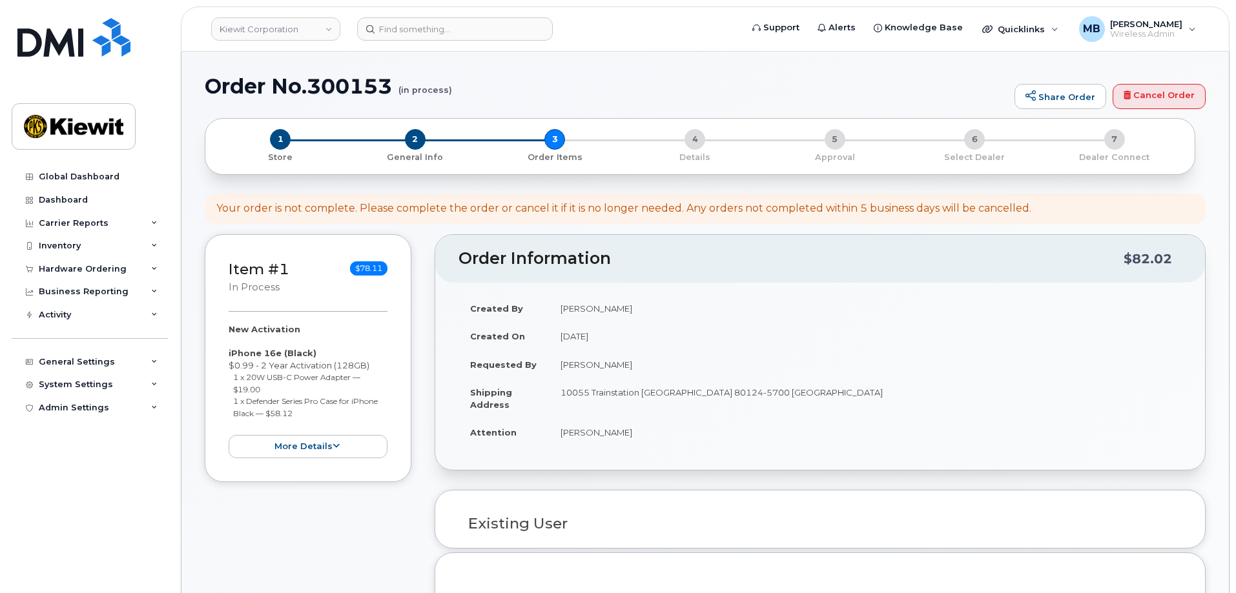
select select
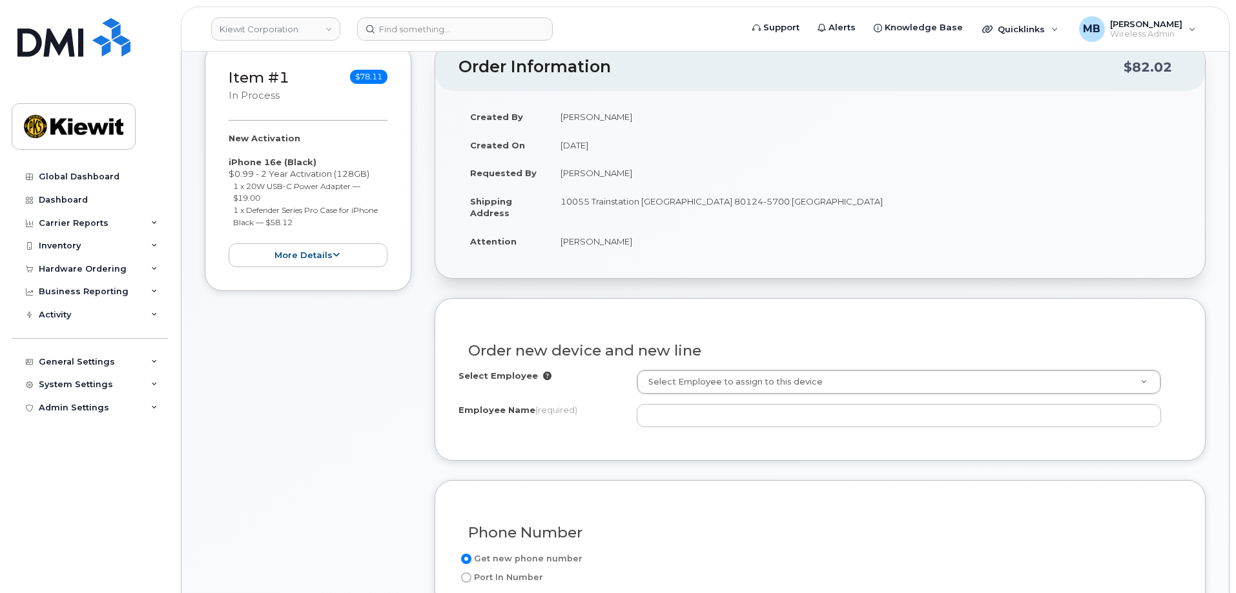
scroll to position [258, 0]
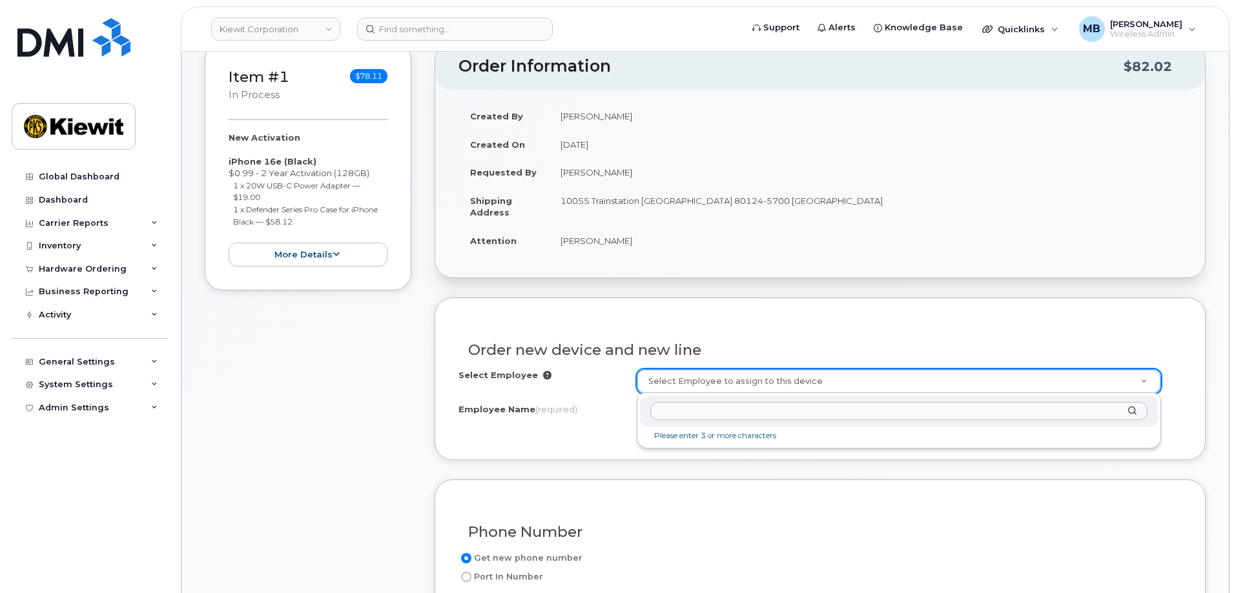
click at [720, 418] on input "text" at bounding box center [898, 411] width 497 height 19
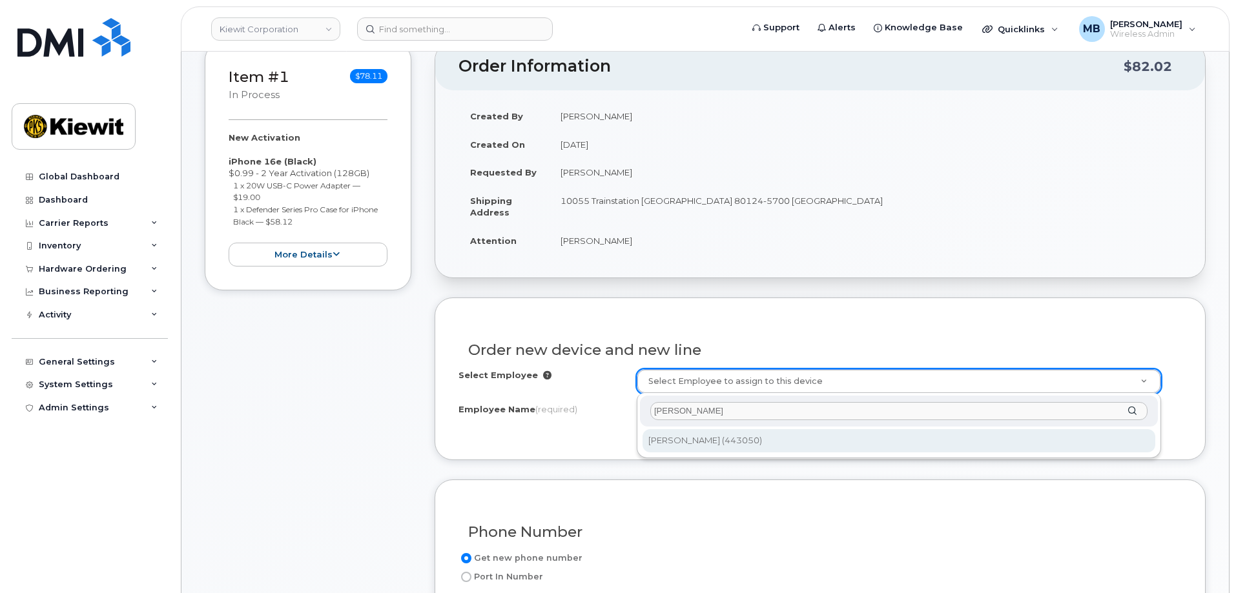
type input "francois mailla"
type input "2156919"
type input "[PERSON_NAME]"
type input "10055 Trainstation Cir"
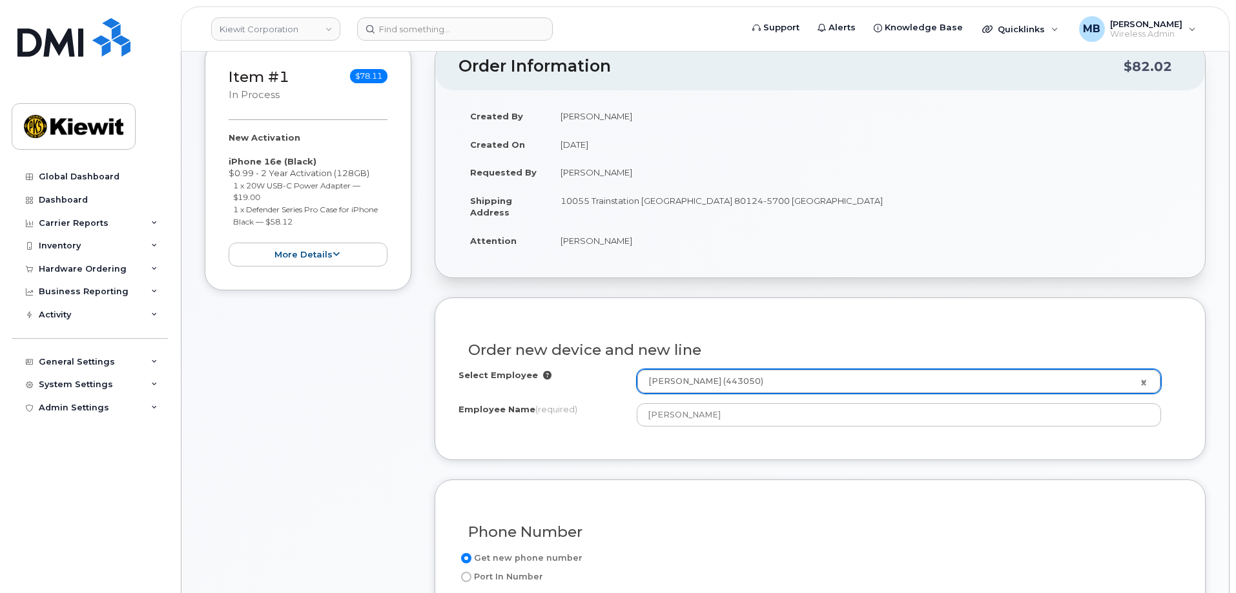
type input "10055 (New York, NY)"
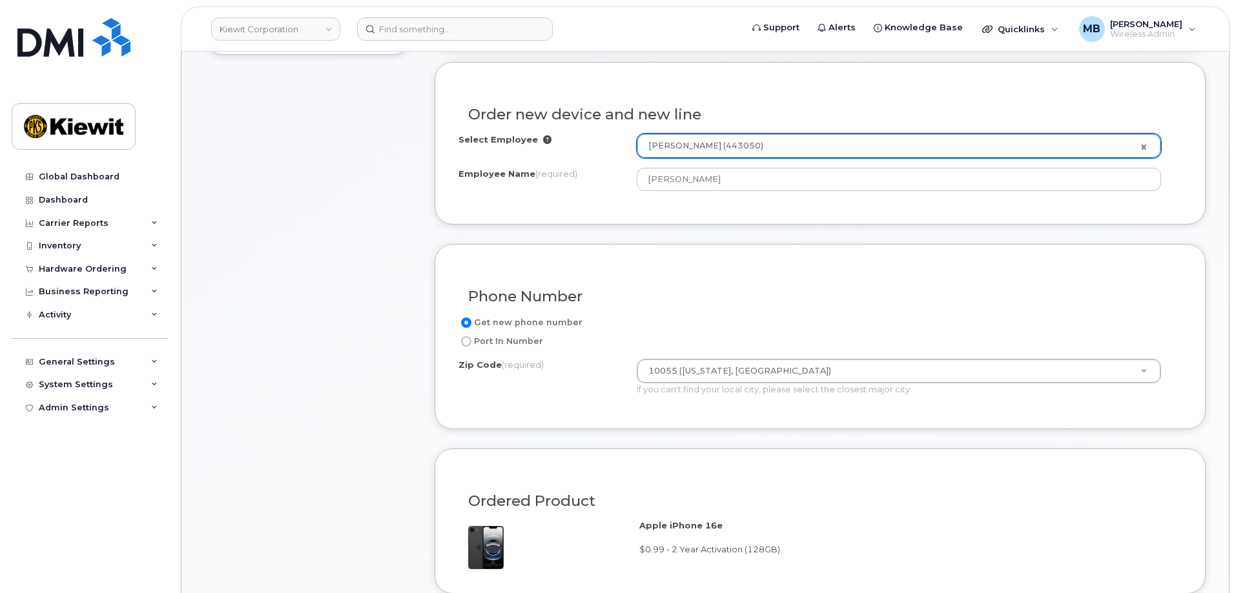
scroll to position [516, 0]
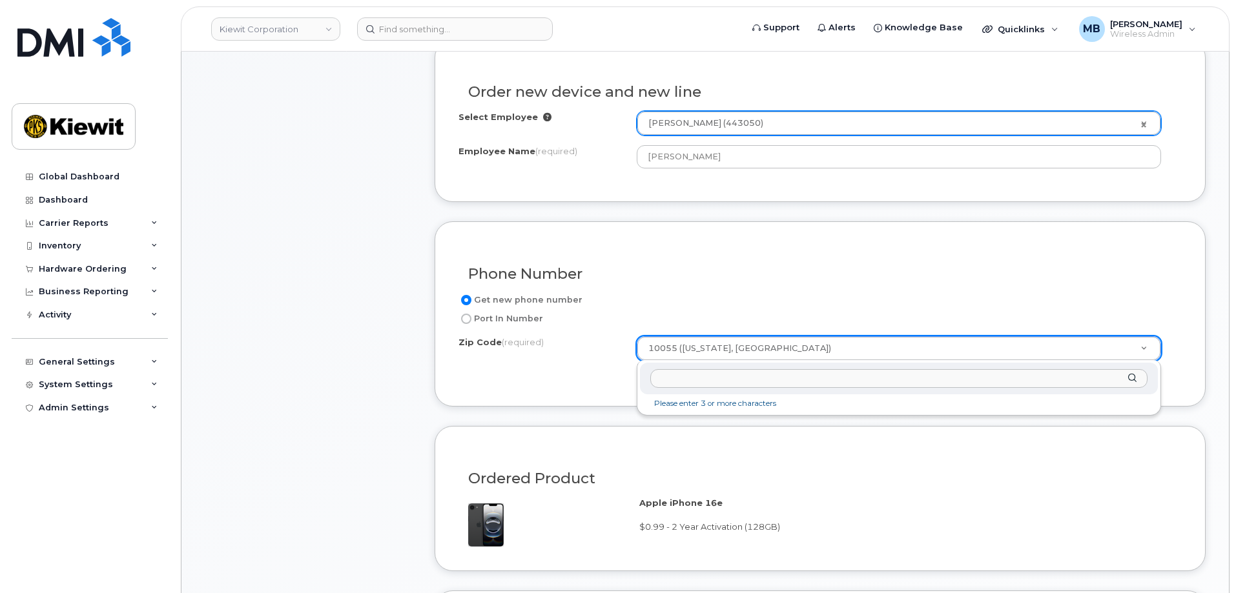
click at [786, 378] on input "Zip Code (required)" at bounding box center [898, 378] width 497 height 19
type input "80112"
type input "80112 (Englewood, CO)"
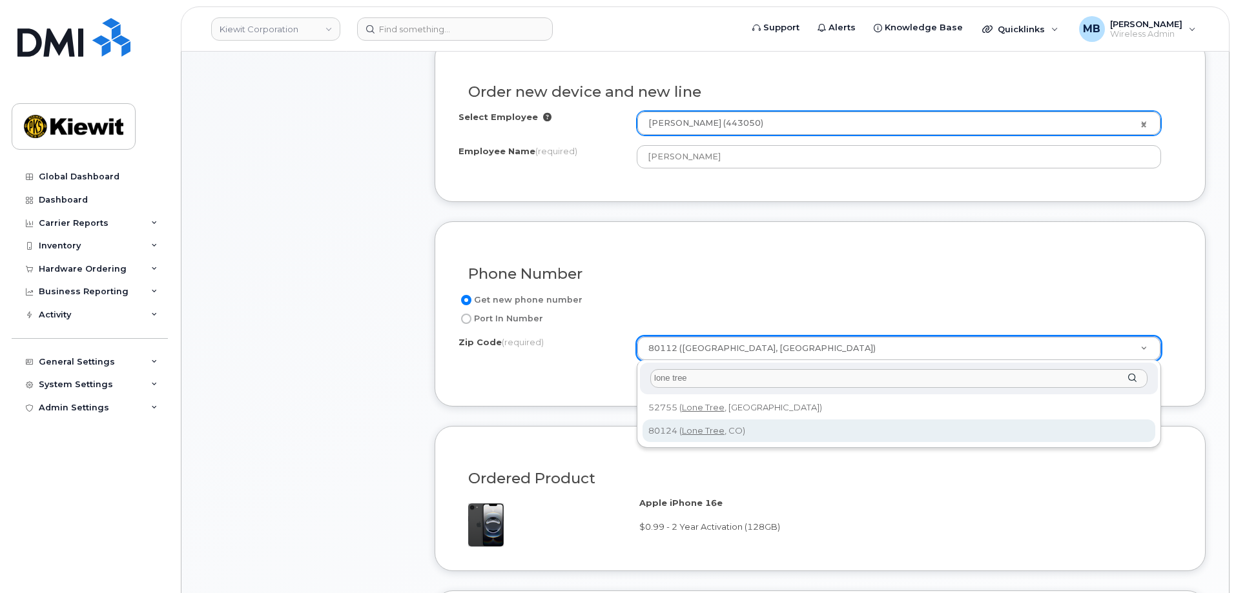
type input "lone tree"
type input "80124 (Lone Tree, CO)"
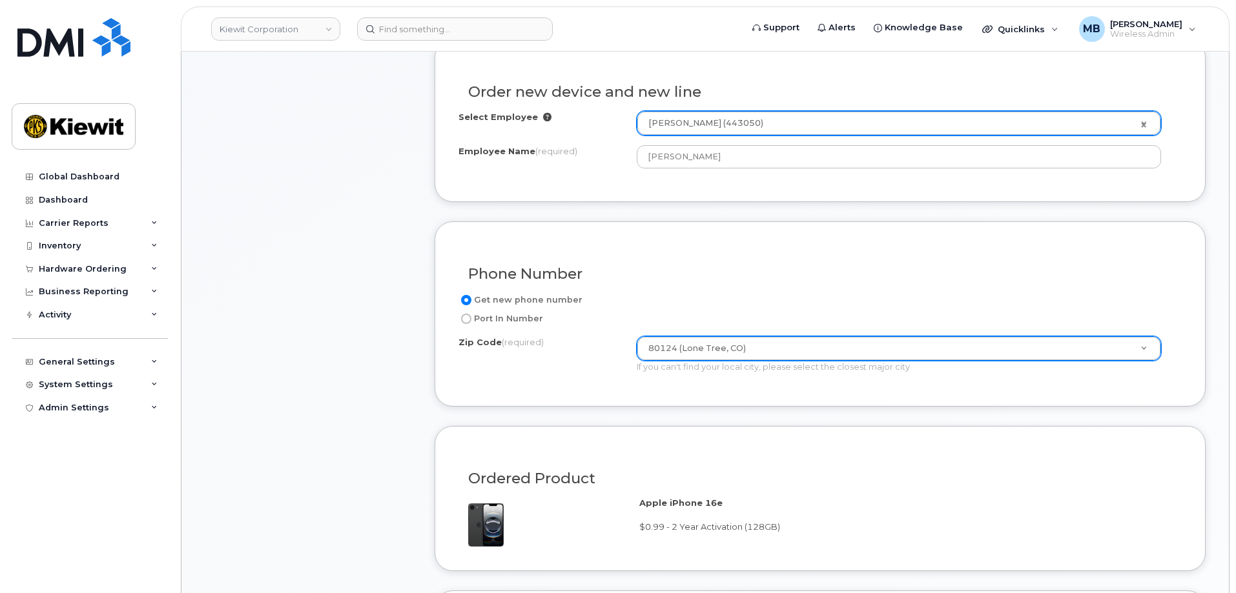
click at [549, 383] on div "Phone Number Get new phone number Port In Number Zip Code (required) 80124 (Lon…" at bounding box center [819, 313] width 771 height 185
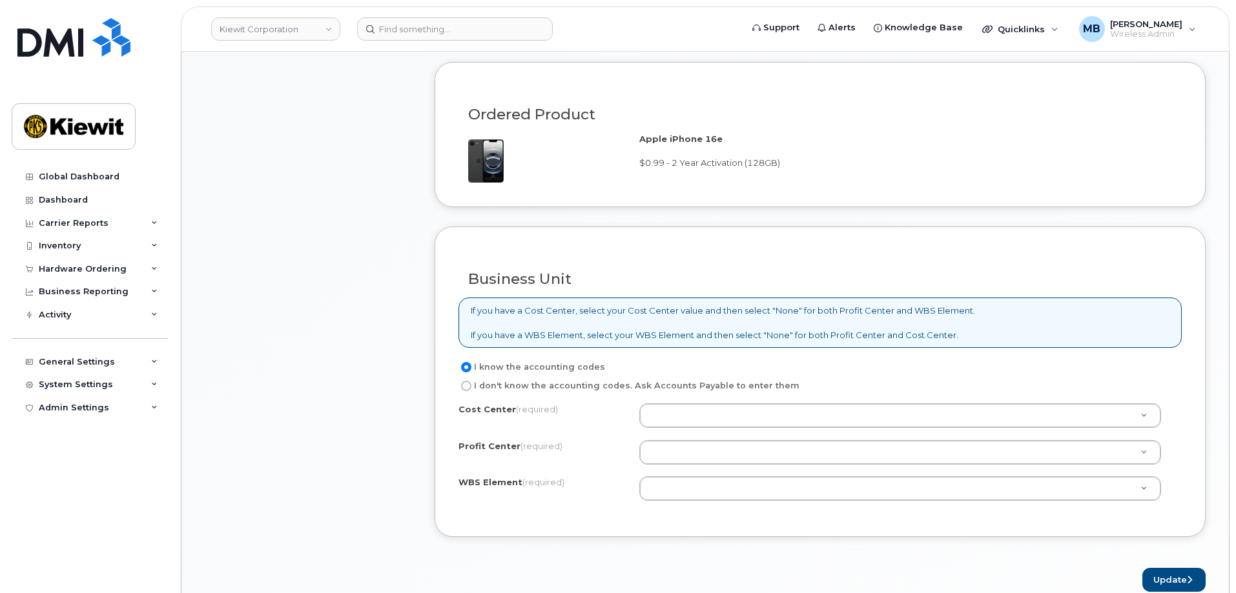
scroll to position [904, 0]
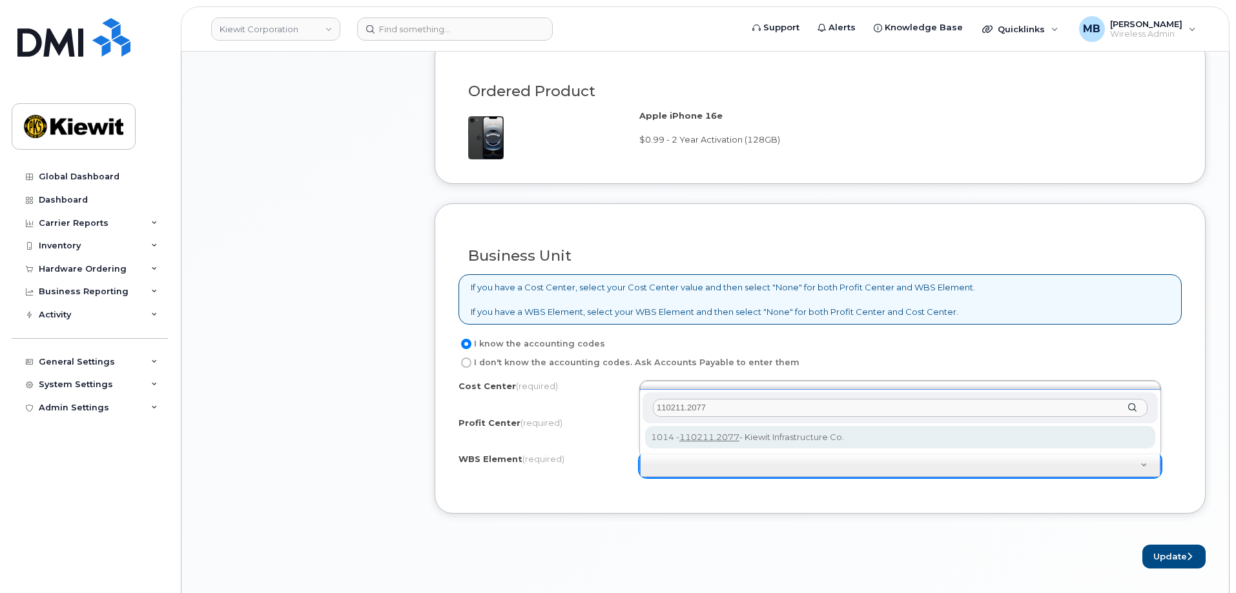
type input "110211.2077"
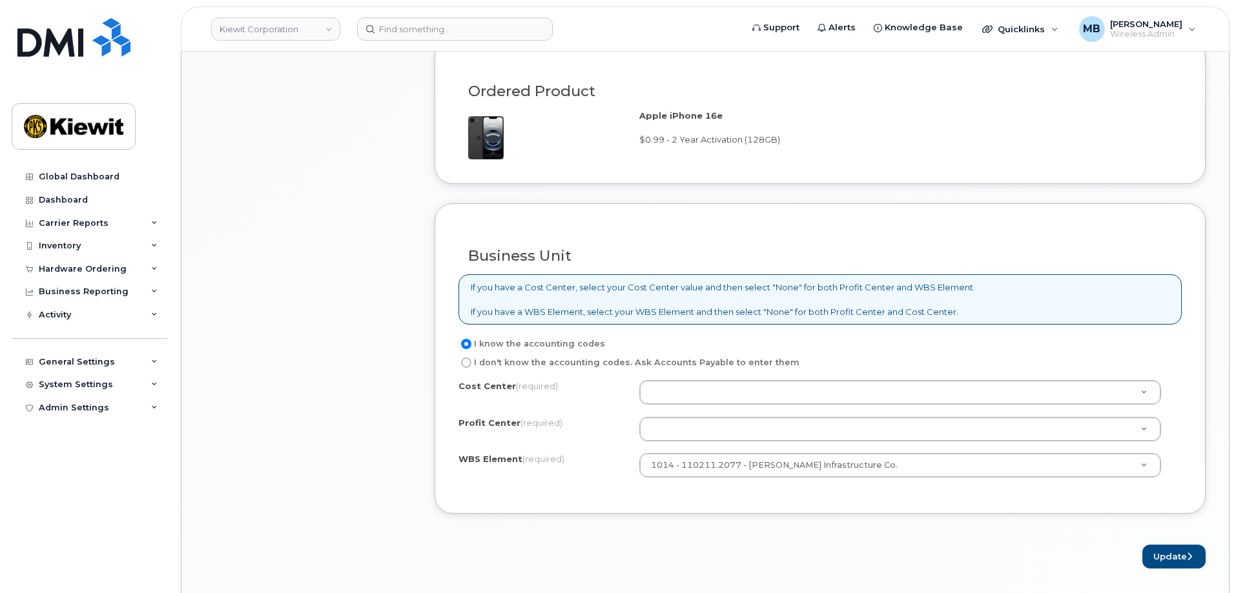
click at [662, 489] on div "Cost Center (required) Profit Center (required) None - None - None WBS Element …" at bounding box center [819, 435] width 723 height 110
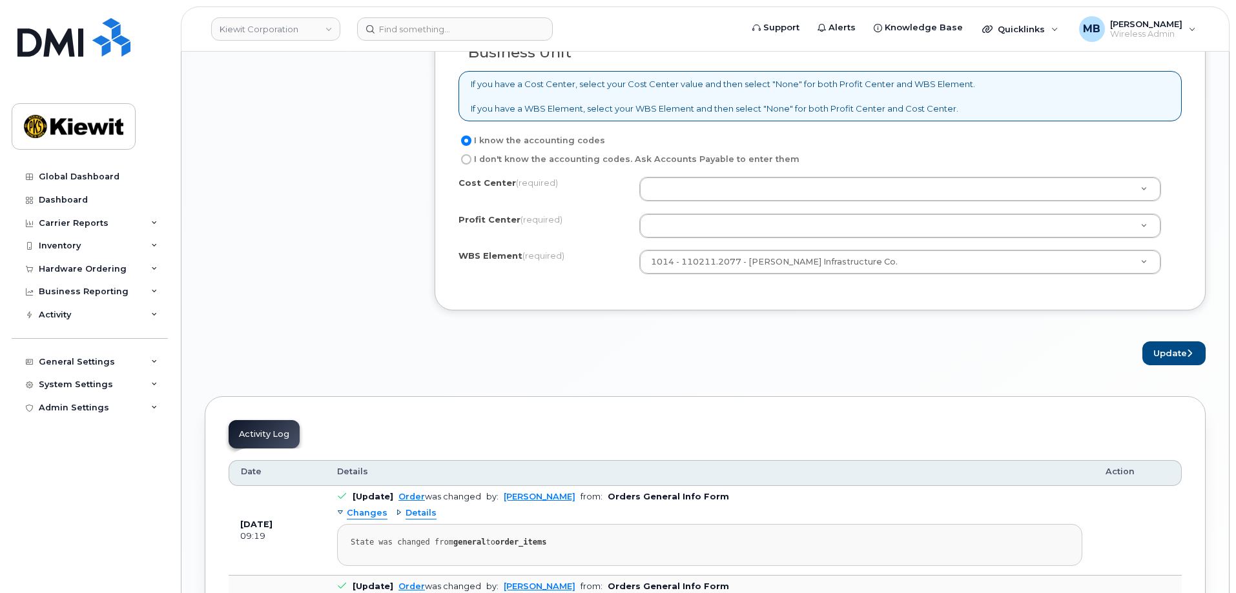
scroll to position [968, 0]
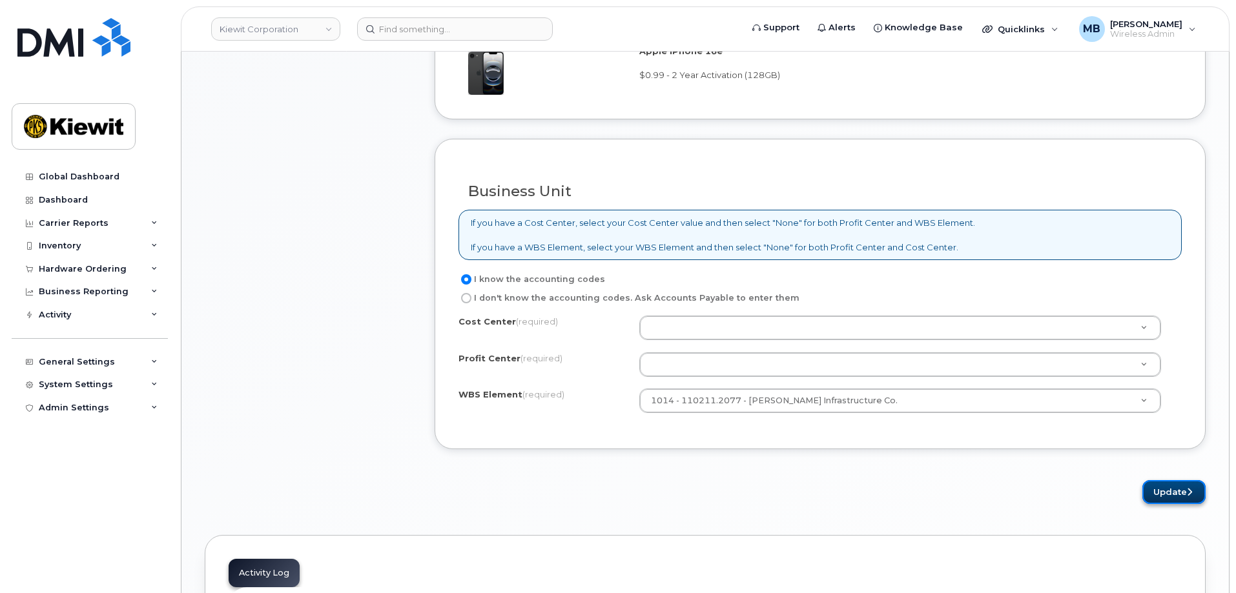
click at [1152, 491] on button "Update" at bounding box center [1173, 492] width 63 height 24
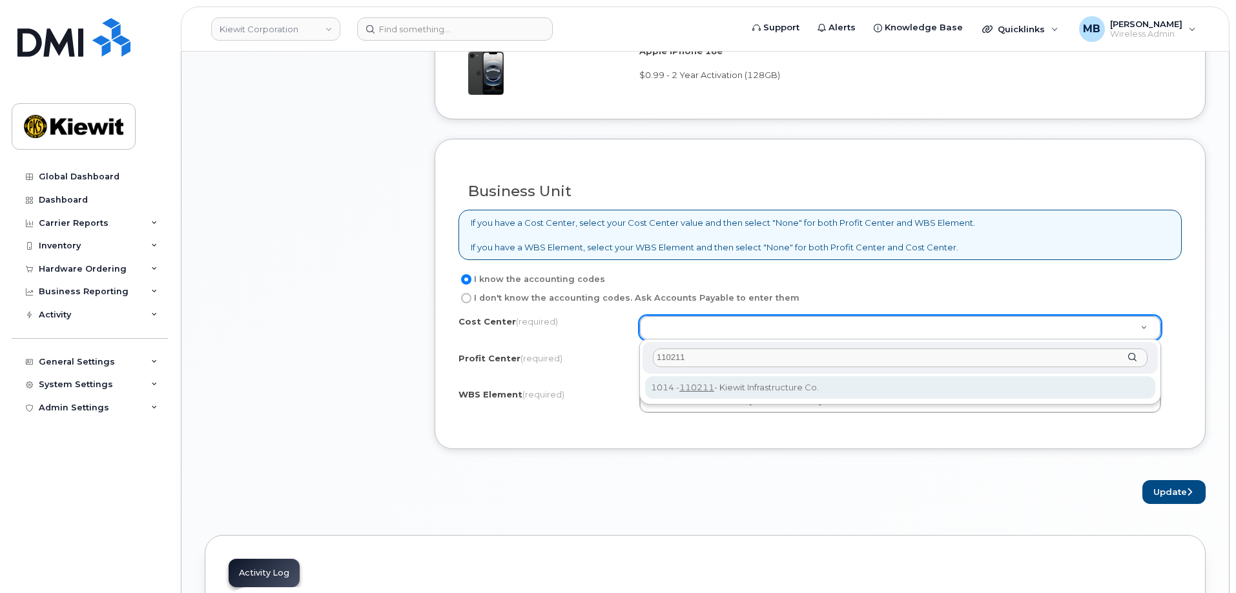
type input "110211"
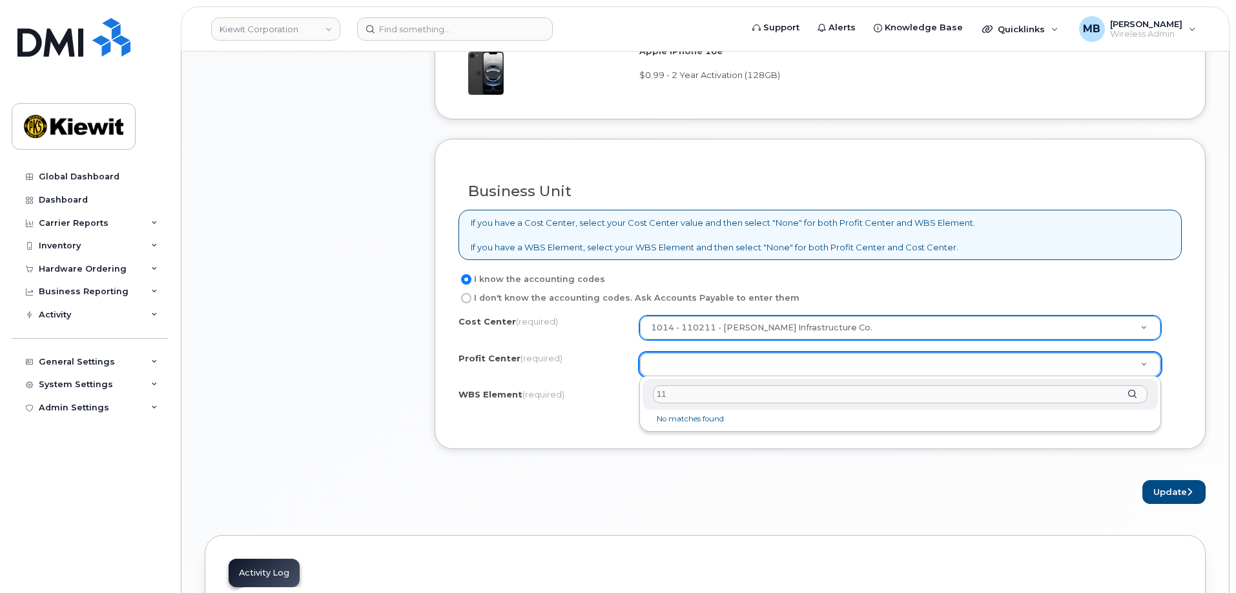
type input "1"
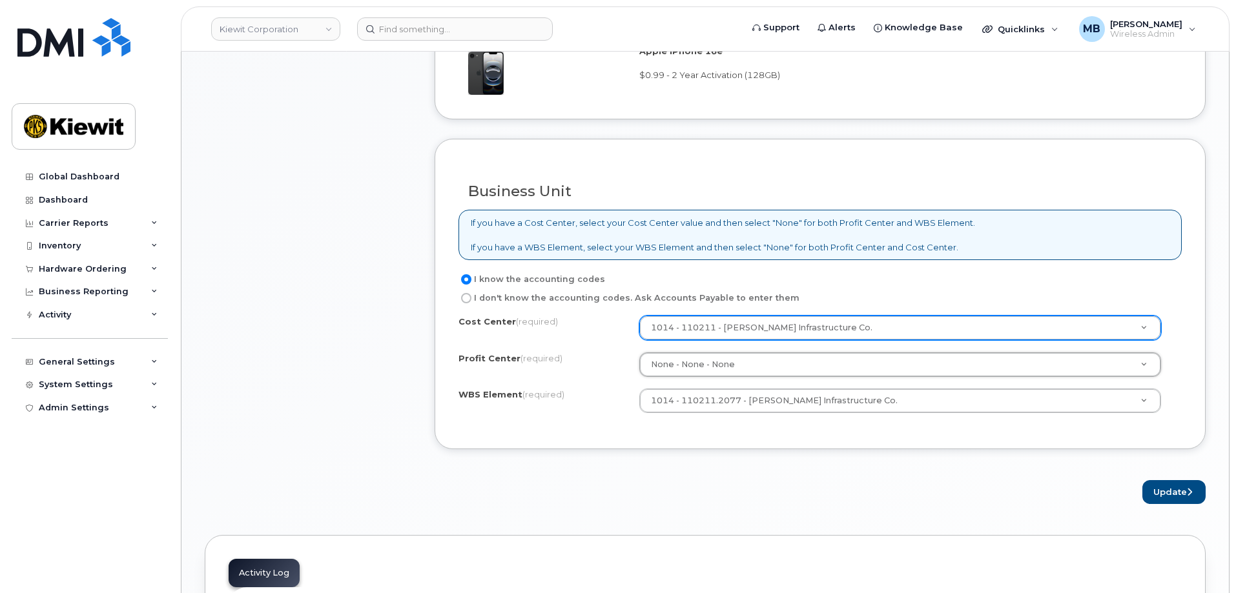
select select "None"
click at [706, 460] on form "Existing User Additional cost to upgrading the device Selected device is Eligib…" at bounding box center [819, 45] width 771 height 917
drag, startPoint x: 1177, startPoint y: 492, endPoint x: 1110, endPoint y: 500, distance: 67.7
click at [1177, 492] on button "Update" at bounding box center [1173, 492] width 63 height 24
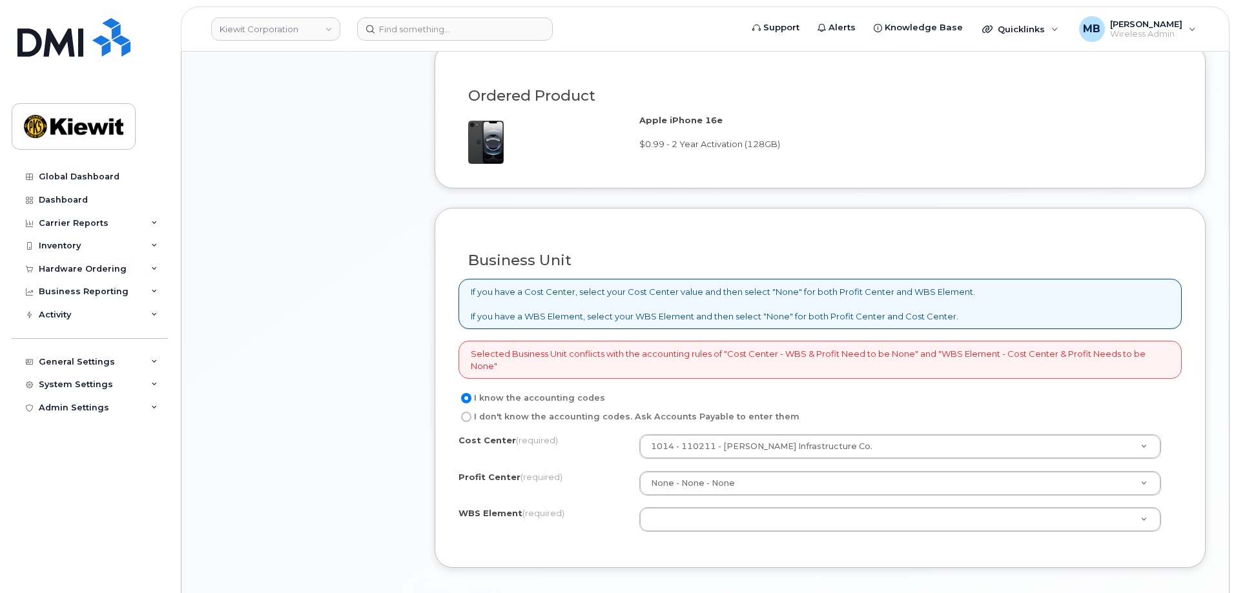
scroll to position [968, 0]
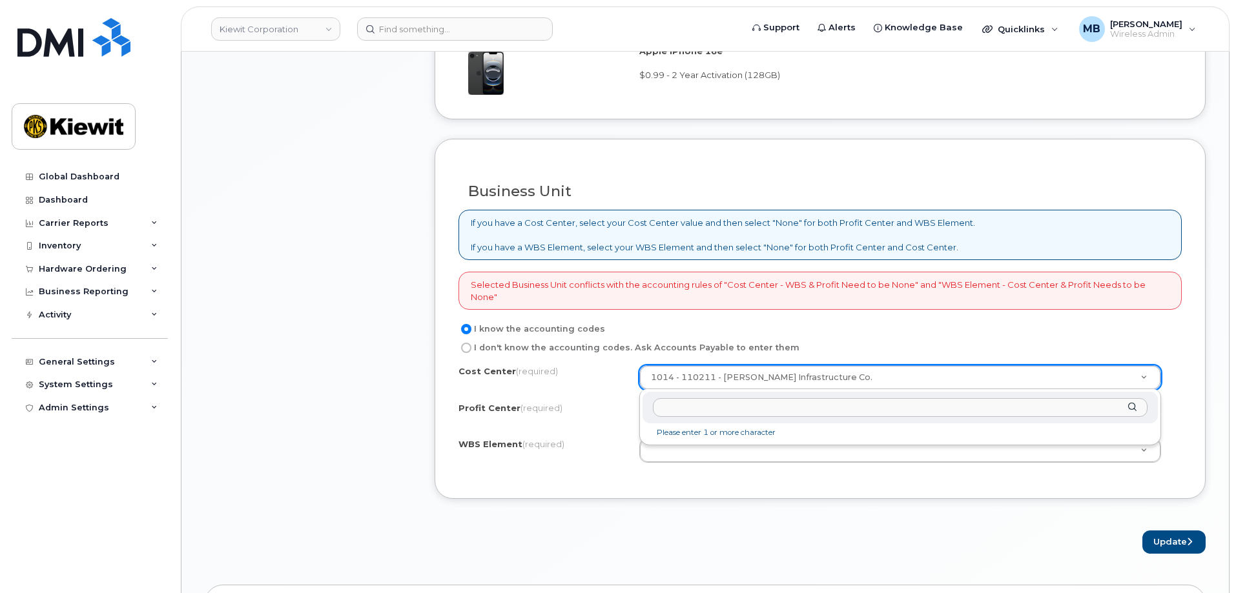
click at [786, 410] on input "text" at bounding box center [900, 407] width 495 height 19
click at [832, 411] on input "text" at bounding box center [900, 407] width 495 height 19
click at [755, 430] on li "Please enter 1 or more character" at bounding box center [900, 433] width 510 height 14
click at [719, 411] on input "text" at bounding box center [900, 407] width 495 height 19
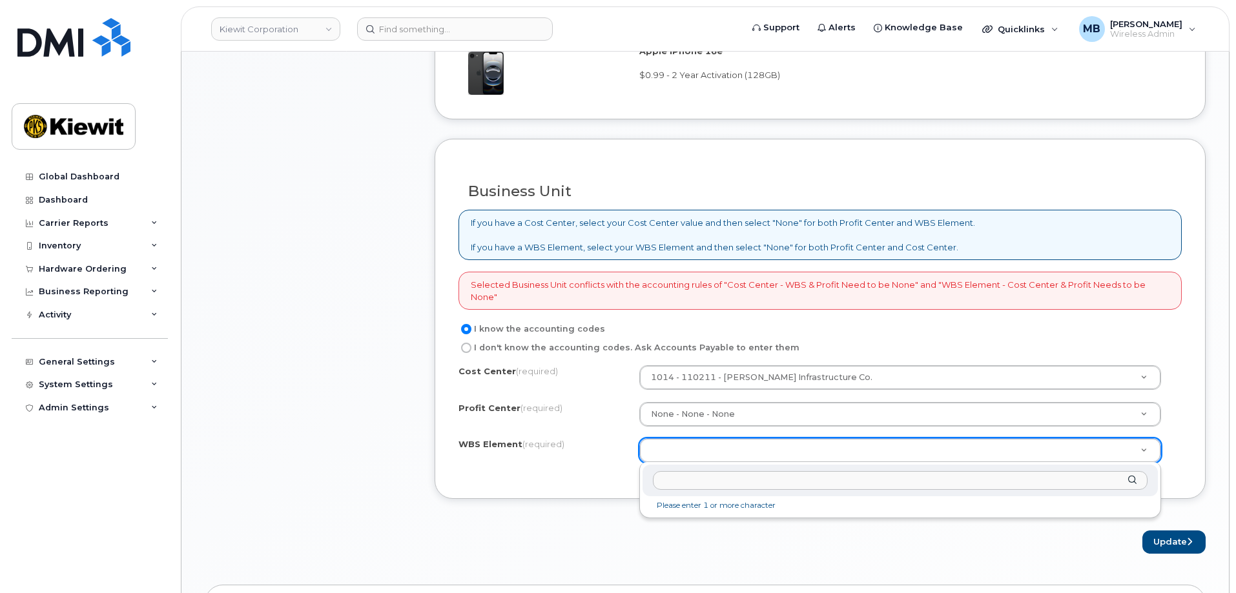
click at [690, 483] on input "text" at bounding box center [900, 480] width 495 height 19
type input "110211.2077"
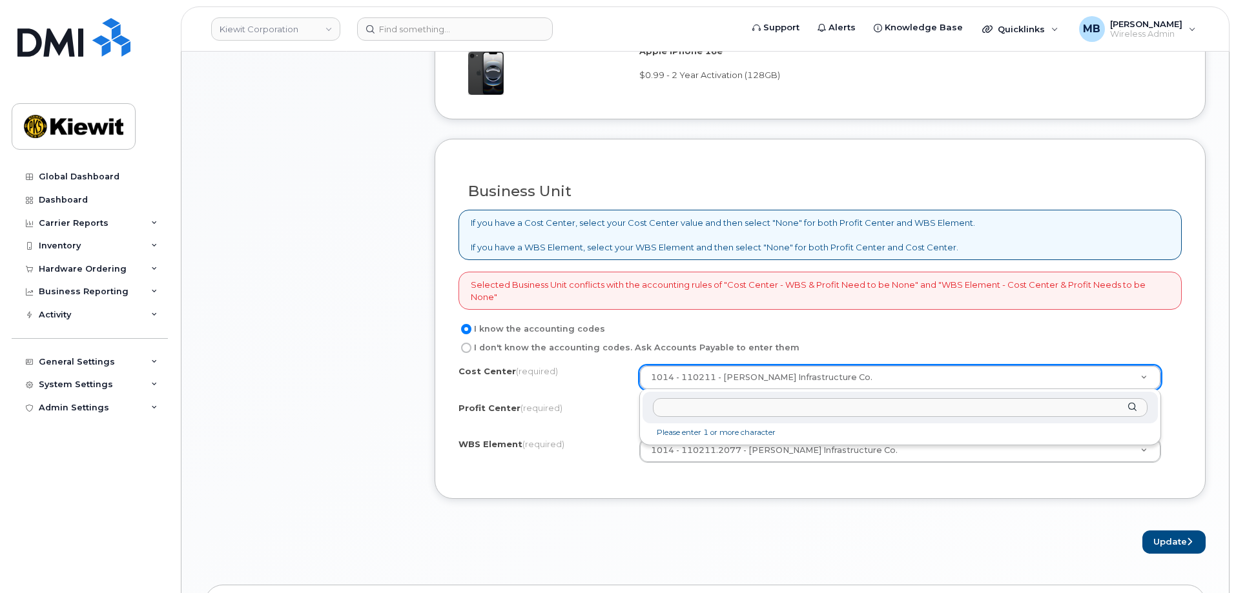
click at [752, 405] on input "text" at bounding box center [900, 407] width 495 height 19
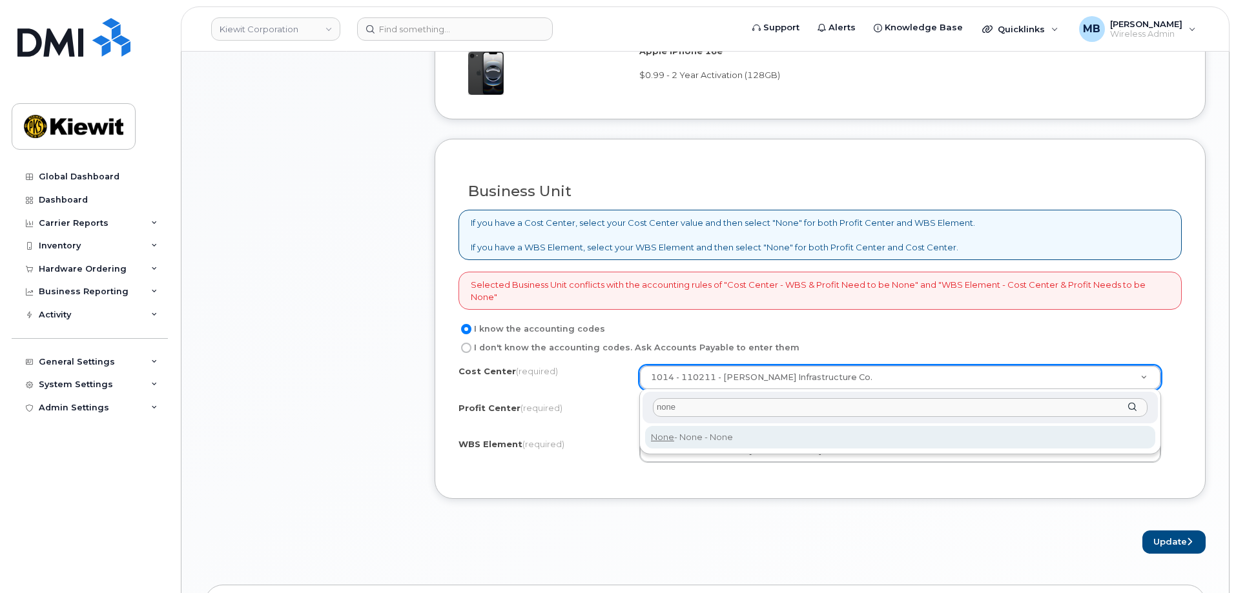
type input "none"
type input "None"
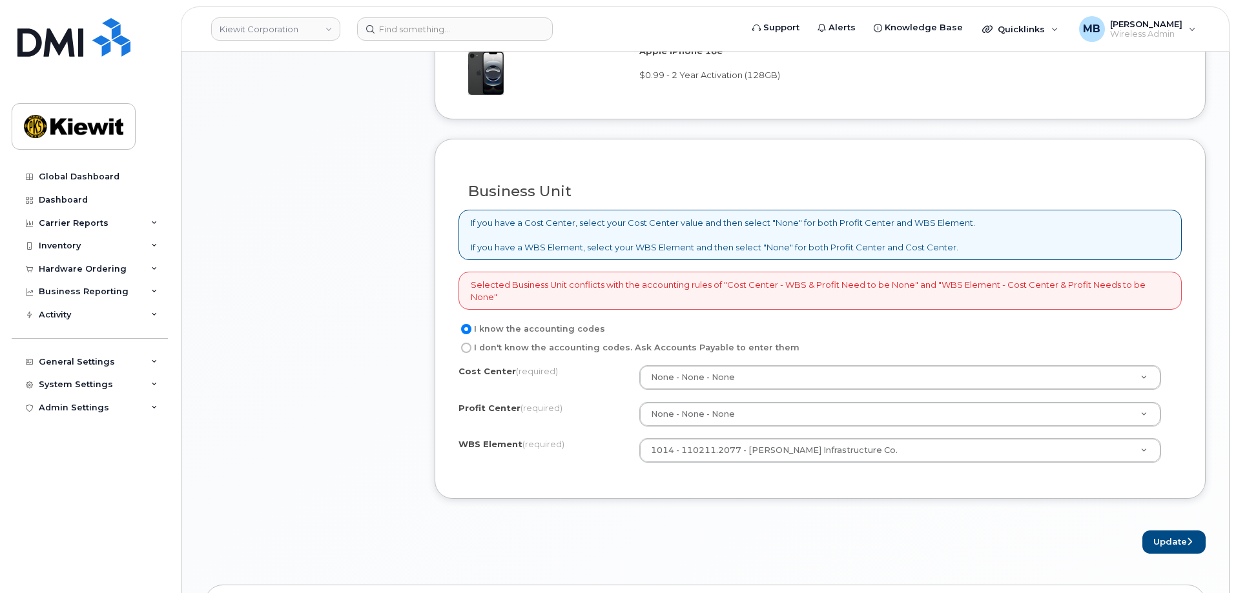
drag, startPoint x: 831, startPoint y: 484, endPoint x: 838, endPoint y: 486, distance: 7.6
click at [832, 484] on div "Business Unit If you have a Cost Center, select your Cost Center value and then…" at bounding box center [819, 319] width 771 height 360
click at [1161, 539] on button "Update" at bounding box center [1173, 543] width 63 height 24
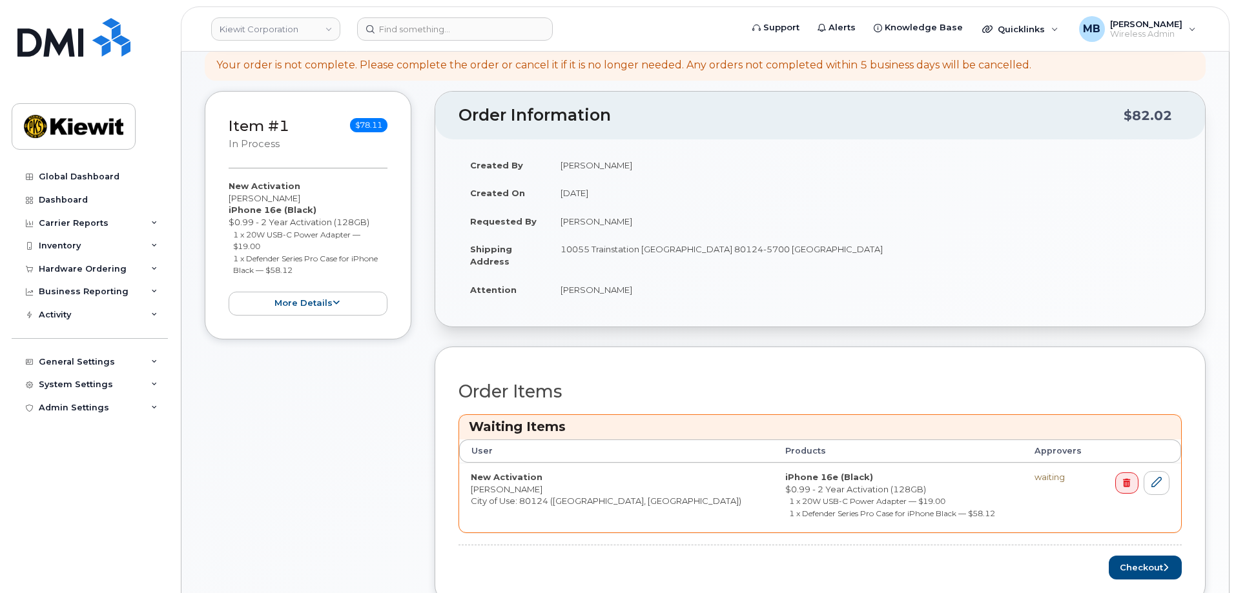
scroll to position [323, 0]
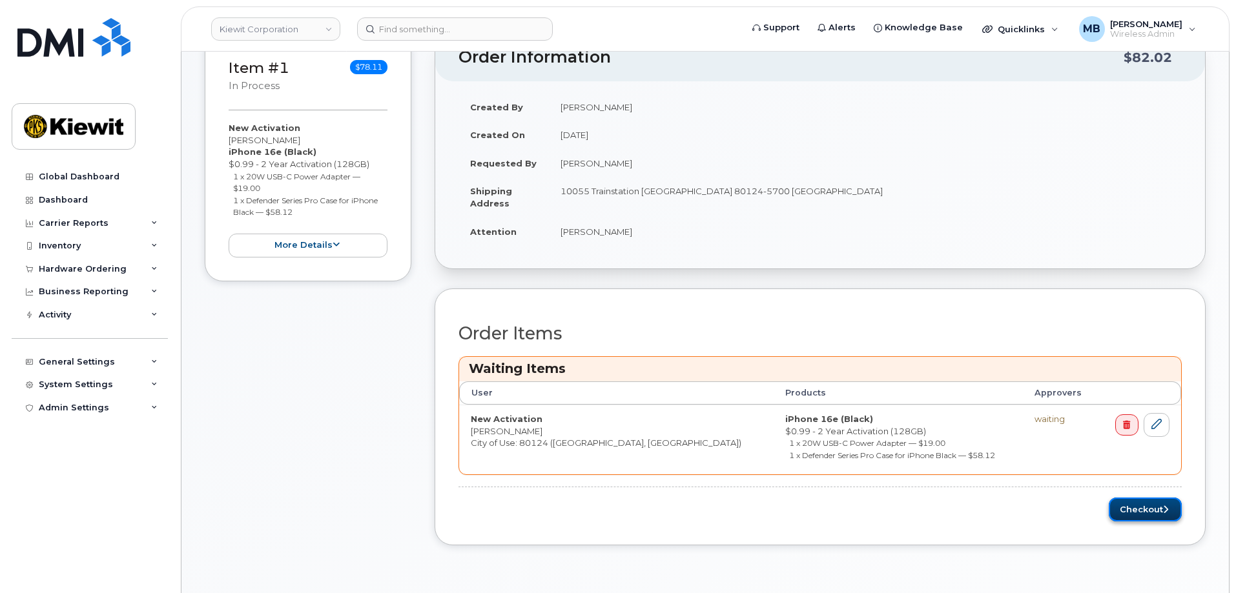
click at [1136, 510] on button "Checkout" at bounding box center [1144, 510] width 73 height 24
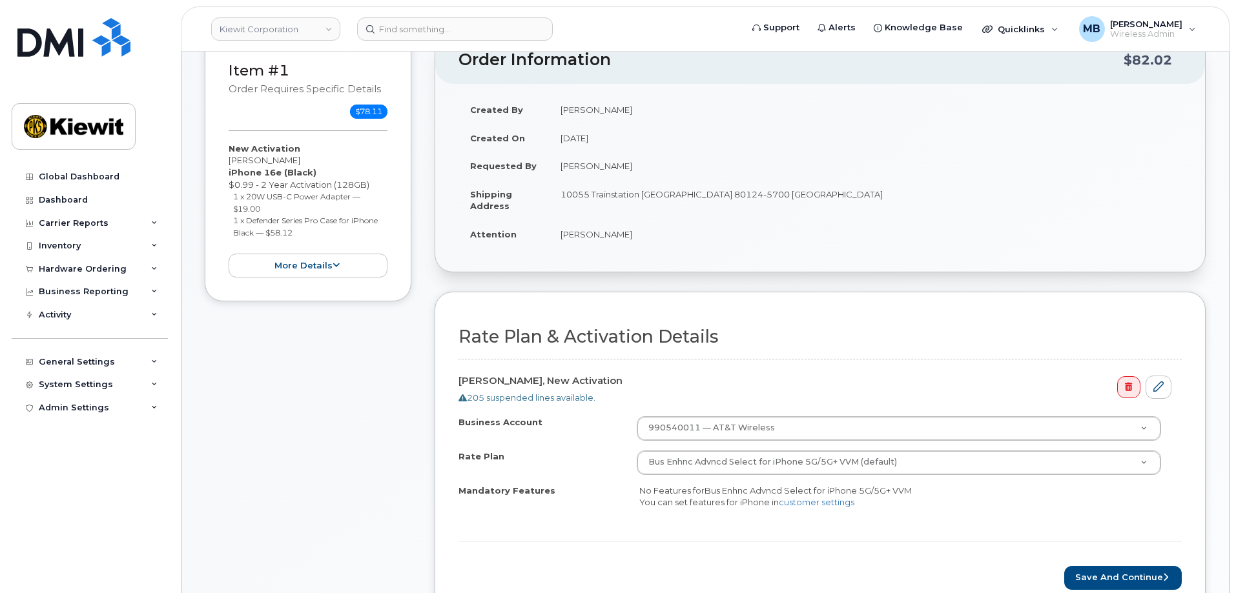
scroll to position [323, 0]
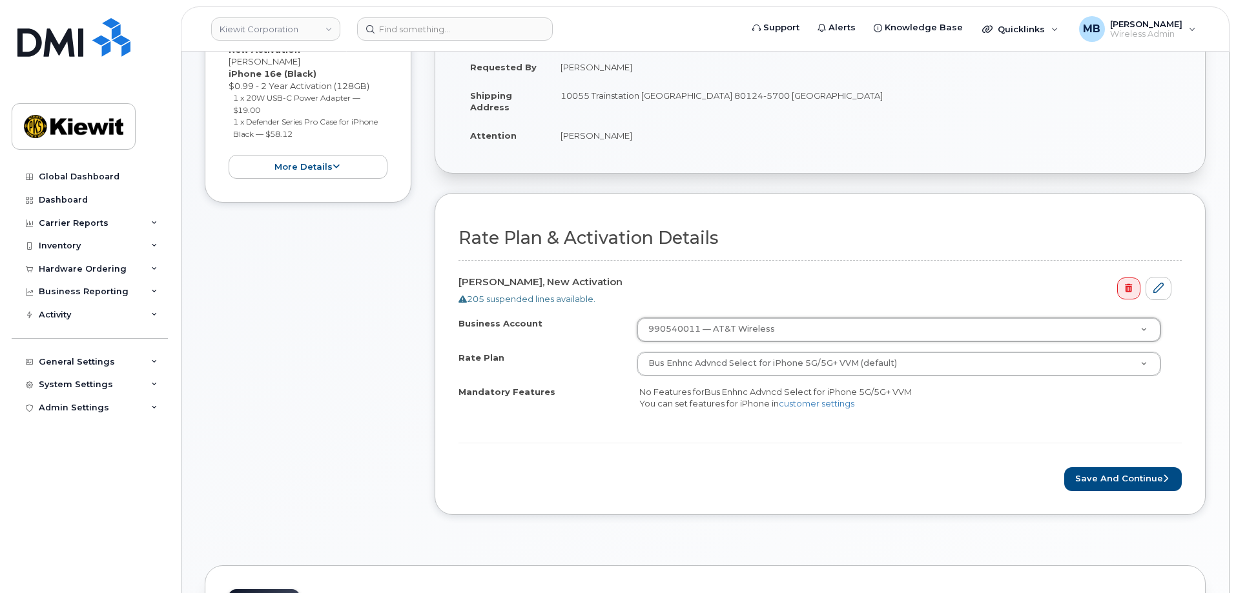
click at [930, 444] on hr at bounding box center [819, 443] width 723 height 1
click at [1092, 476] on button "Save and Continue" at bounding box center [1122, 479] width 117 height 24
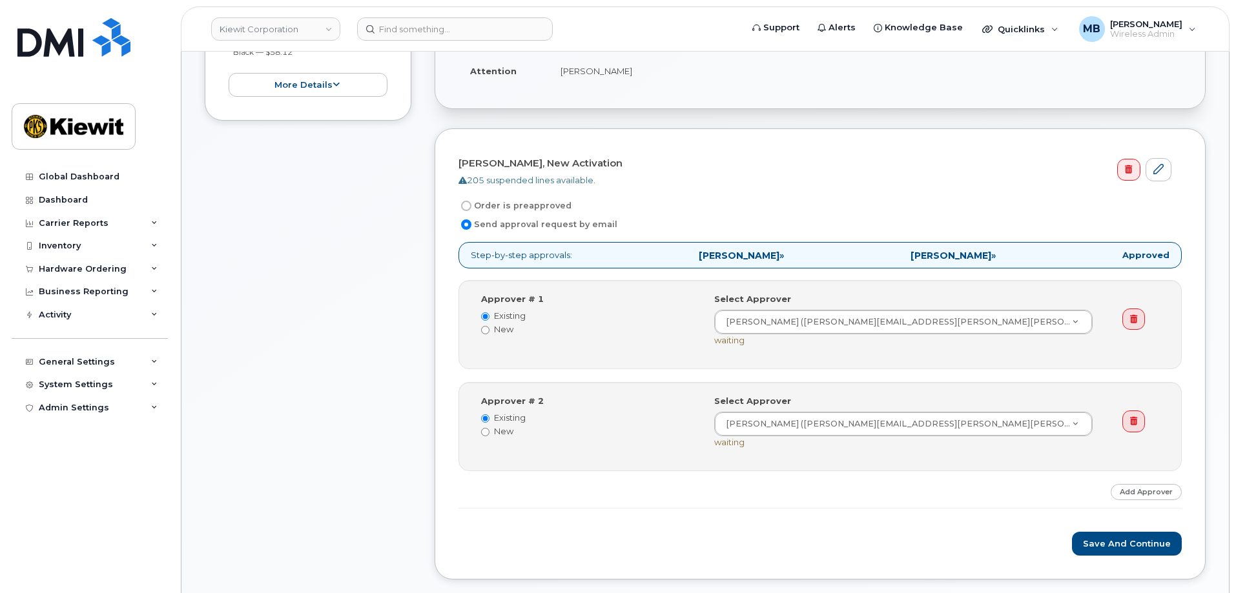
scroll to position [452, 0]
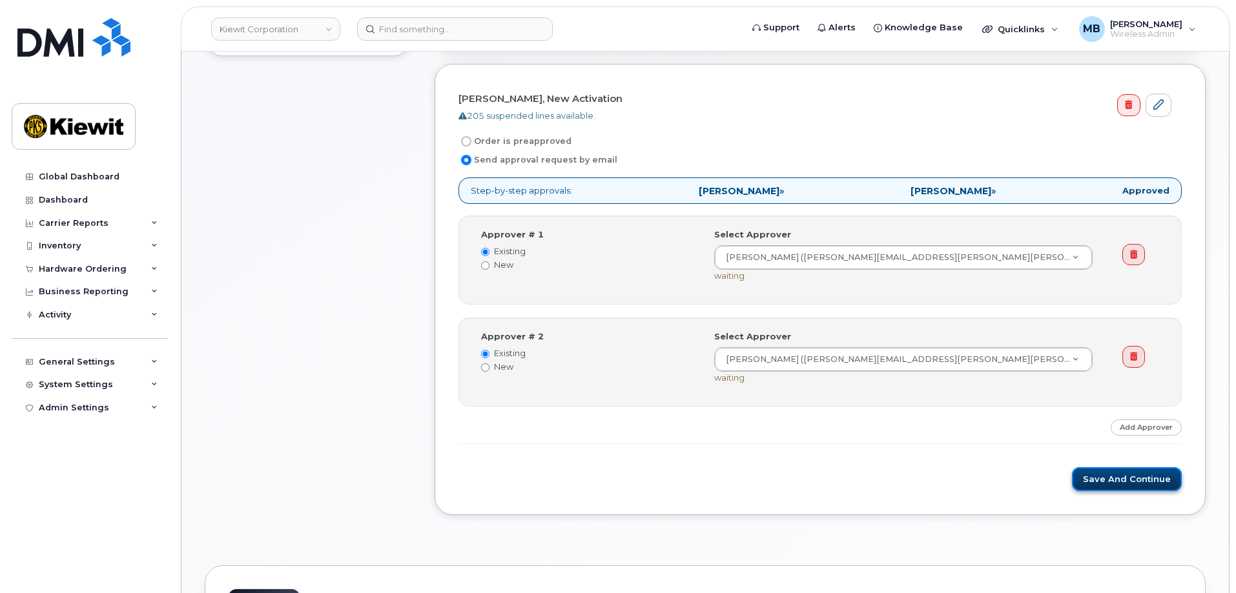
click at [1116, 478] on button "Save and Continue" at bounding box center [1127, 479] width 110 height 24
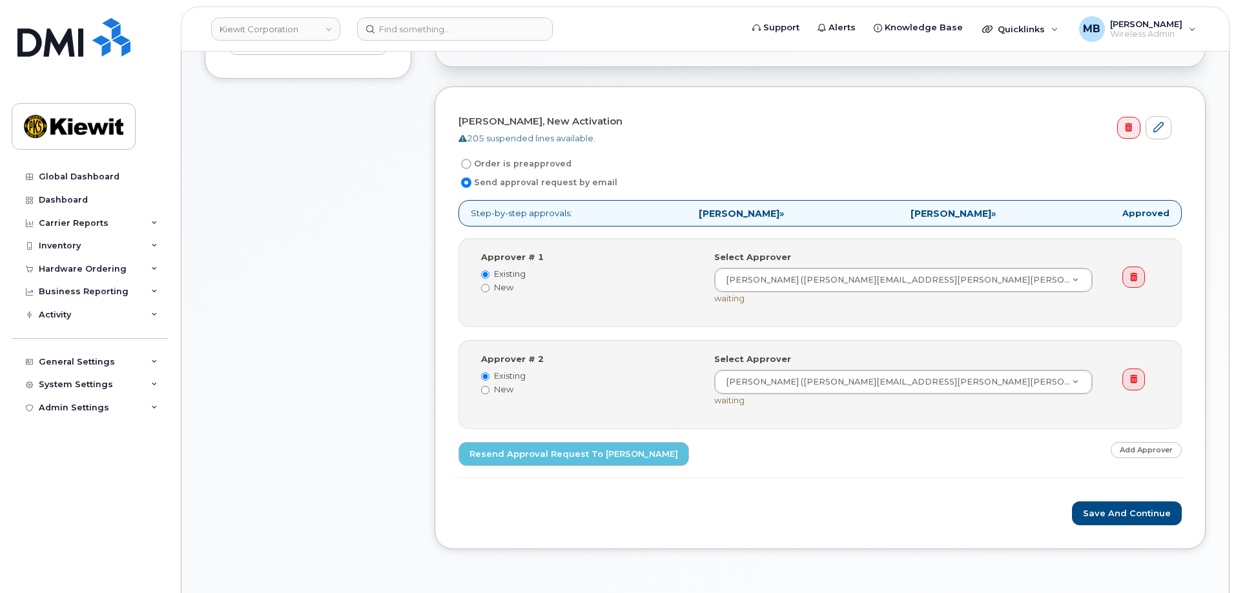
scroll to position [452, 0]
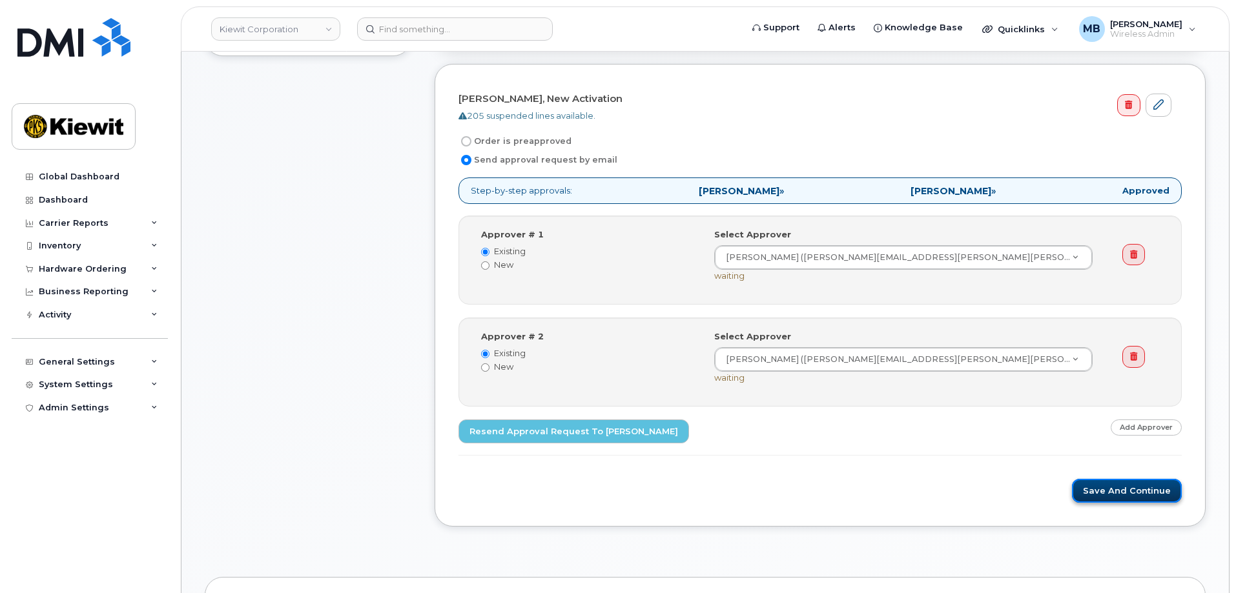
click at [1112, 490] on button "Save and Continue" at bounding box center [1127, 491] width 110 height 24
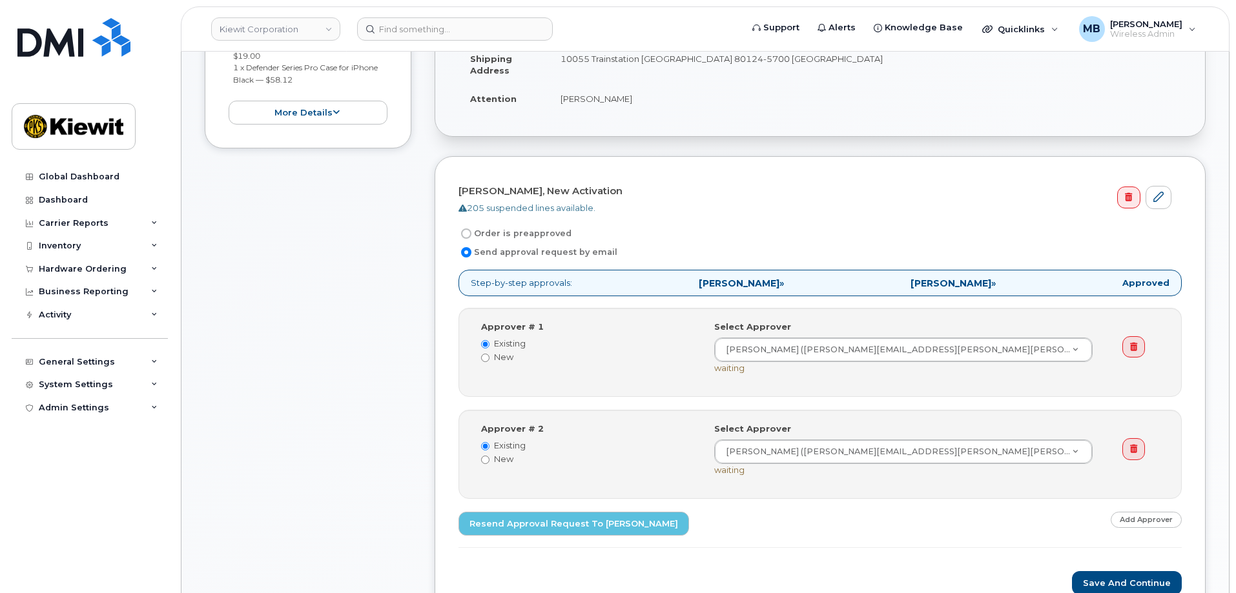
scroll to position [387, 0]
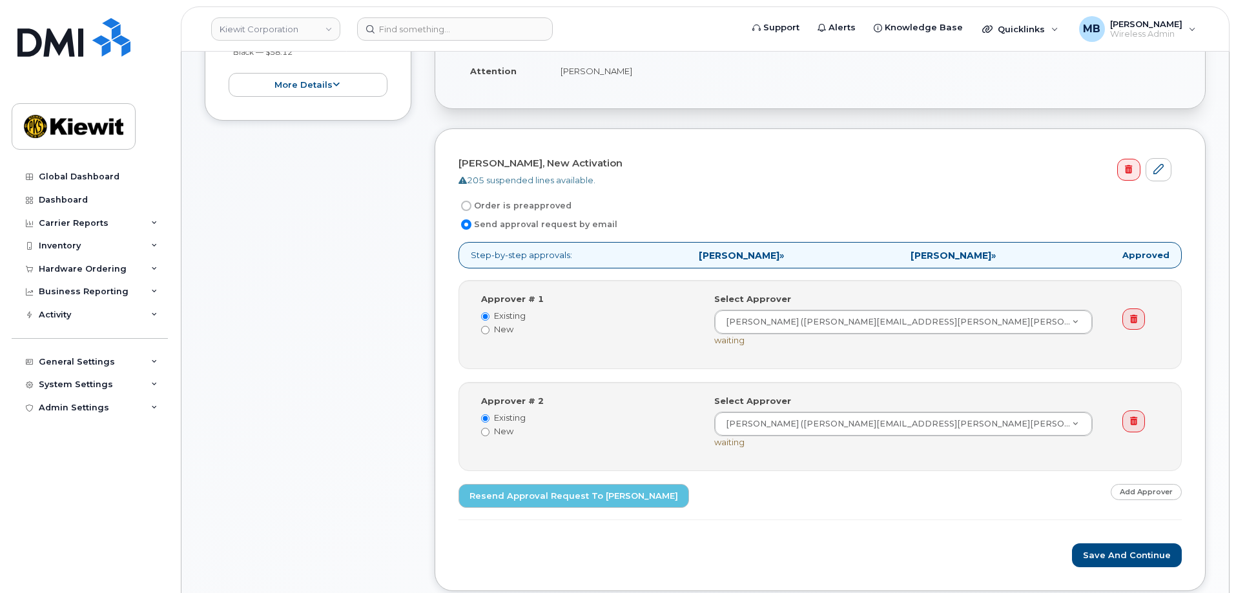
click at [465, 201] on input "Order is preapproved" at bounding box center [466, 206] width 10 height 10
radio input "true"
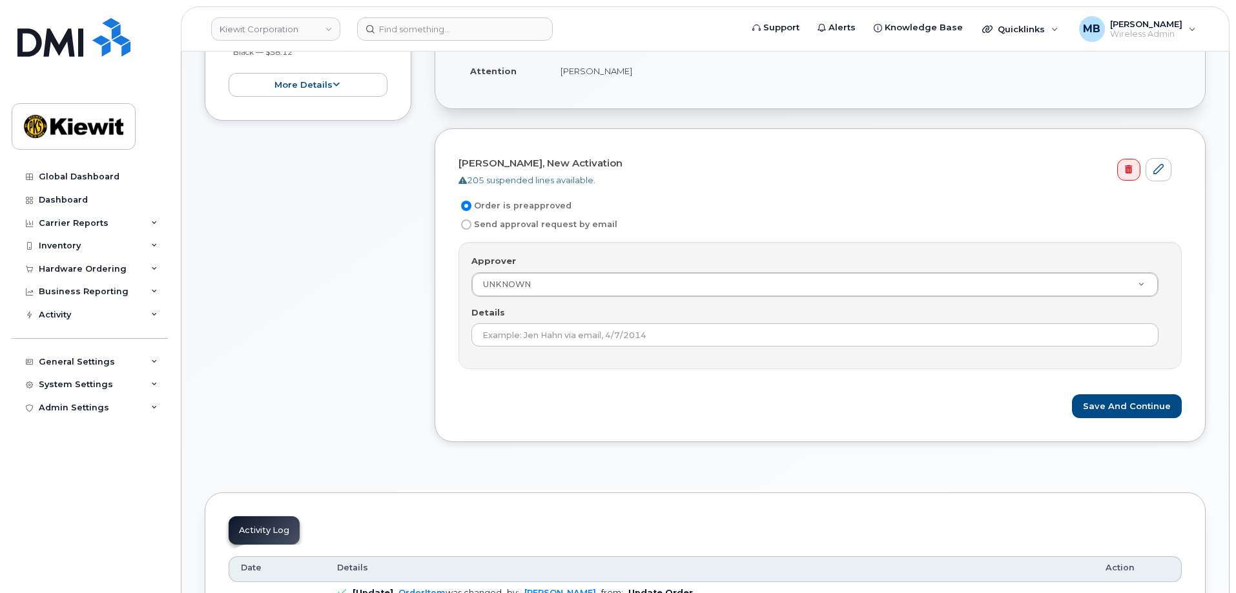
click at [463, 220] on input "Send approval request by email" at bounding box center [466, 225] width 10 height 10
radio input "true"
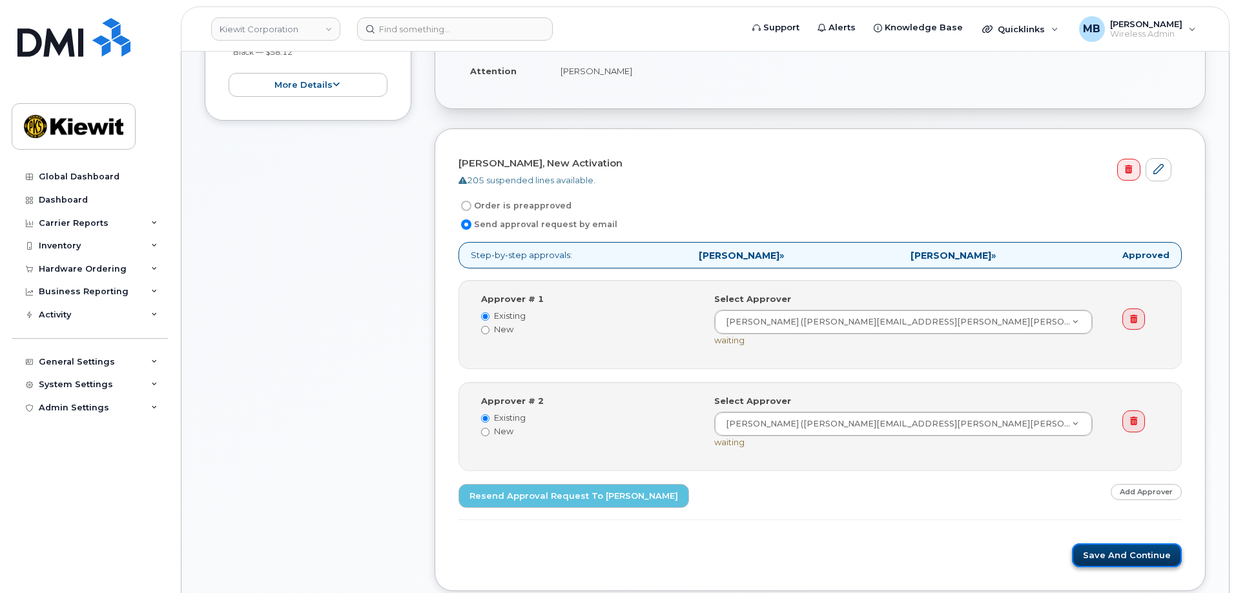
click at [1097, 561] on button "Save and Continue" at bounding box center [1127, 556] width 110 height 24
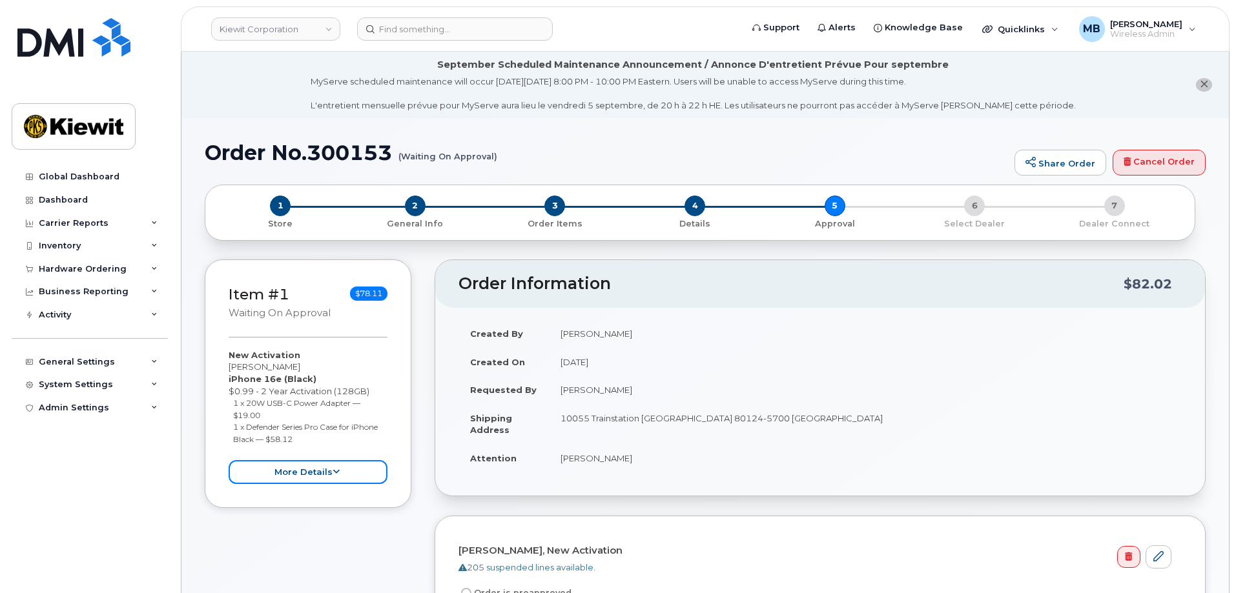
click at [319, 478] on button "more details" at bounding box center [308, 472] width 159 height 24
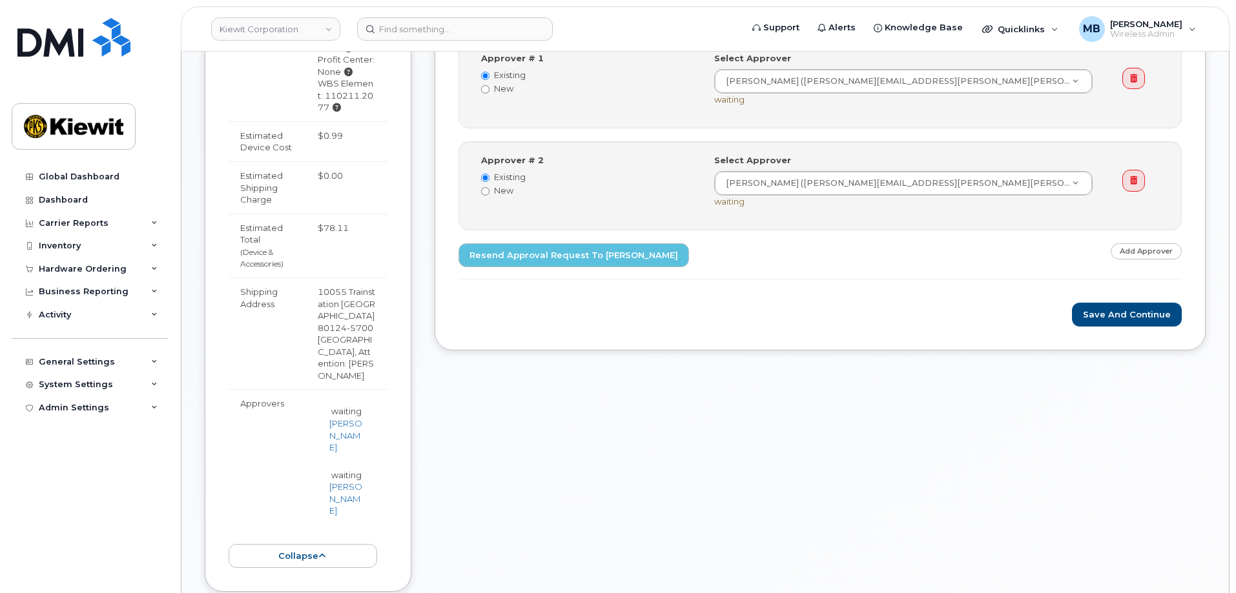
scroll to position [646, 0]
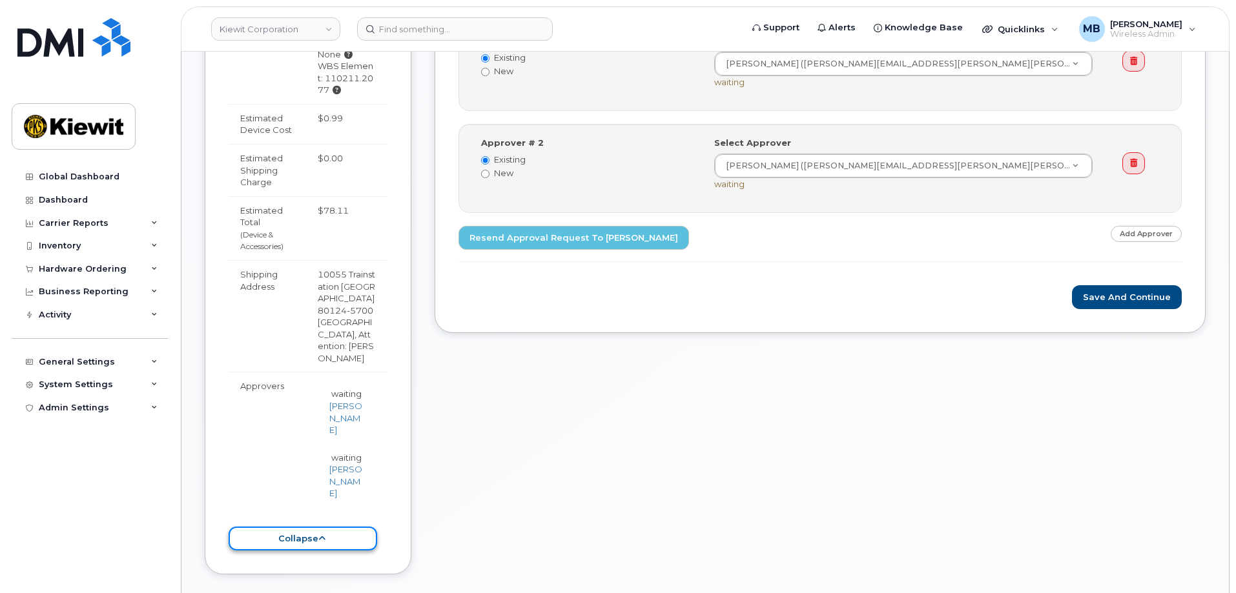
click at [318, 527] on button "collapse" at bounding box center [303, 539] width 148 height 24
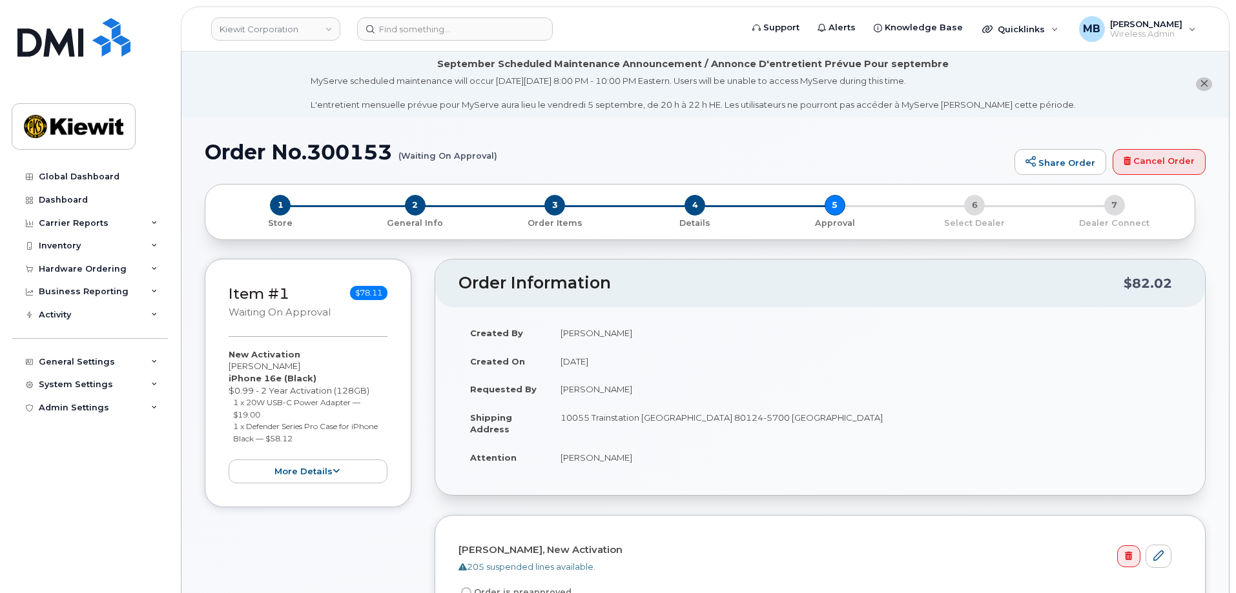
scroll to position [0, 0]
